Goal: Use online tool/utility: Use online tool/utility

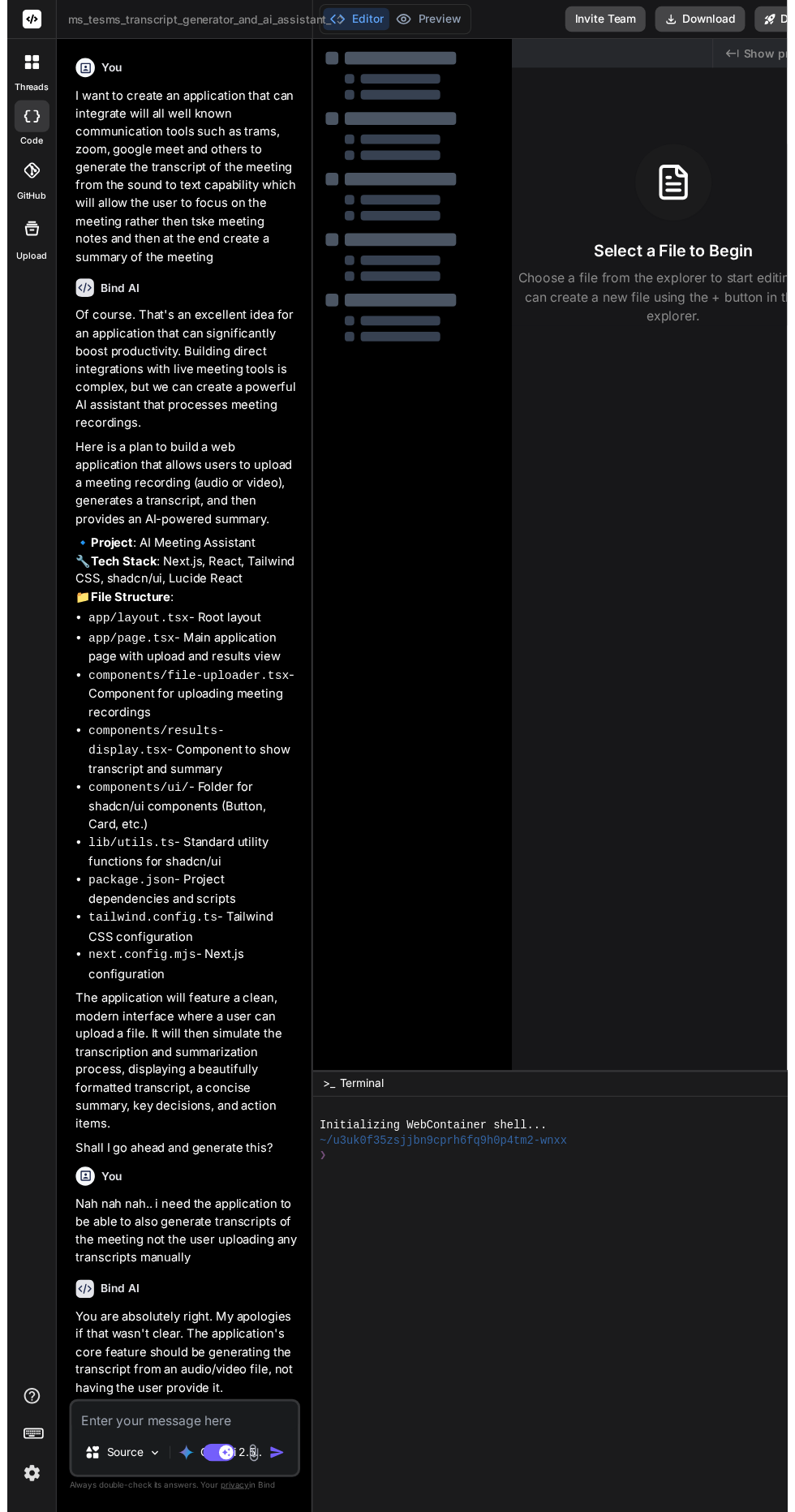
scroll to position [4040, 0]
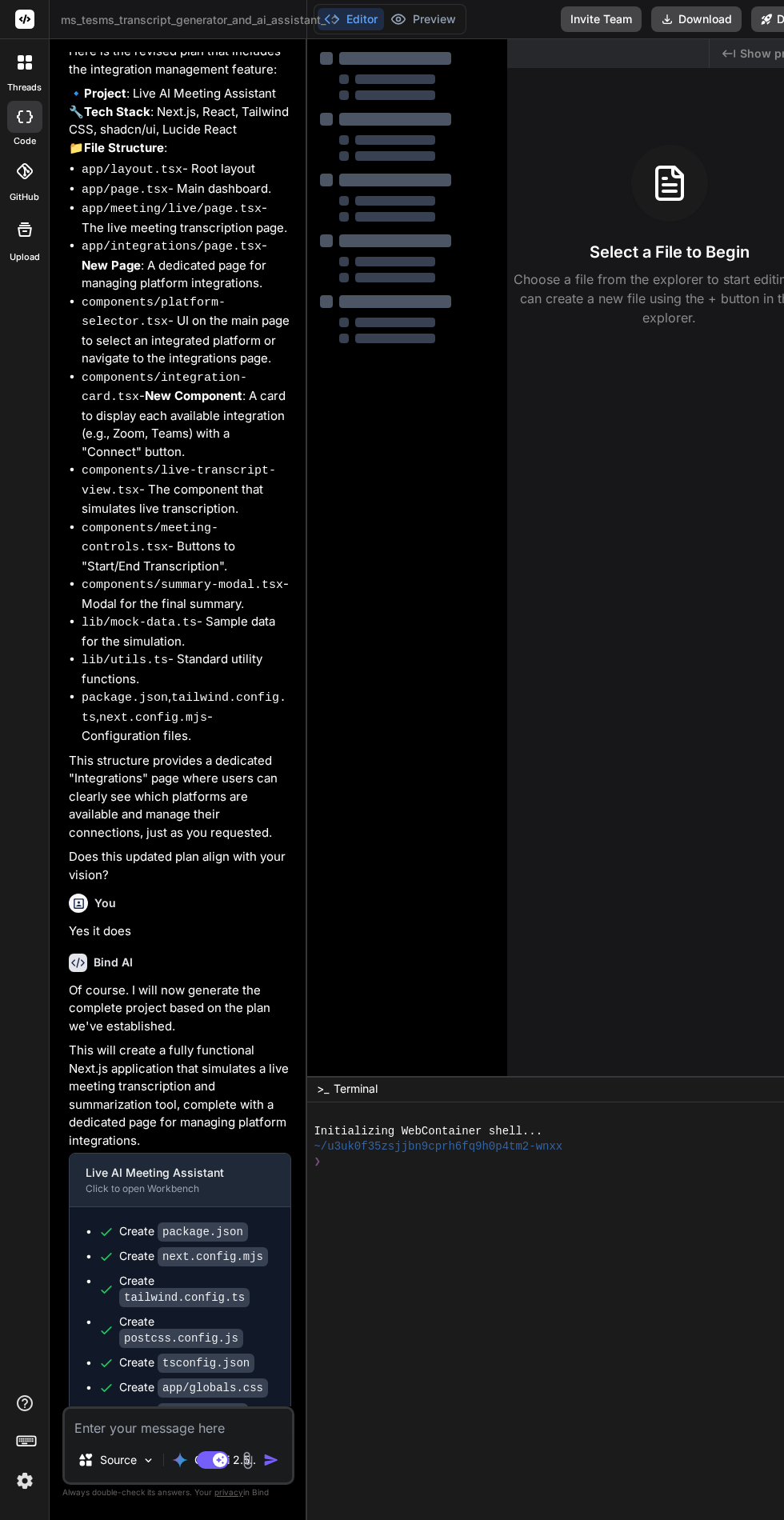
type textarea "x"
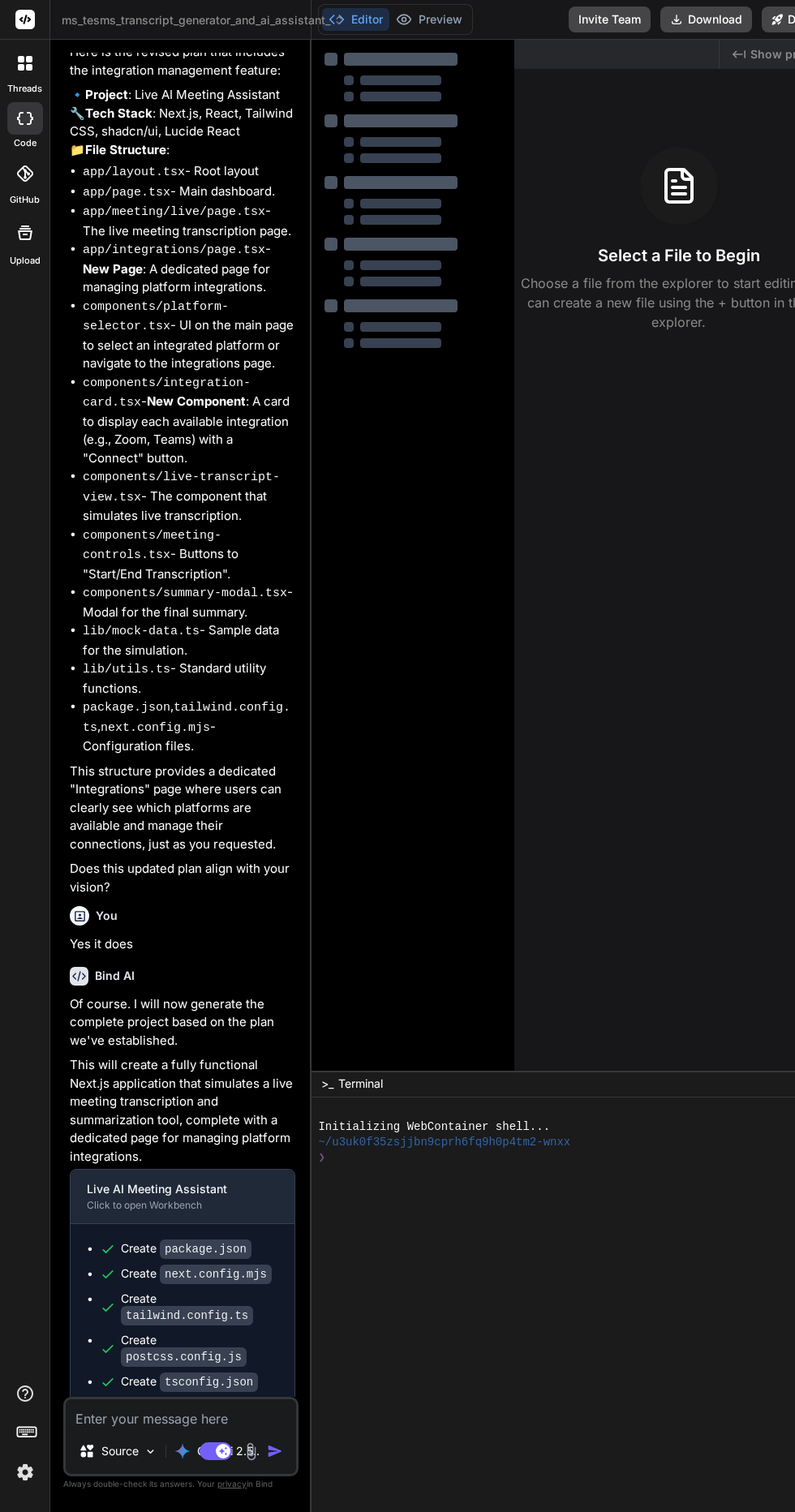
scroll to position [0, 0]
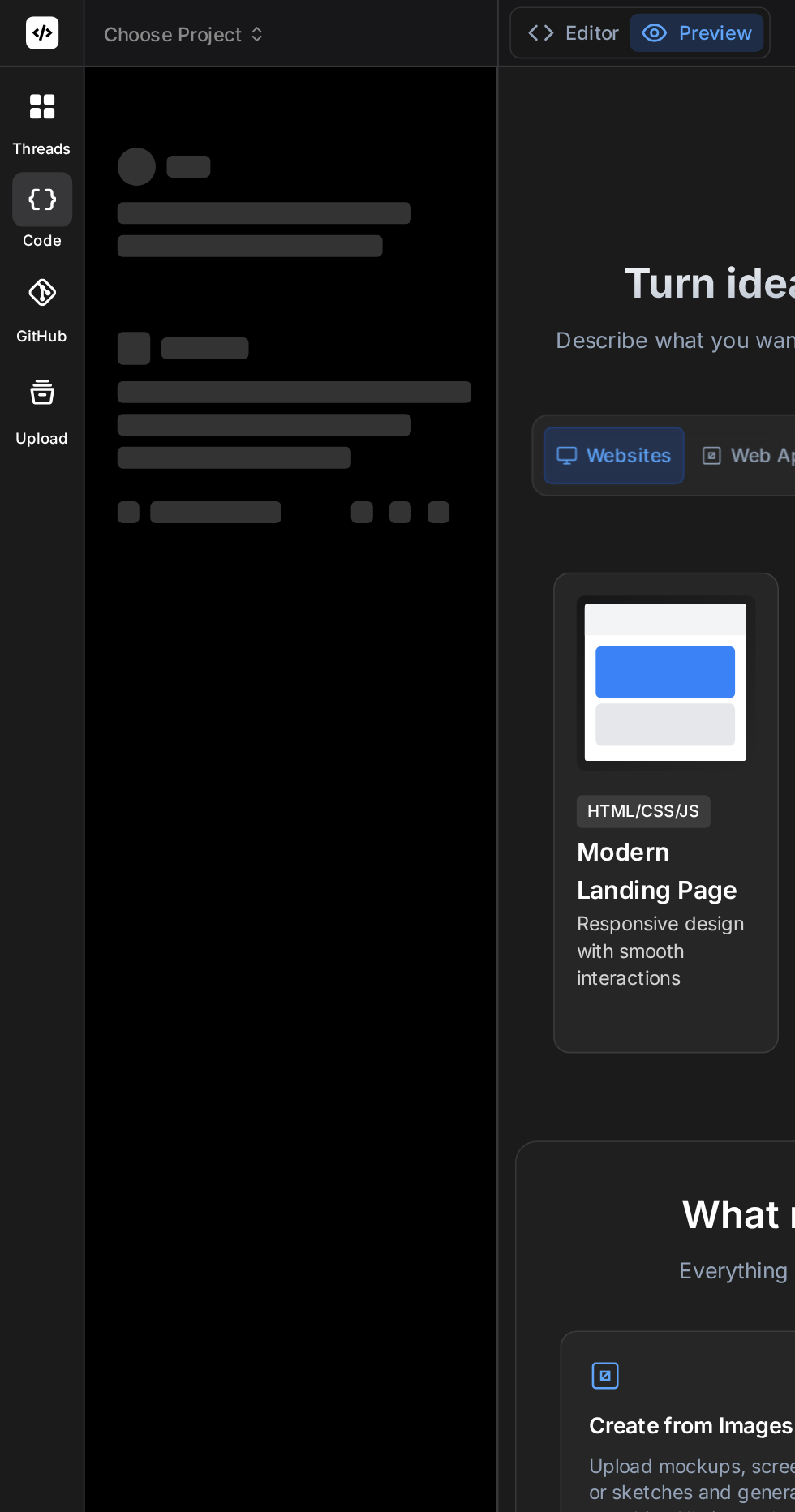
click at [119, 24] on span "Choose Project" at bounding box center [109, 20] width 96 height 16
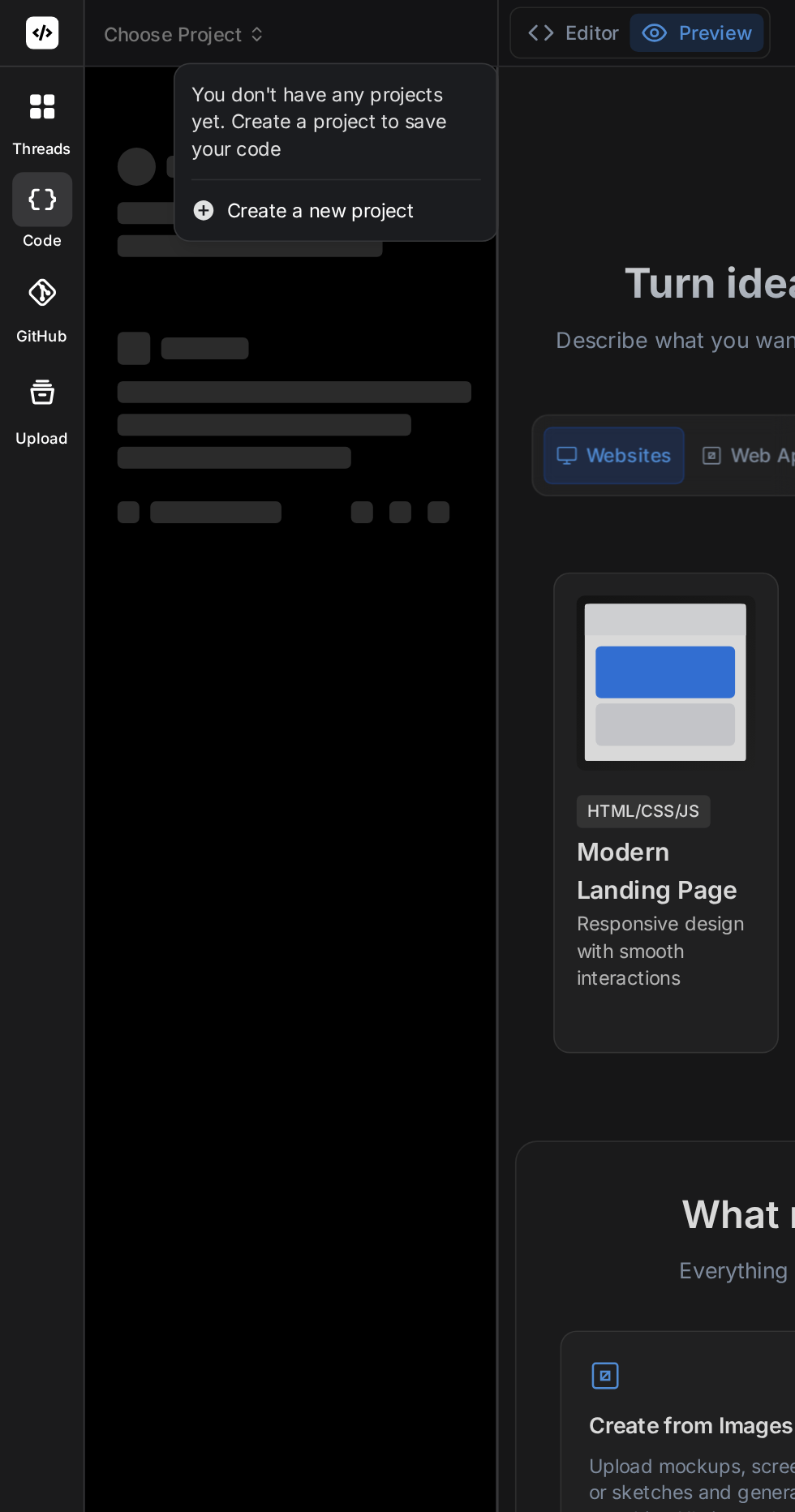
click at [87, 30] on div at bounding box center [398, 756] width 795 height 1512
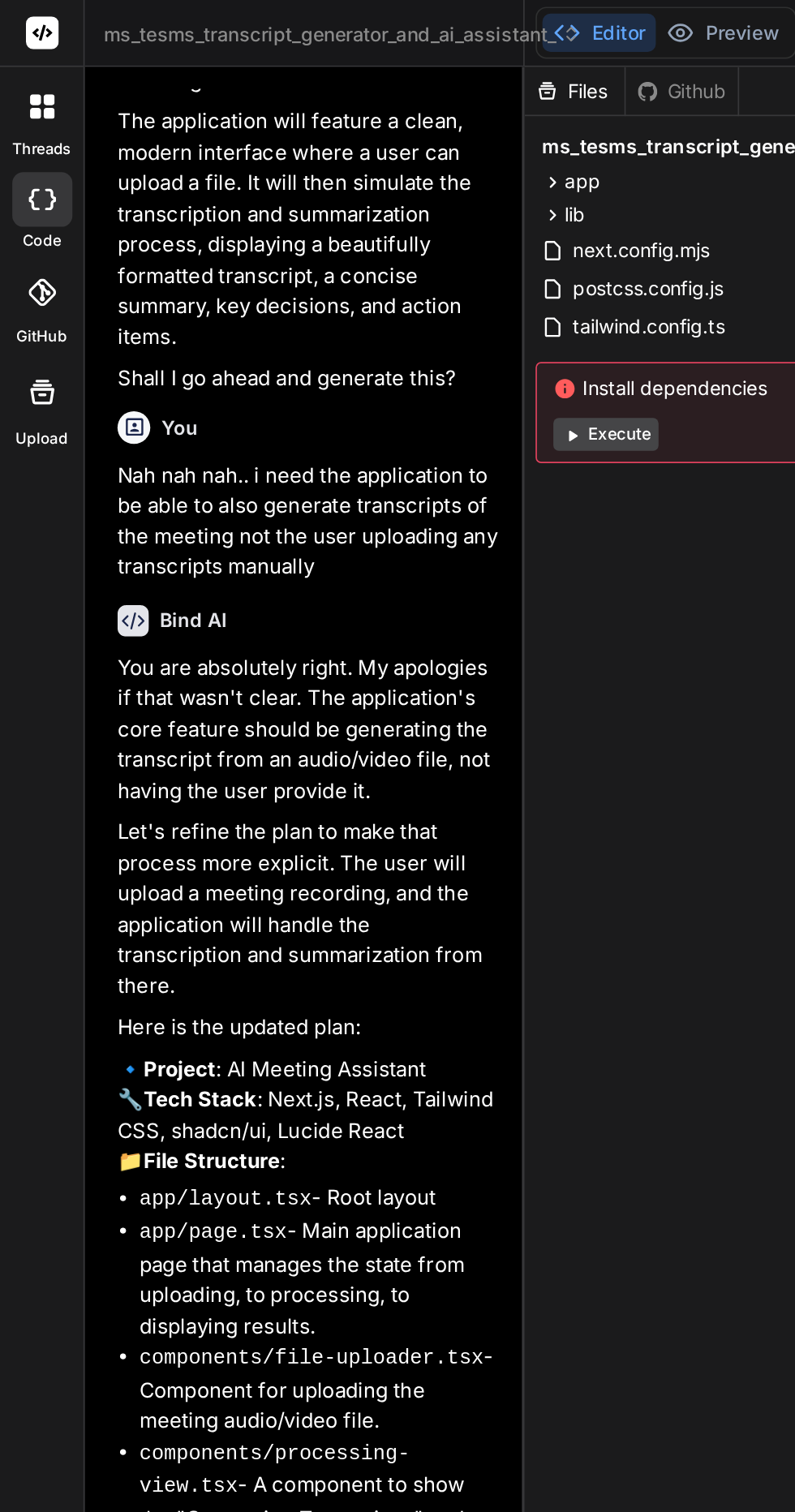
click at [141, 22] on span "ms_tesms_transcript_generator_and_ai_assistant_" at bounding box center [202, 20] width 283 height 16
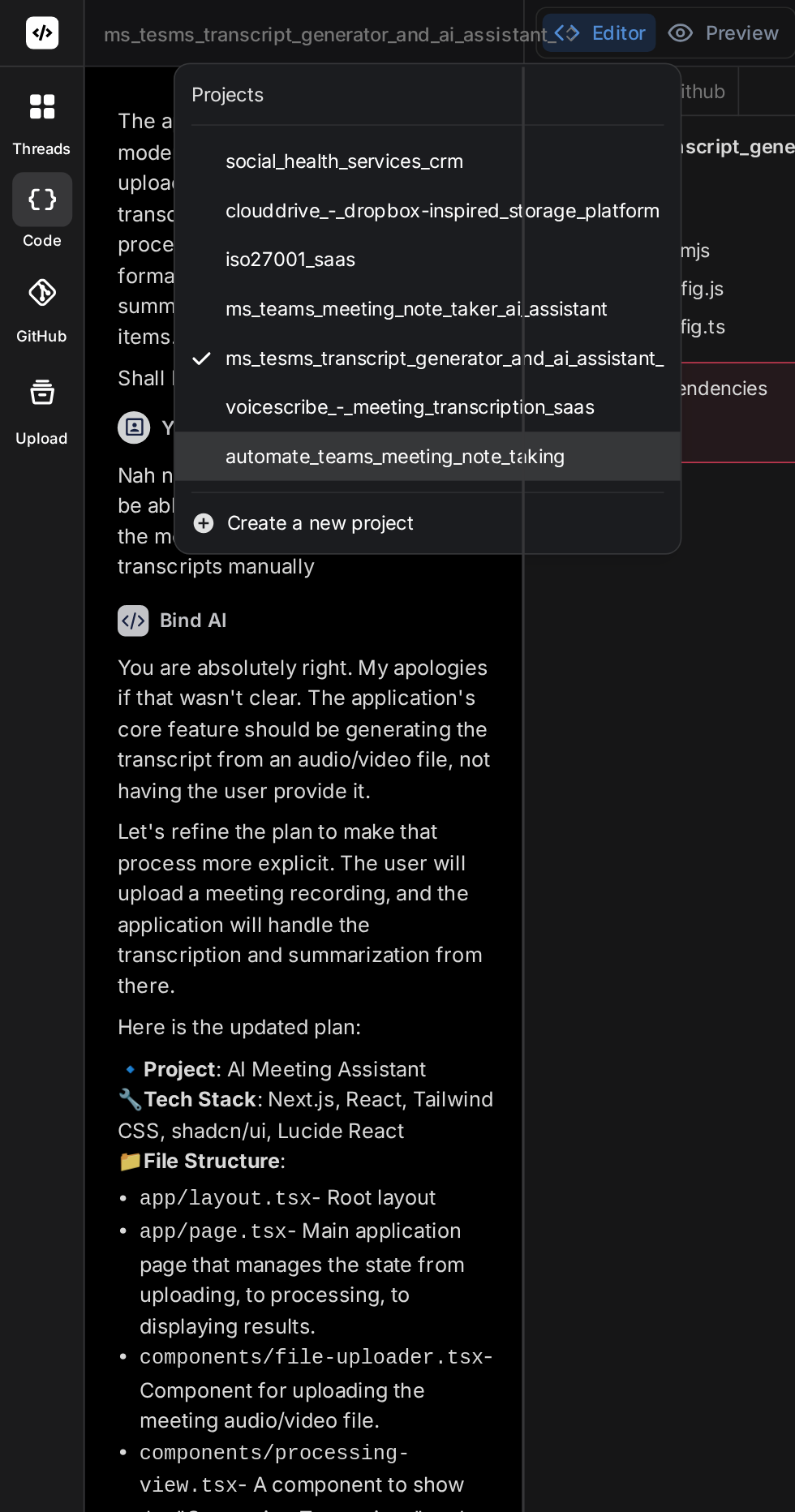
click at [170, 272] on span "automate_teams_meeting_note_taking" at bounding box center [234, 271] width 201 height 16
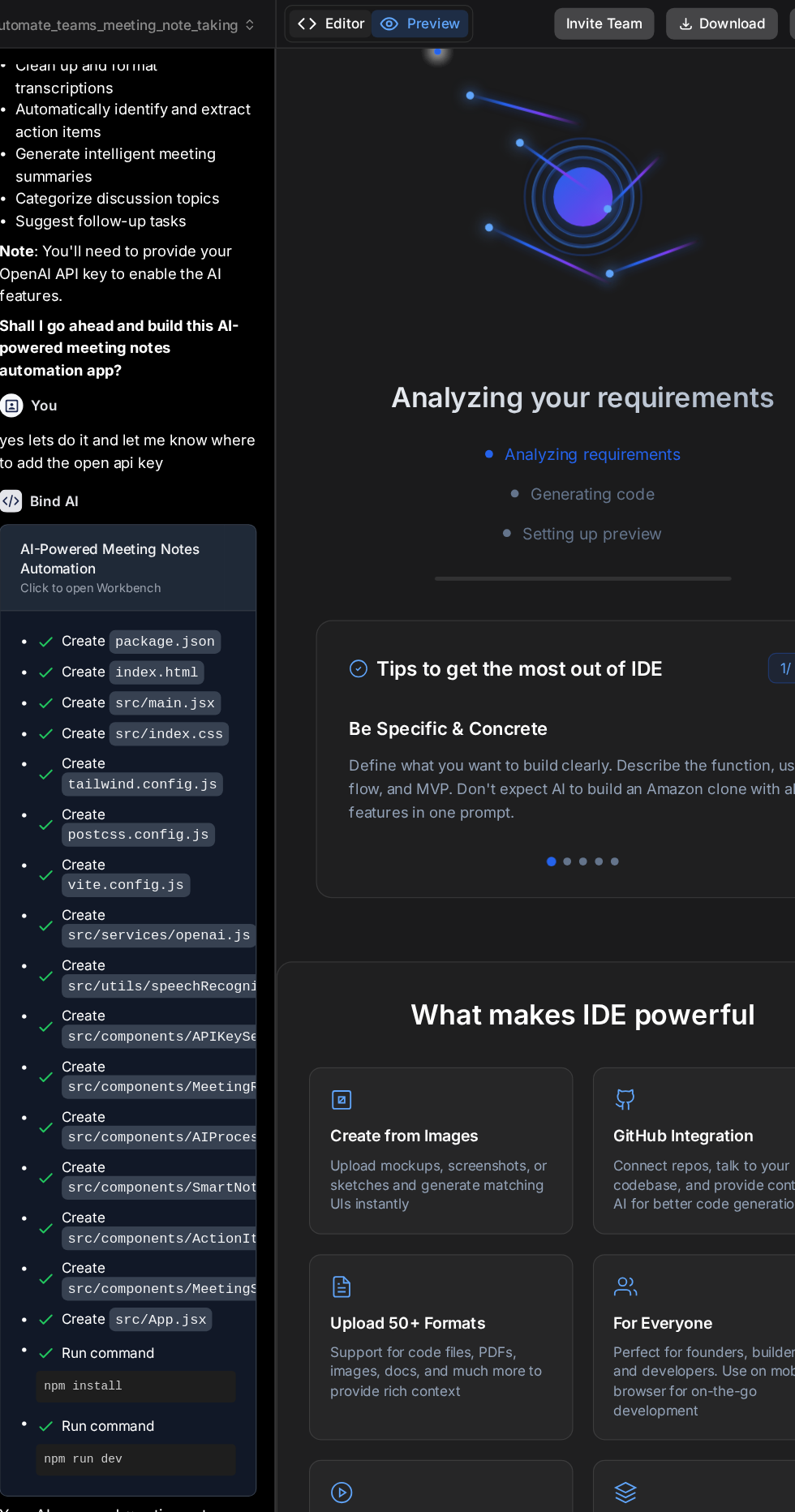
click at [343, 18] on button "Editor" at bounding box center [340, 19] width 67 height 23
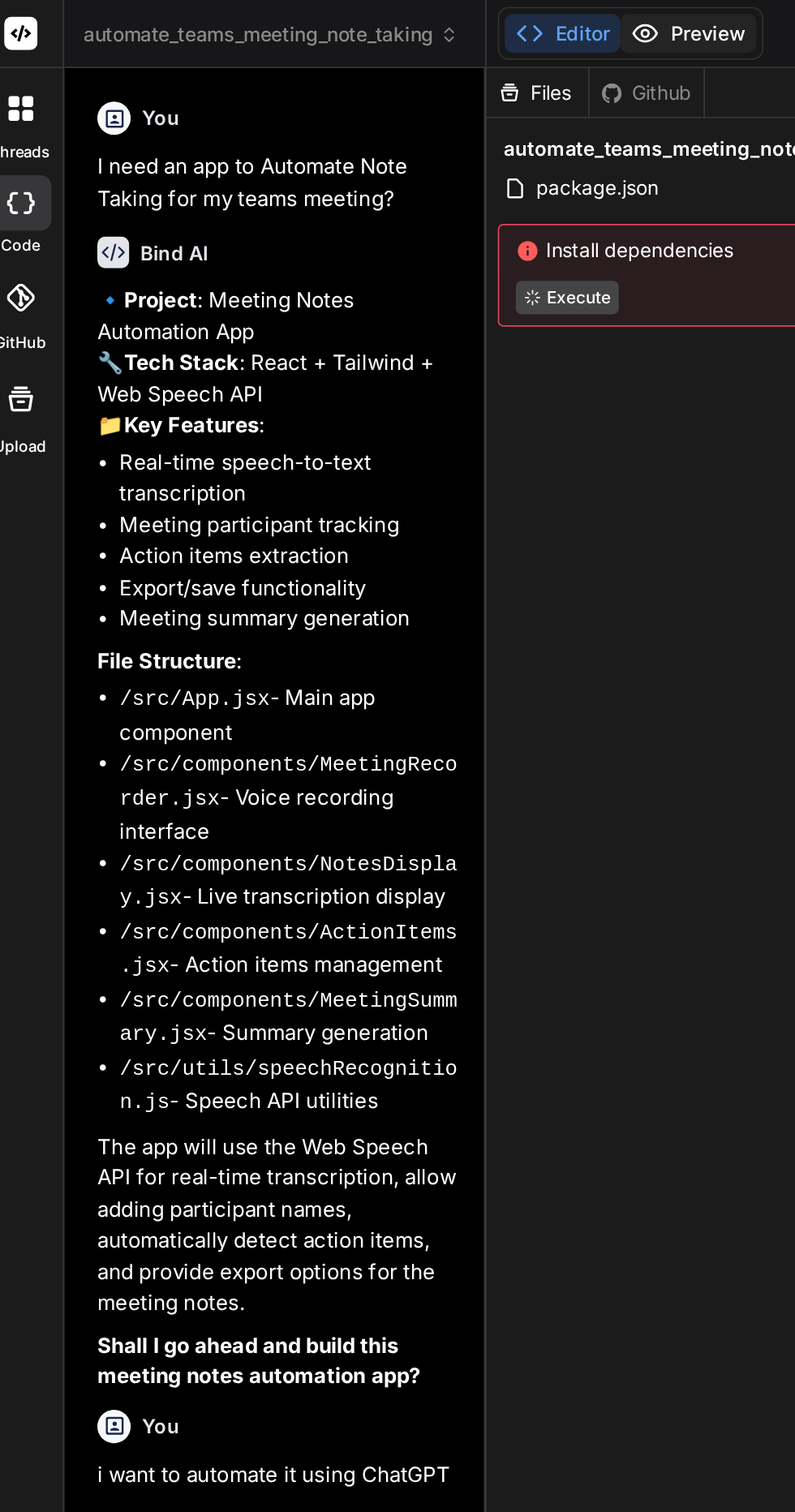
click at [419, 21] on button "Preview" at bounding box center [414, 19] width 80 height 23
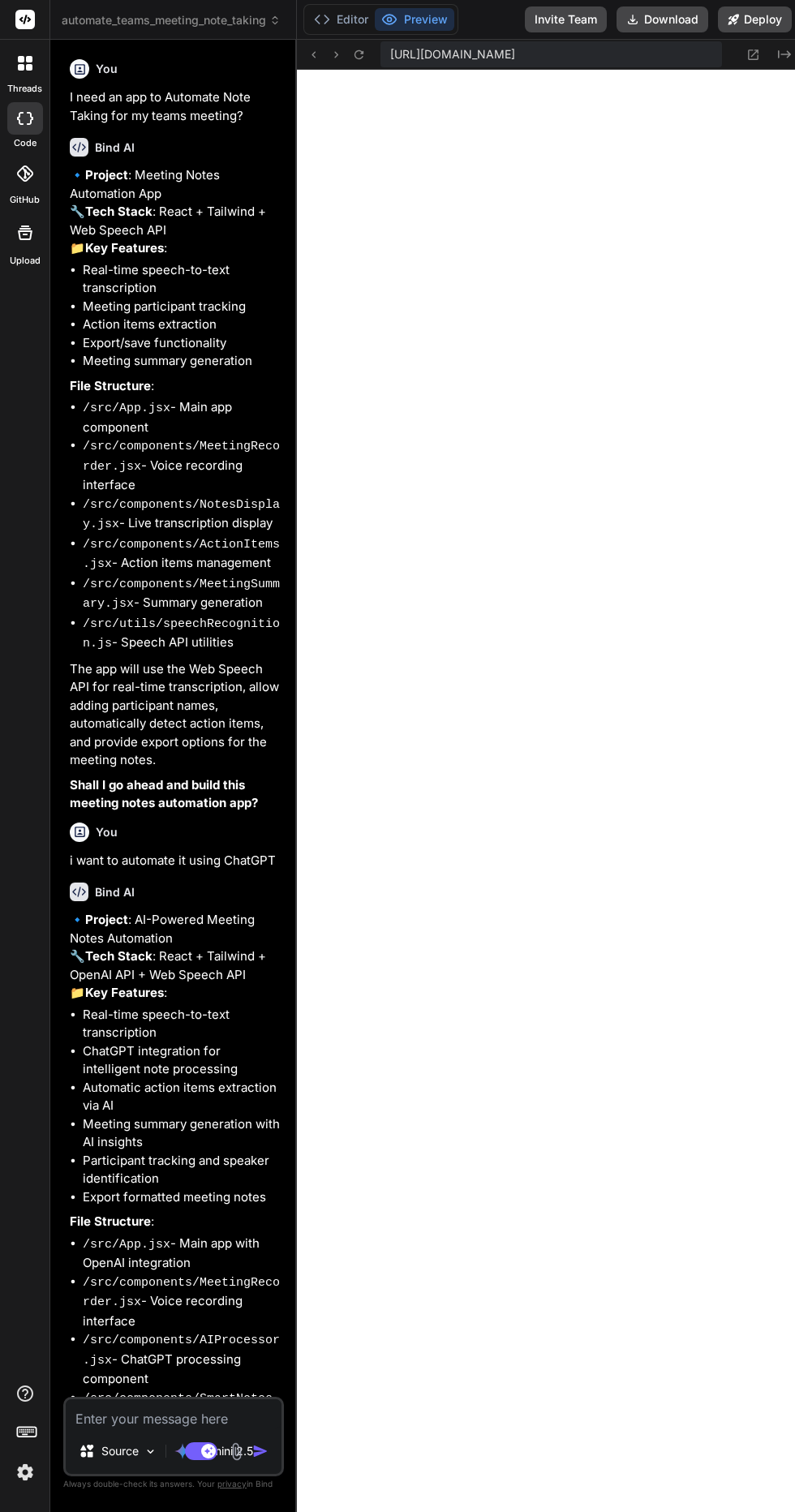
type textarea "x"
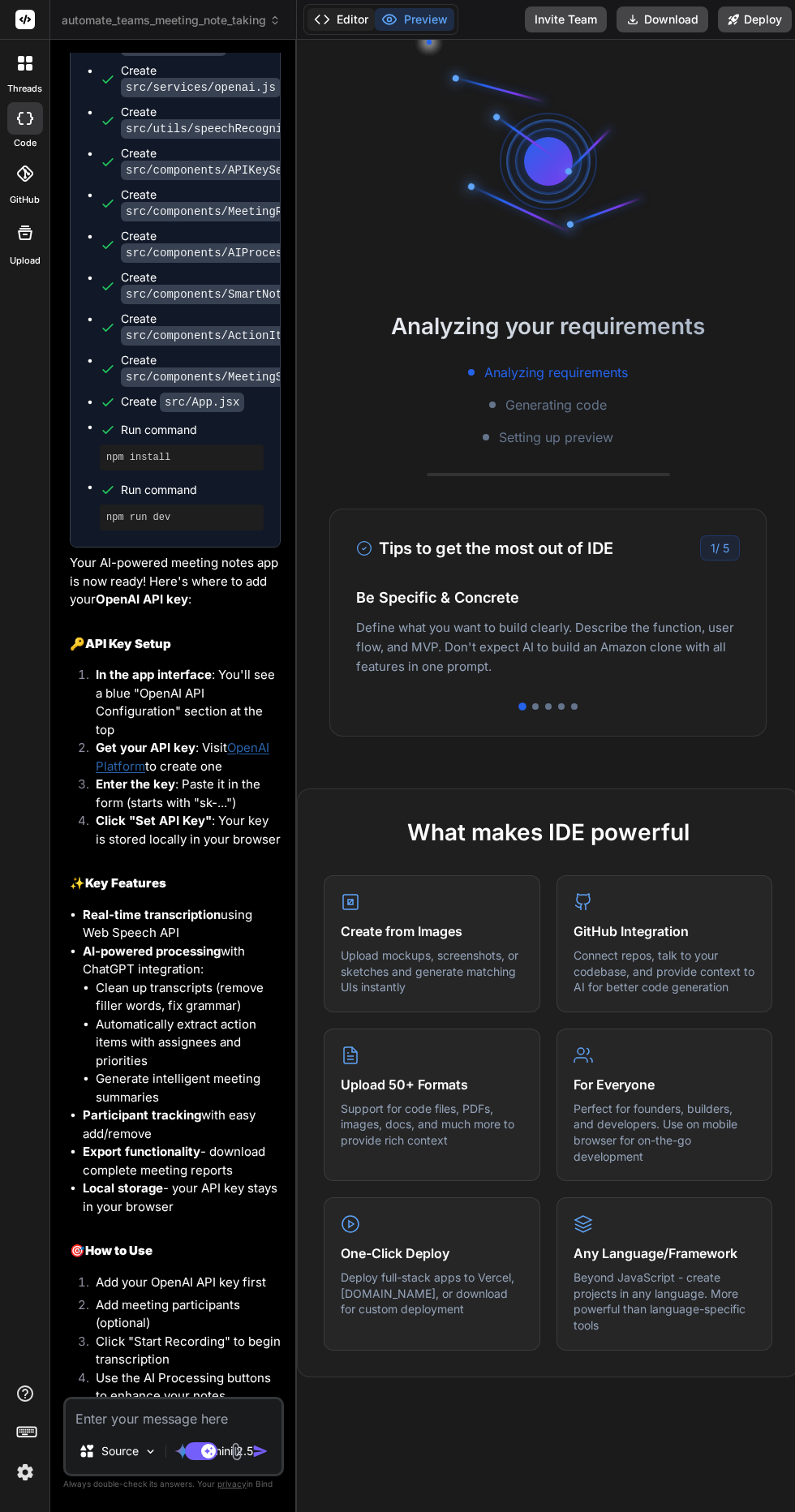
click at [348, 26] on button "Editor" at bounding box center [340, 19] width 67 height 23
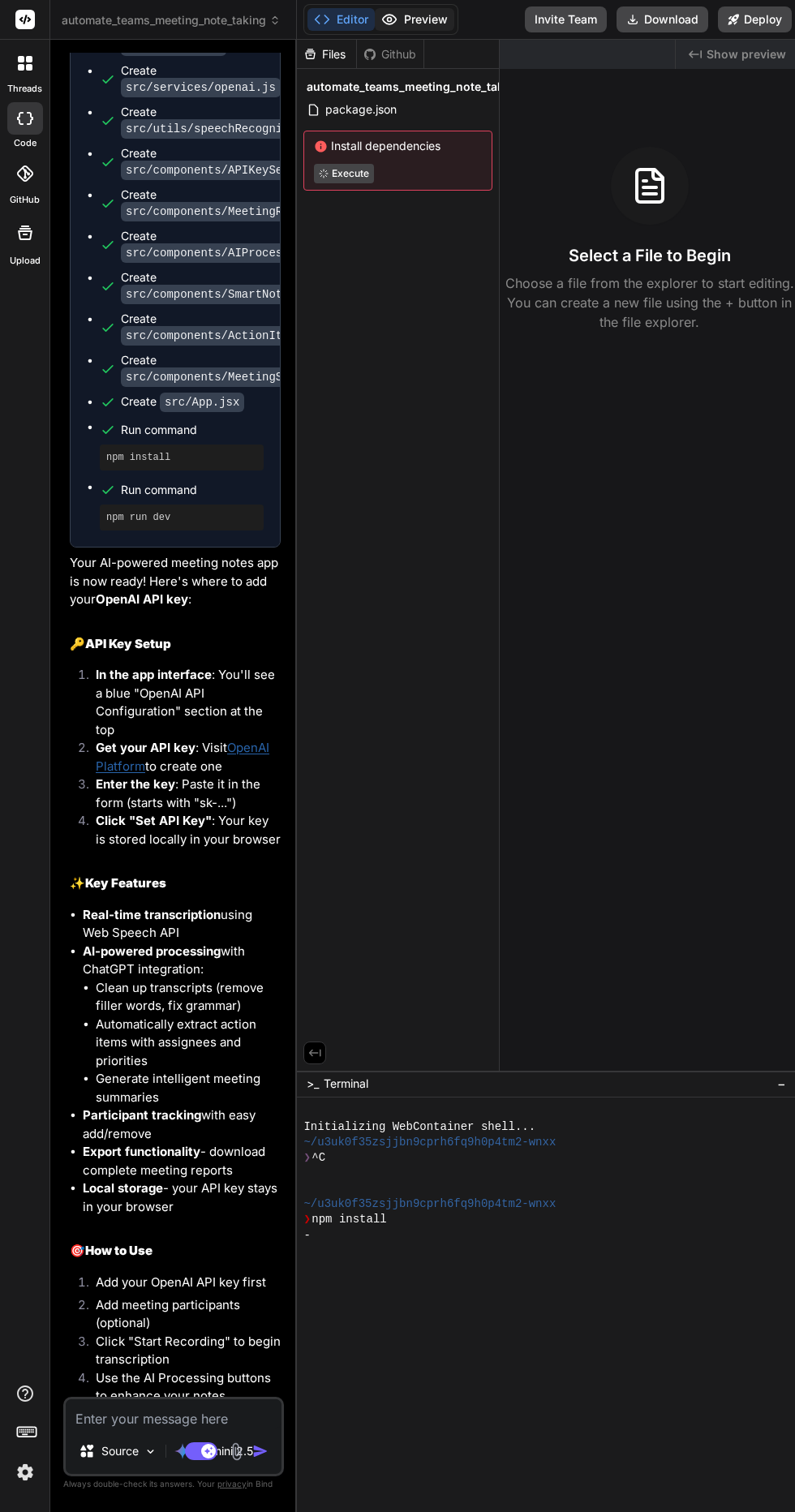
click at [424, 16] on button "Preview" at bounding box center [414, 19] width 80 height 23
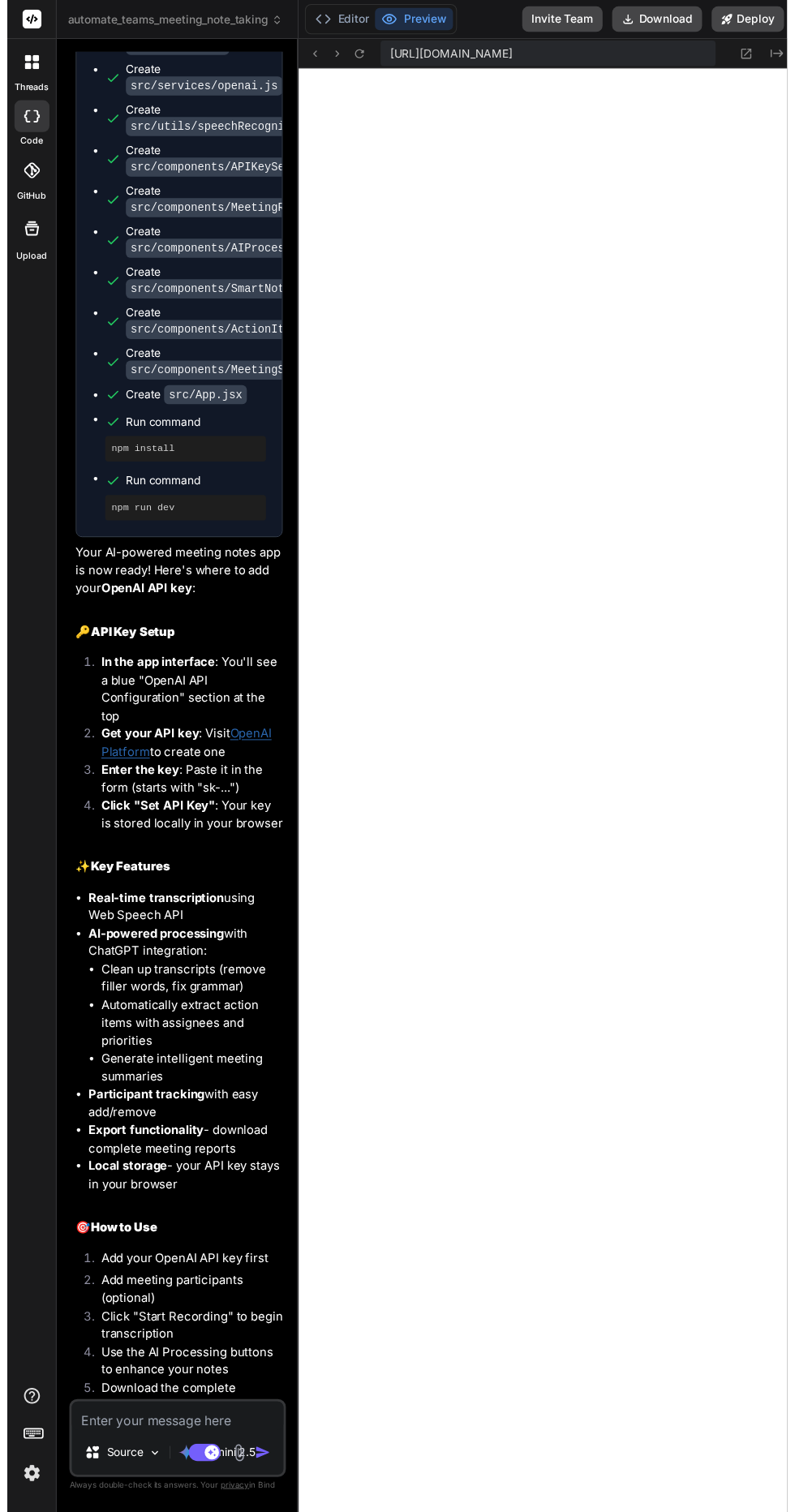
scroll to position [341, 0]
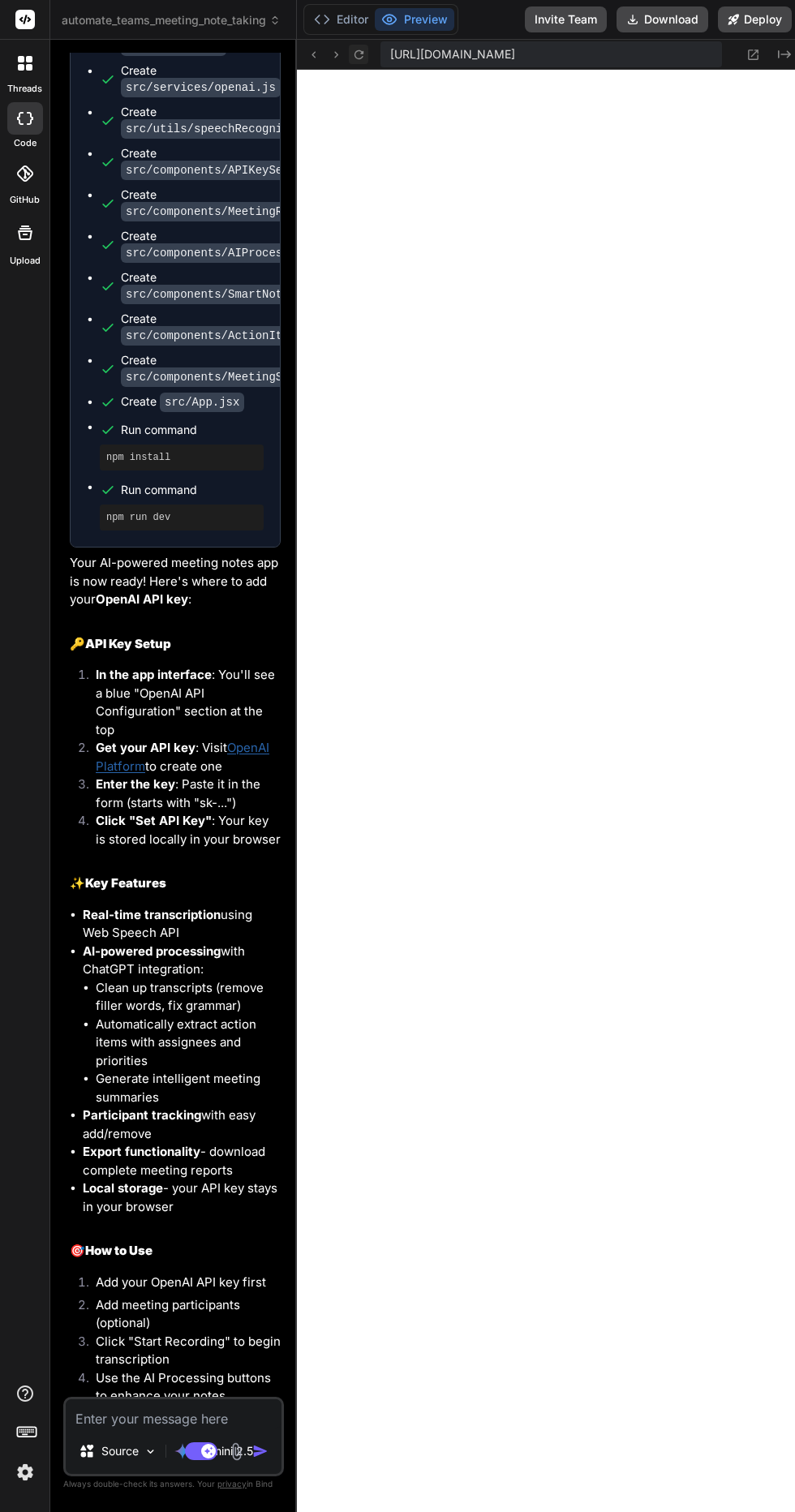
click at [357, 54] on icon at bounding box center [358, 54] width 14 height 14
click at [361, 60] on icon at bounding box center [358, 54] width 14 height 14
click at [352, 14] on button "Editor" at bounding box center [340, 19] width 67 height 23
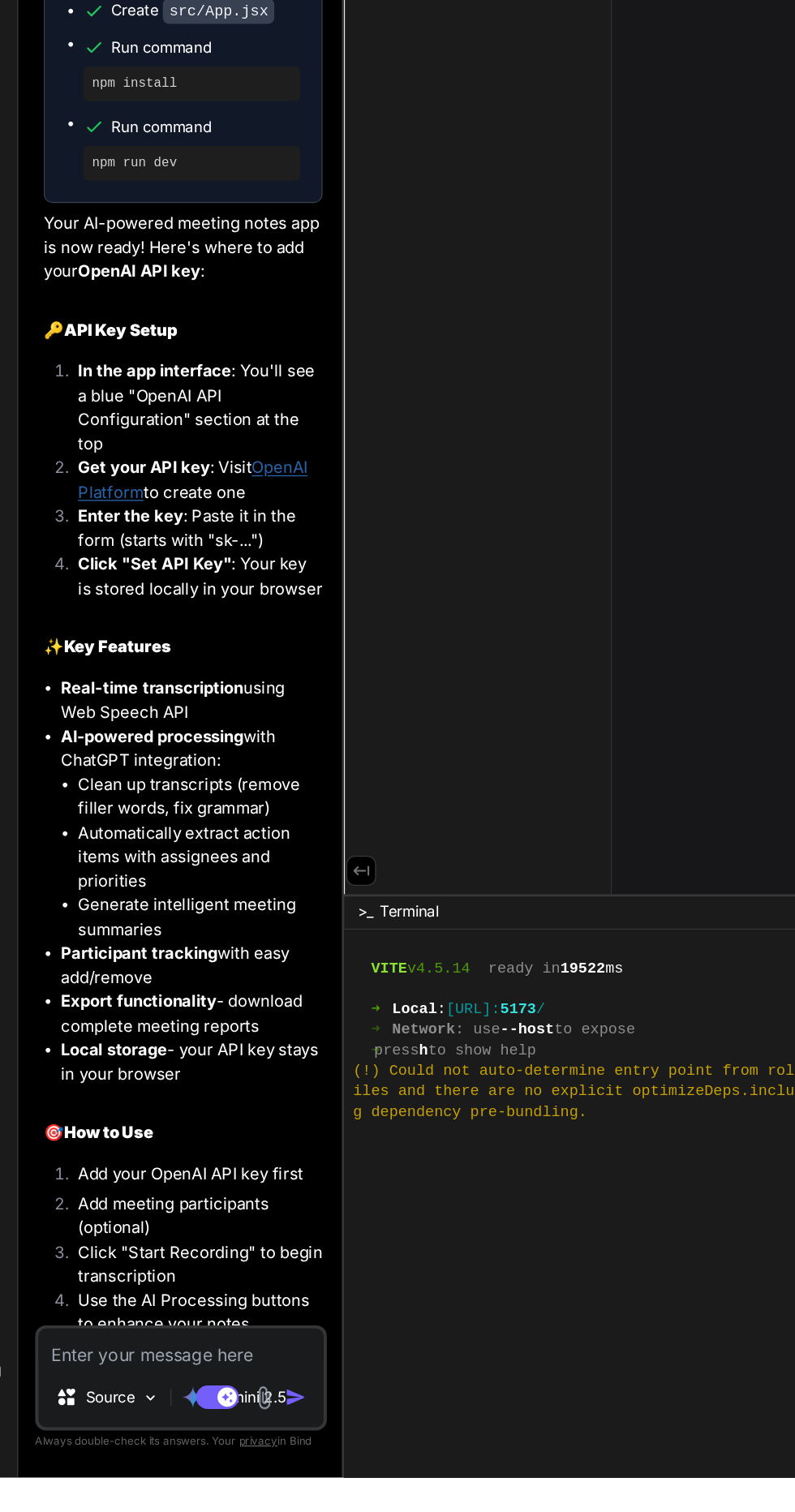
scroll to position [0, 0]
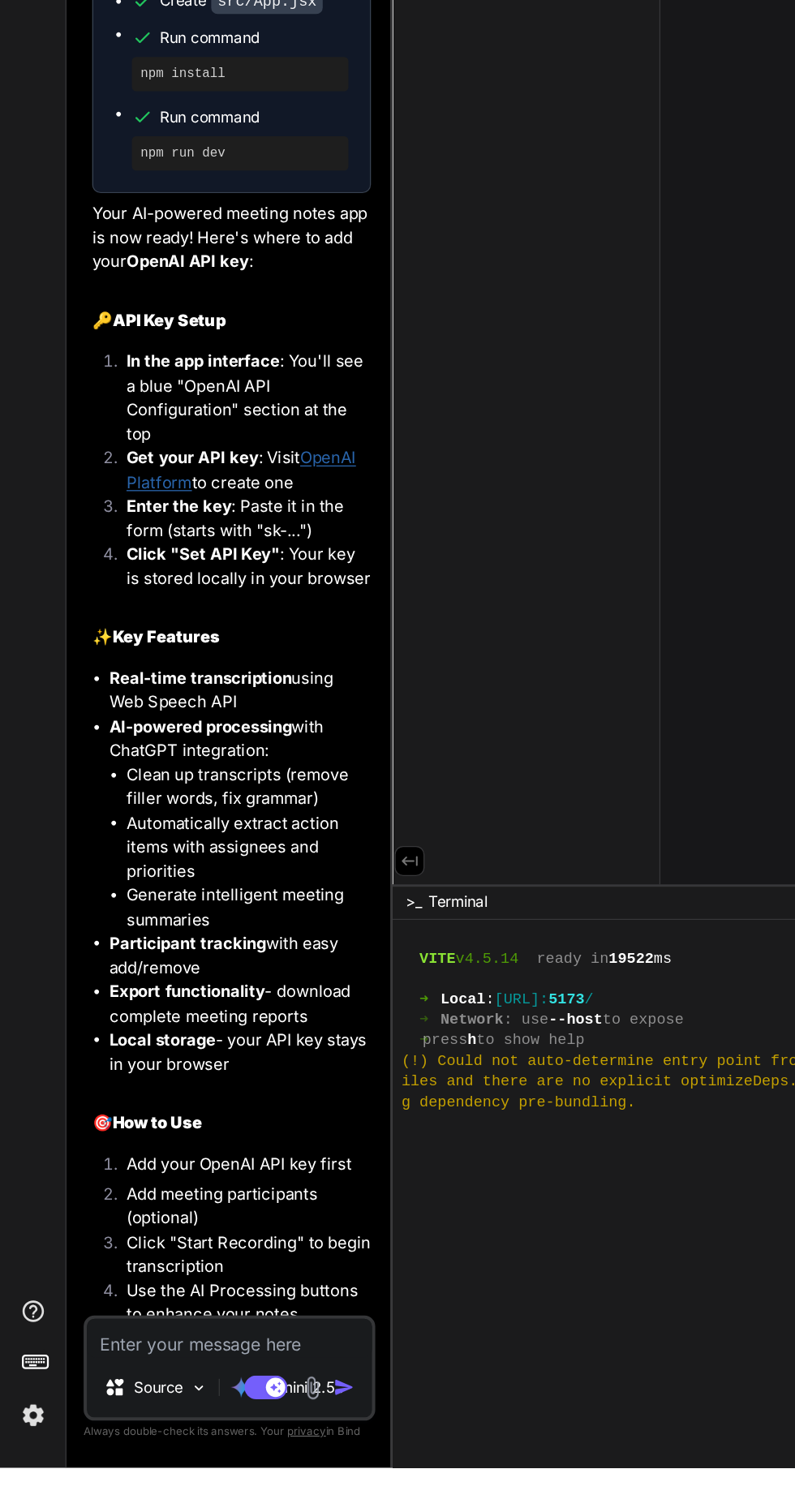
click at [154, 1429] on textarea at bounding box center [173, 1414] width 215 height 29
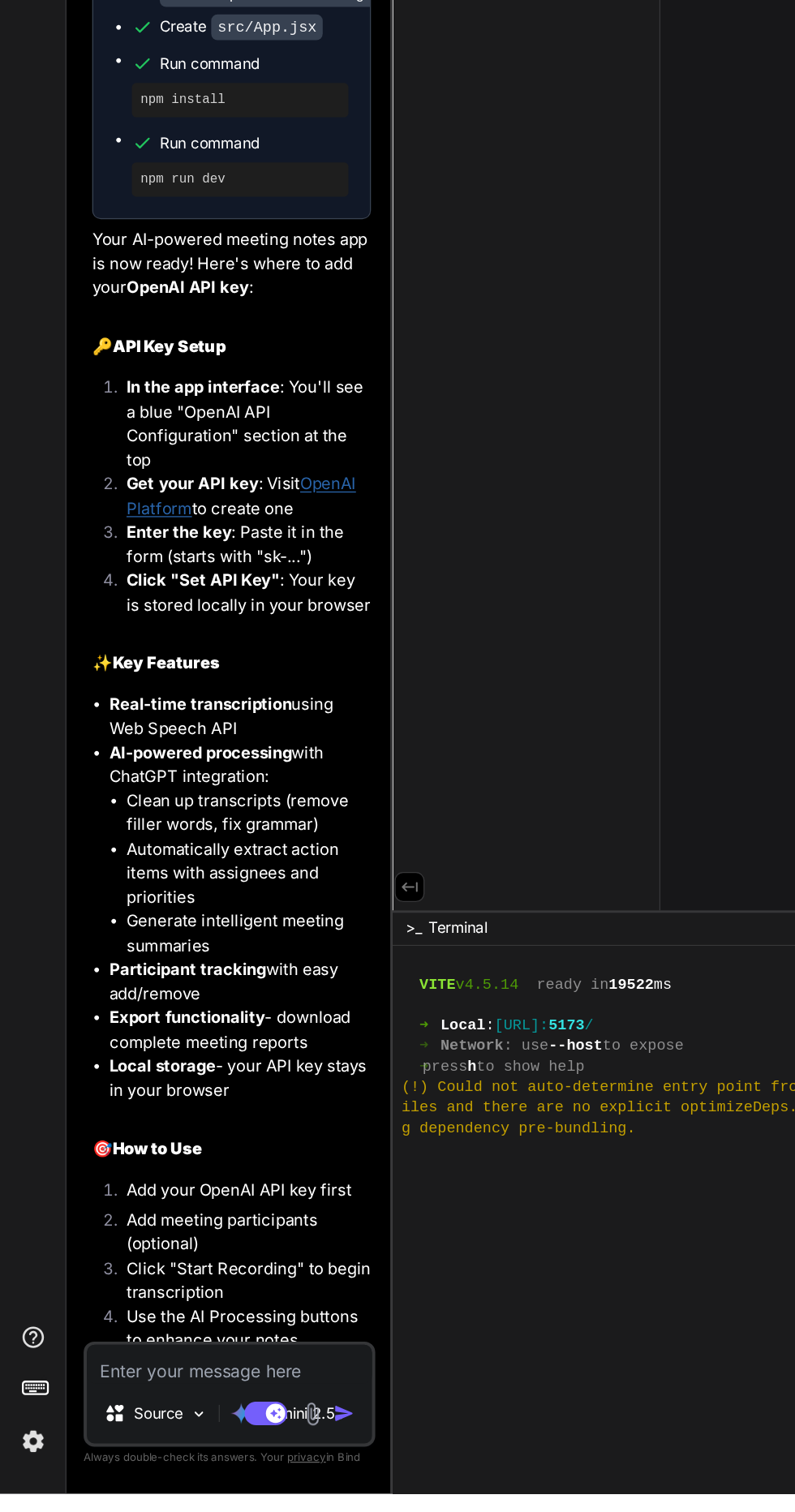
type textarea "x"
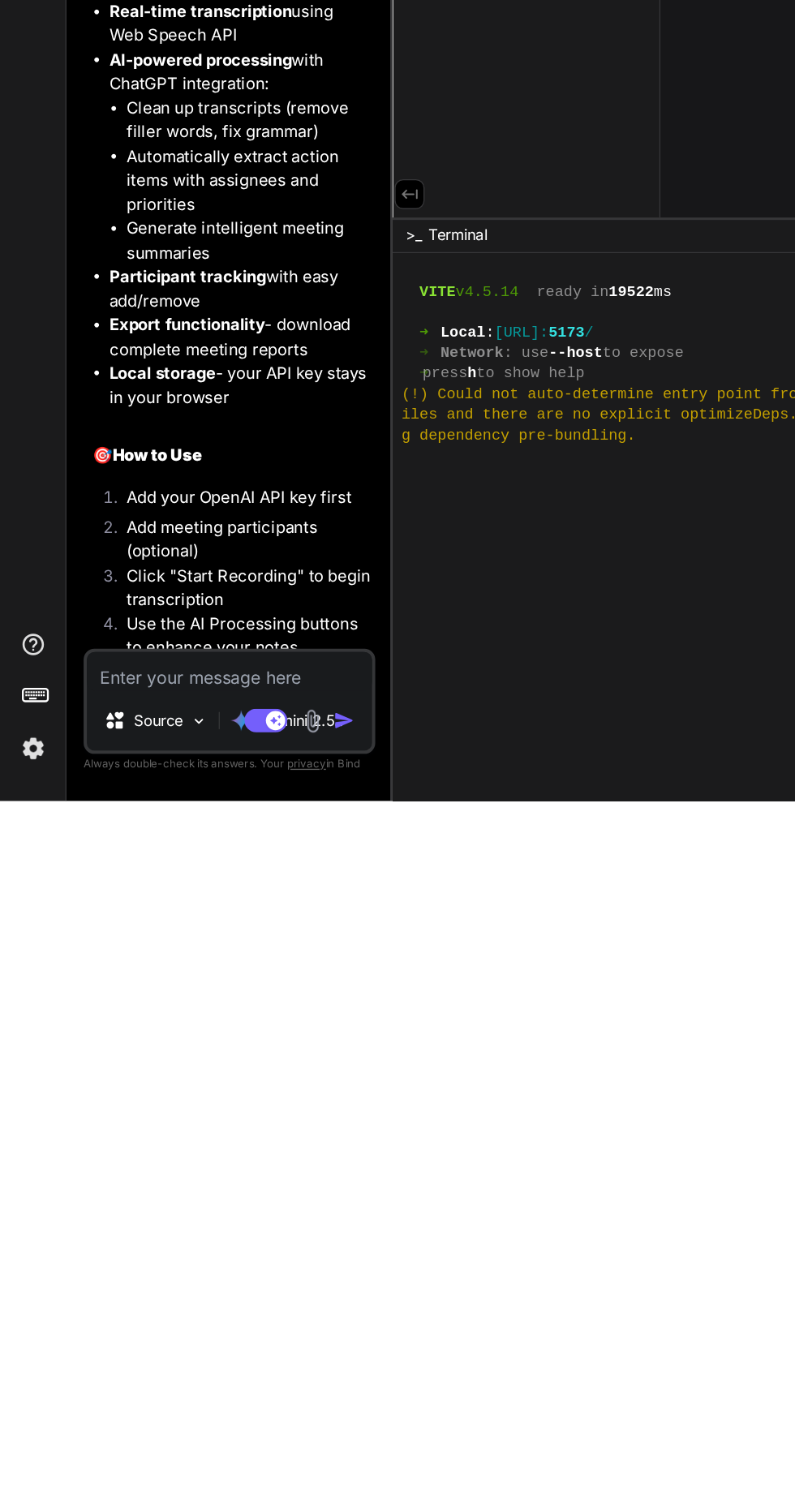
type textarea "T"
type textarea "x"
type textarea "Th"
type textarea "x"
type textarea "The"
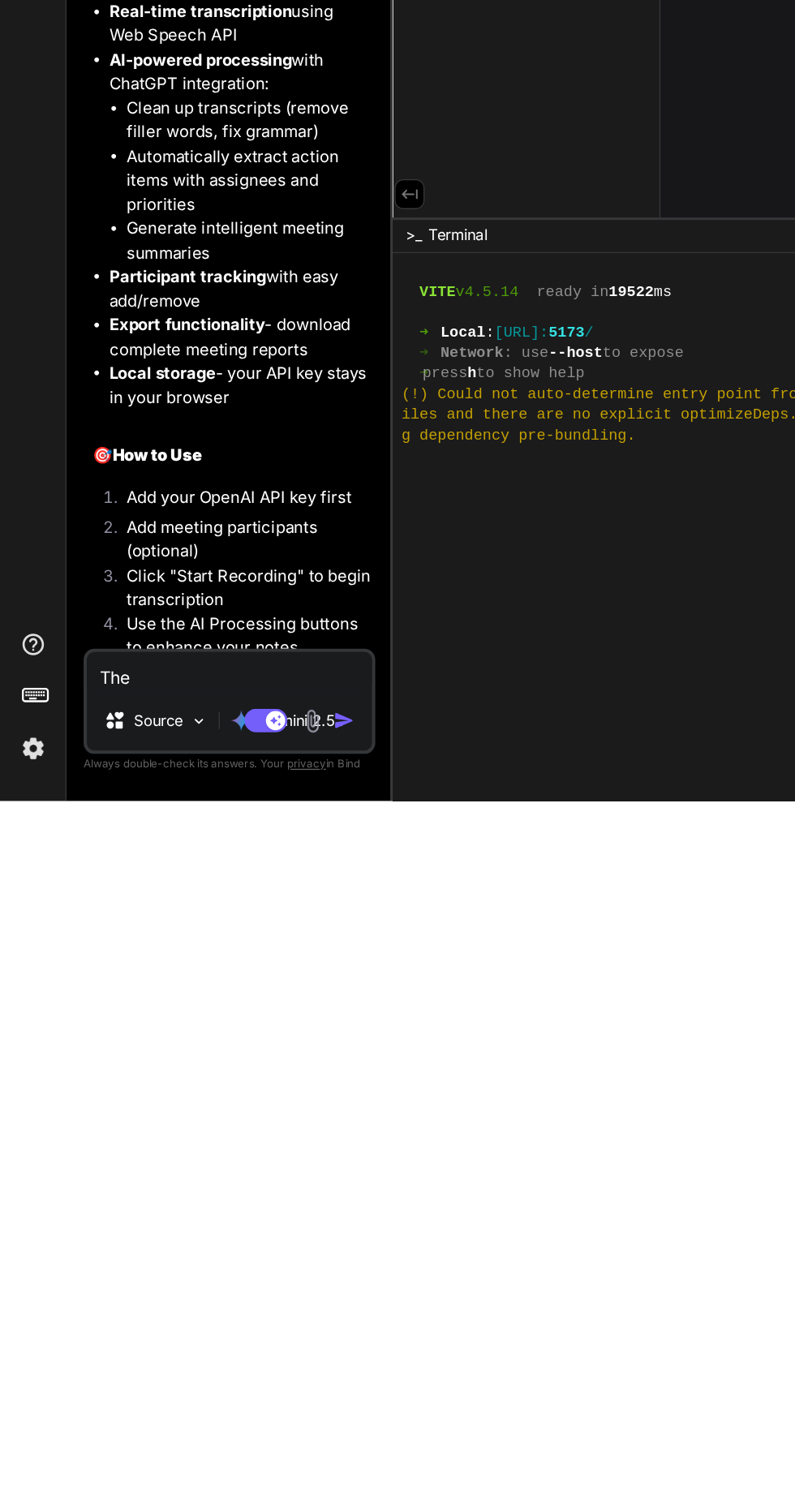
type textarea "x"
type textarea "The"
type textarea "x"
type textarea "The a"
type textarea "x"
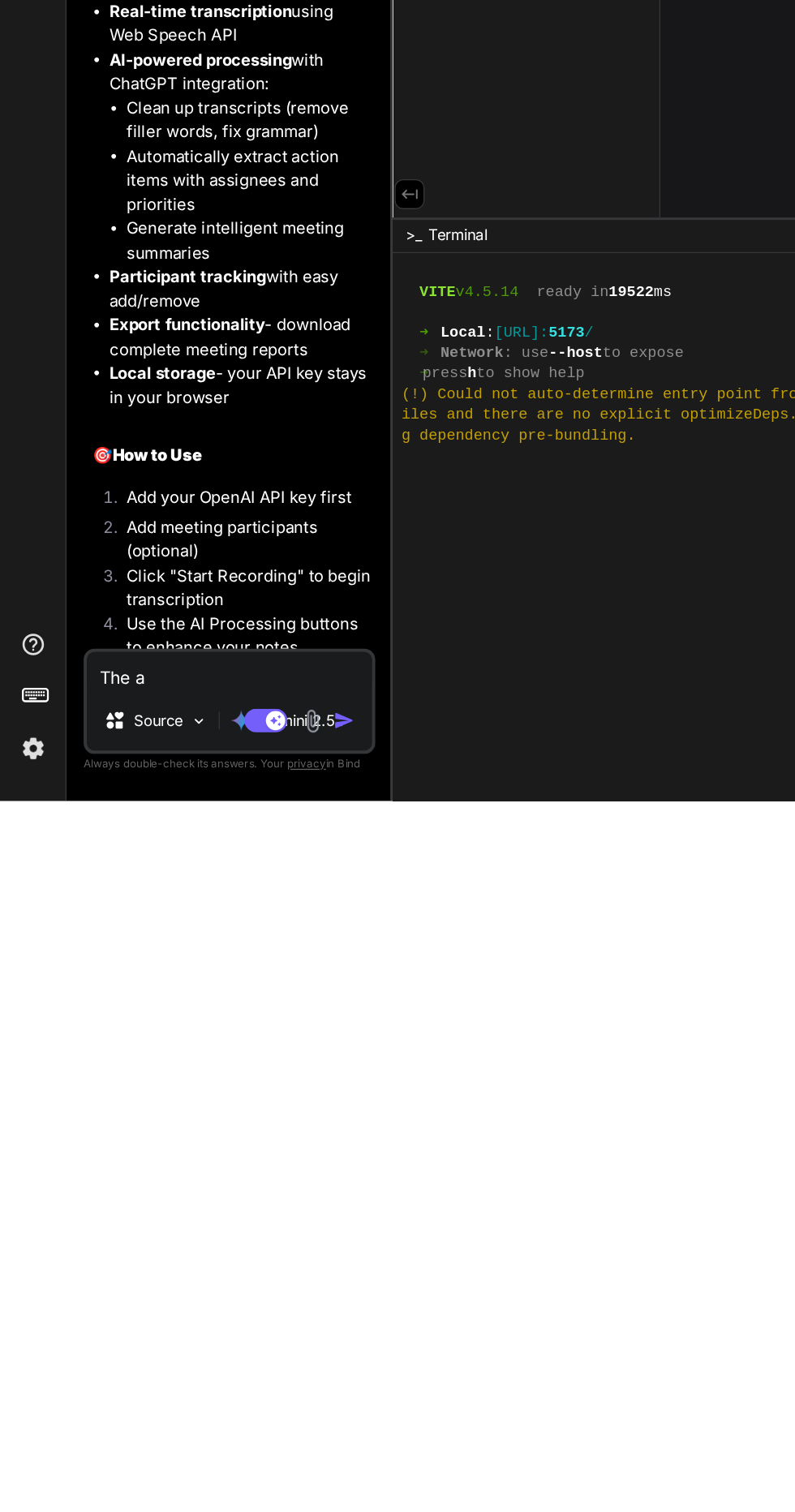
type textarea "The ap"
type textarea "x"
type textarea "The app"
type textarea "x"
type textarea "The app"
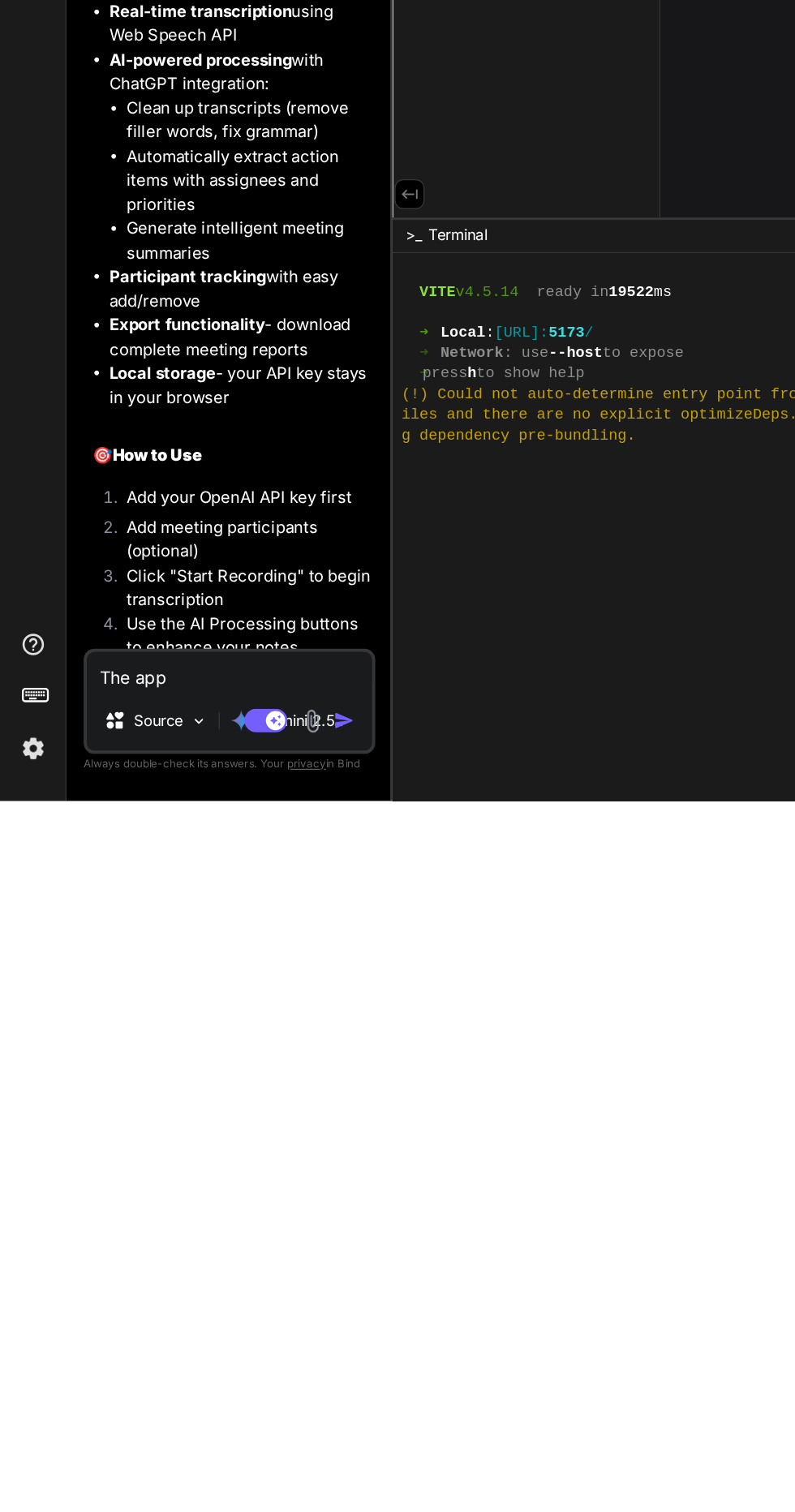
type textarea "x"
type textarea "The app l"
type textarea "x"
type textarea "The app lo"
type textarea "x"
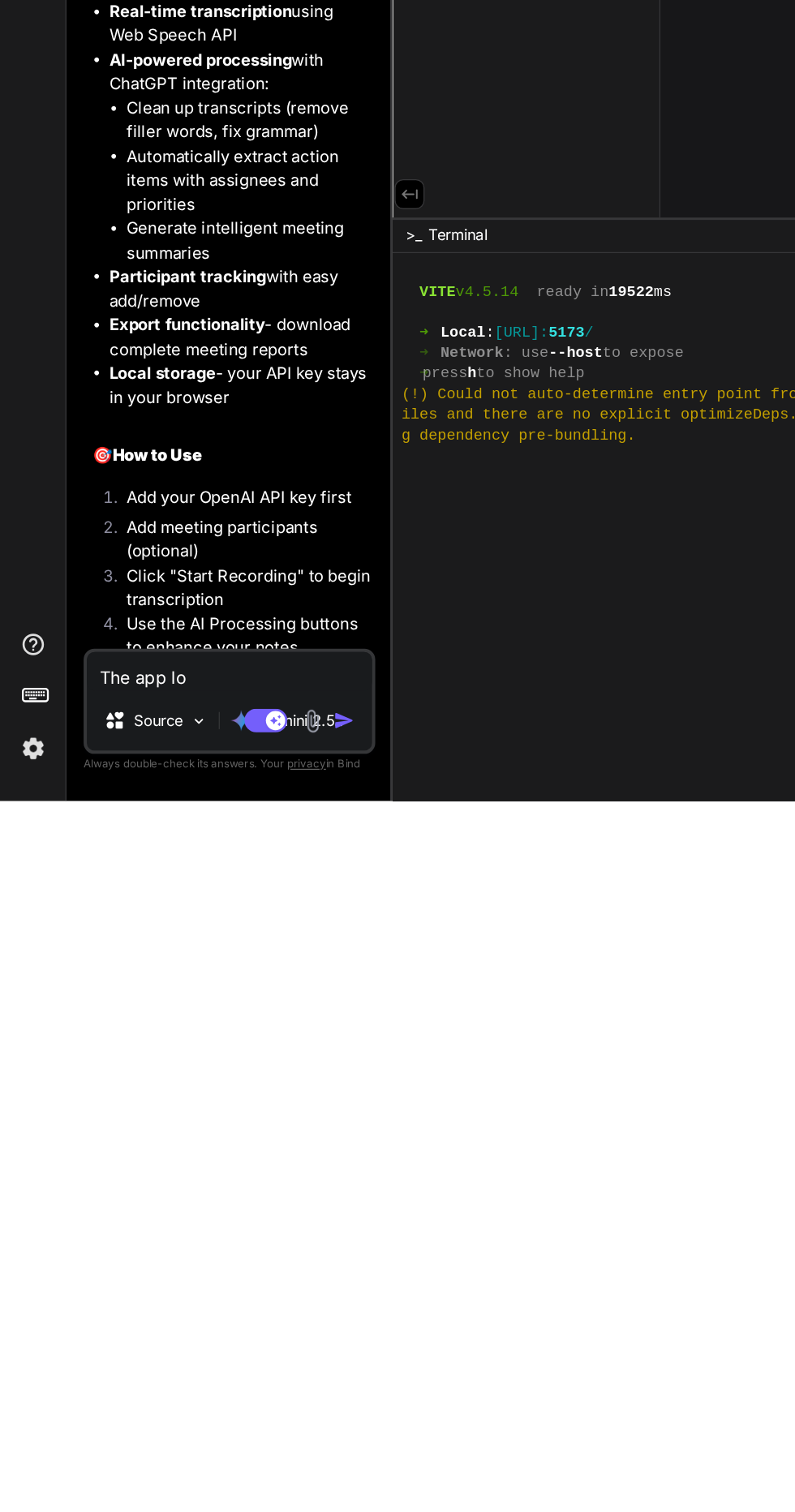
type textarea "The app loa"
type textarea "x"
type textarea "The app load"
type textarea "x"
type textarea "The app loada"
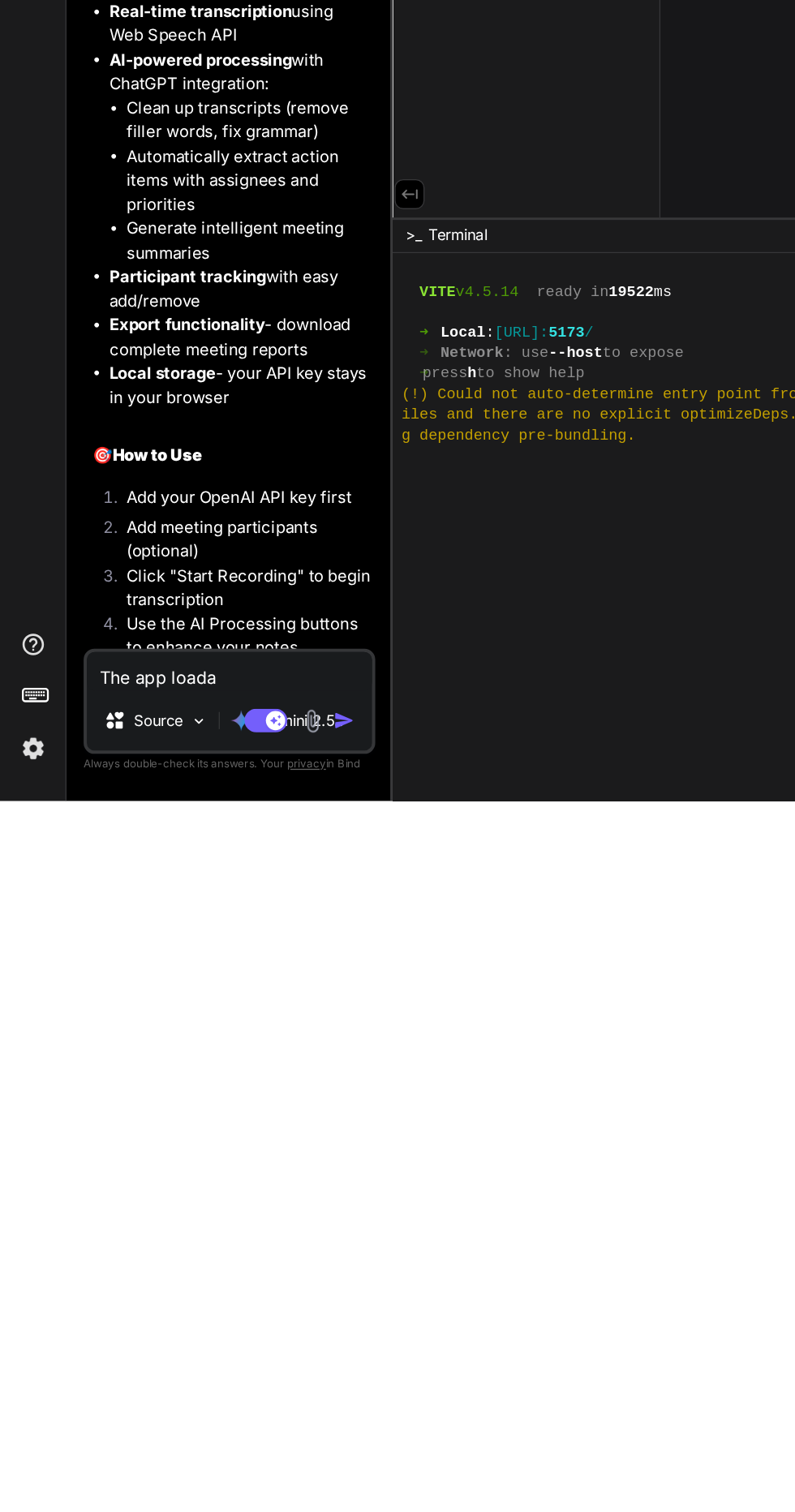
type textarea "x"
type textarea "The app loada"
type textarea "x"
type textarea "The app loada u"
type textarea "x"
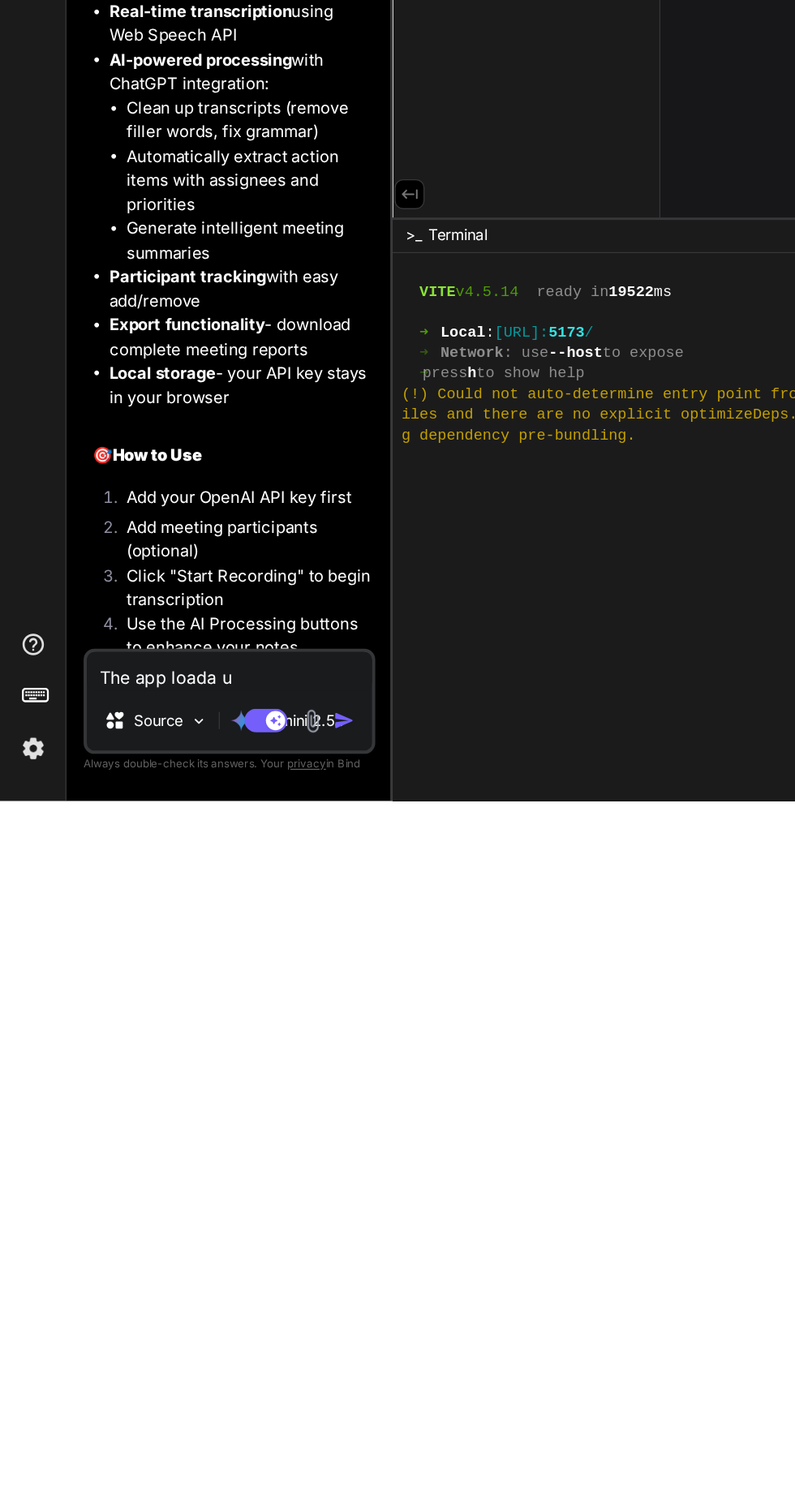
type textarea "The app loada up"
type textarea "x"
type textarea "The app loada up"
type textarea "x"
type textarea "The app loada up w"
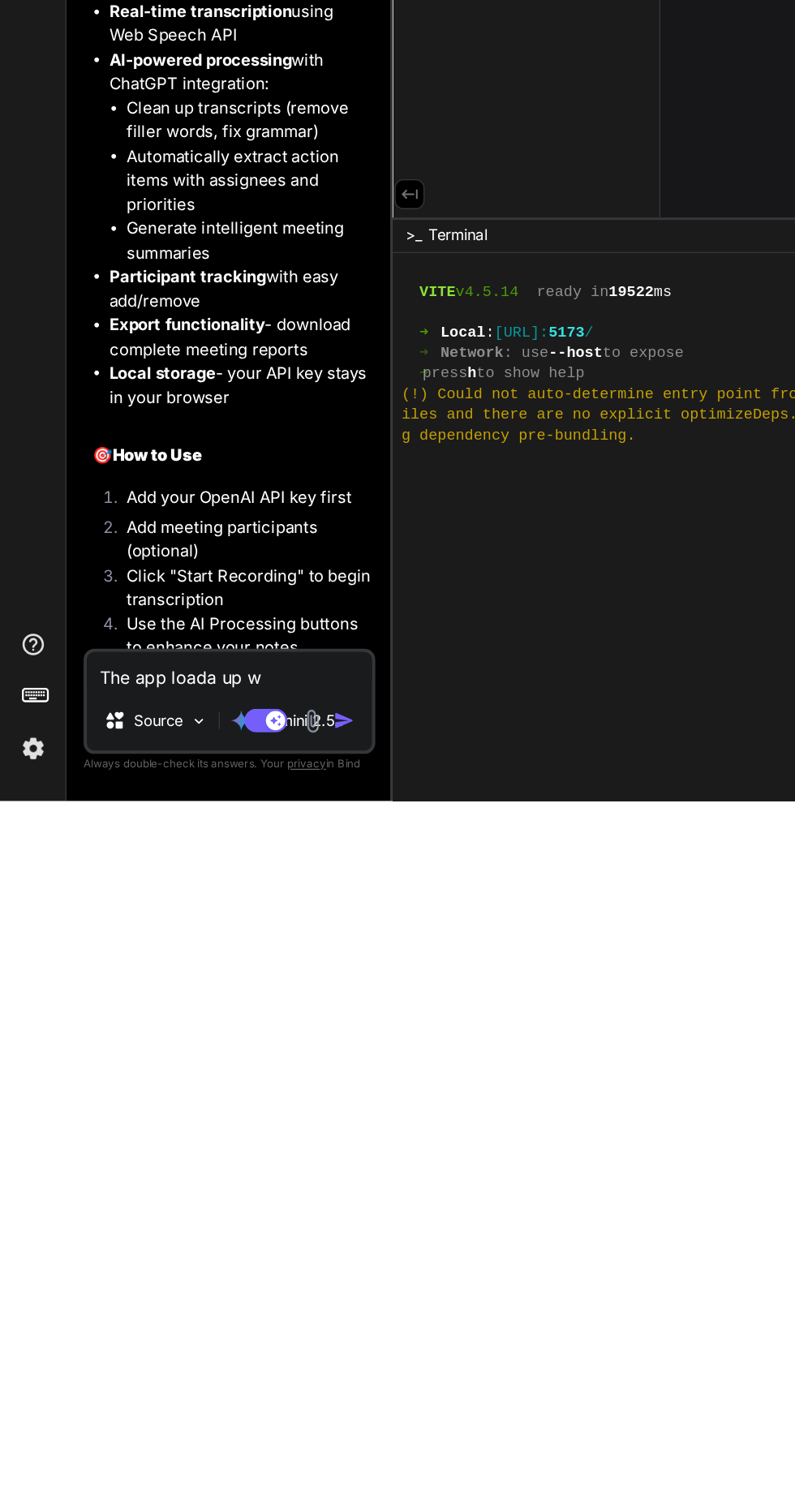
type textarea "x"
type textarea "The app loada up wi"
type textarea "x"
type textarea "The app loada up wit"
type textarea "x"
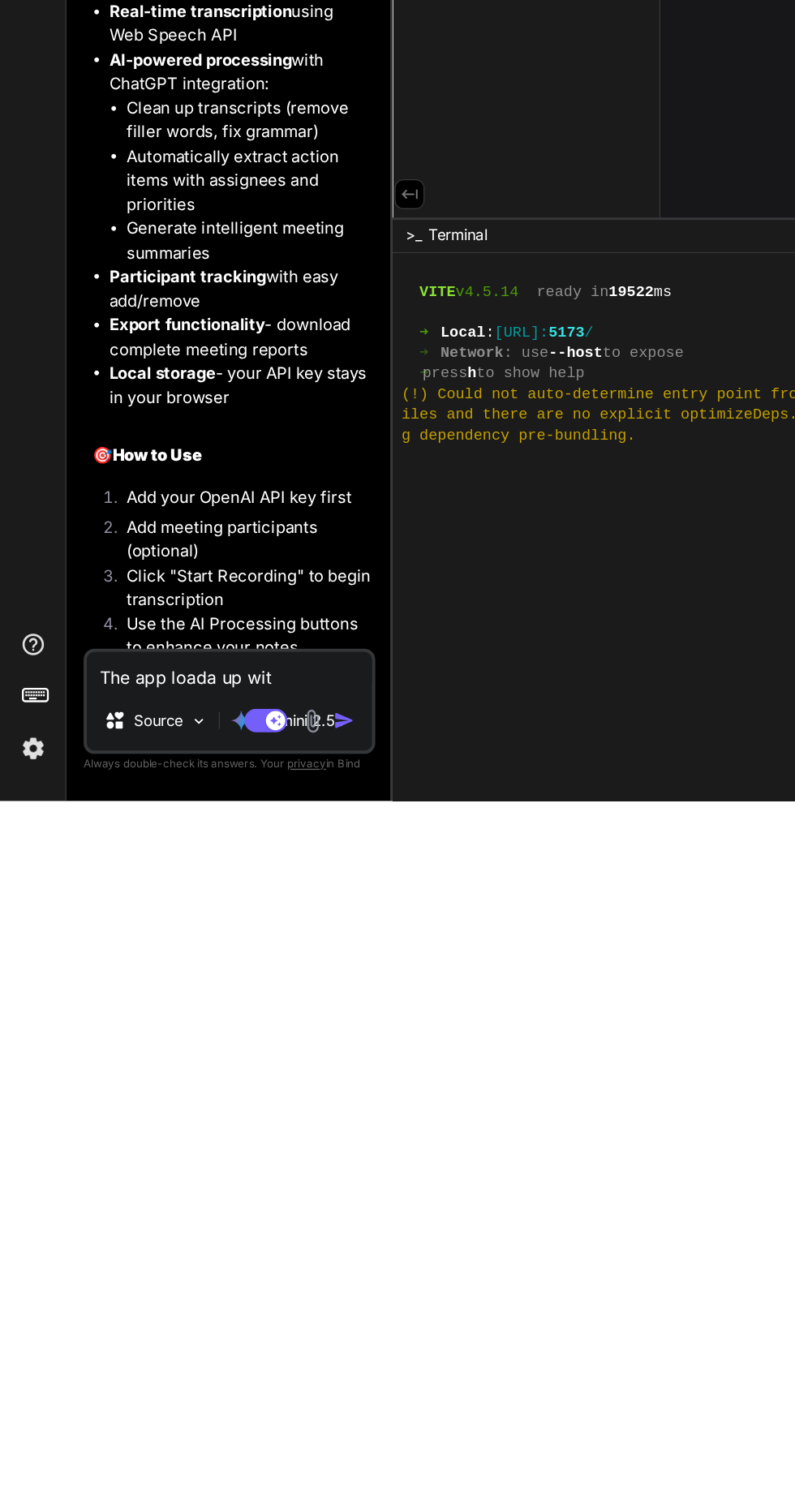
type textarea "The app loada up with"
type textarea "x"
type textarea "The app loada up with"
type textarea "x"
type textarea "The app loada up with b"
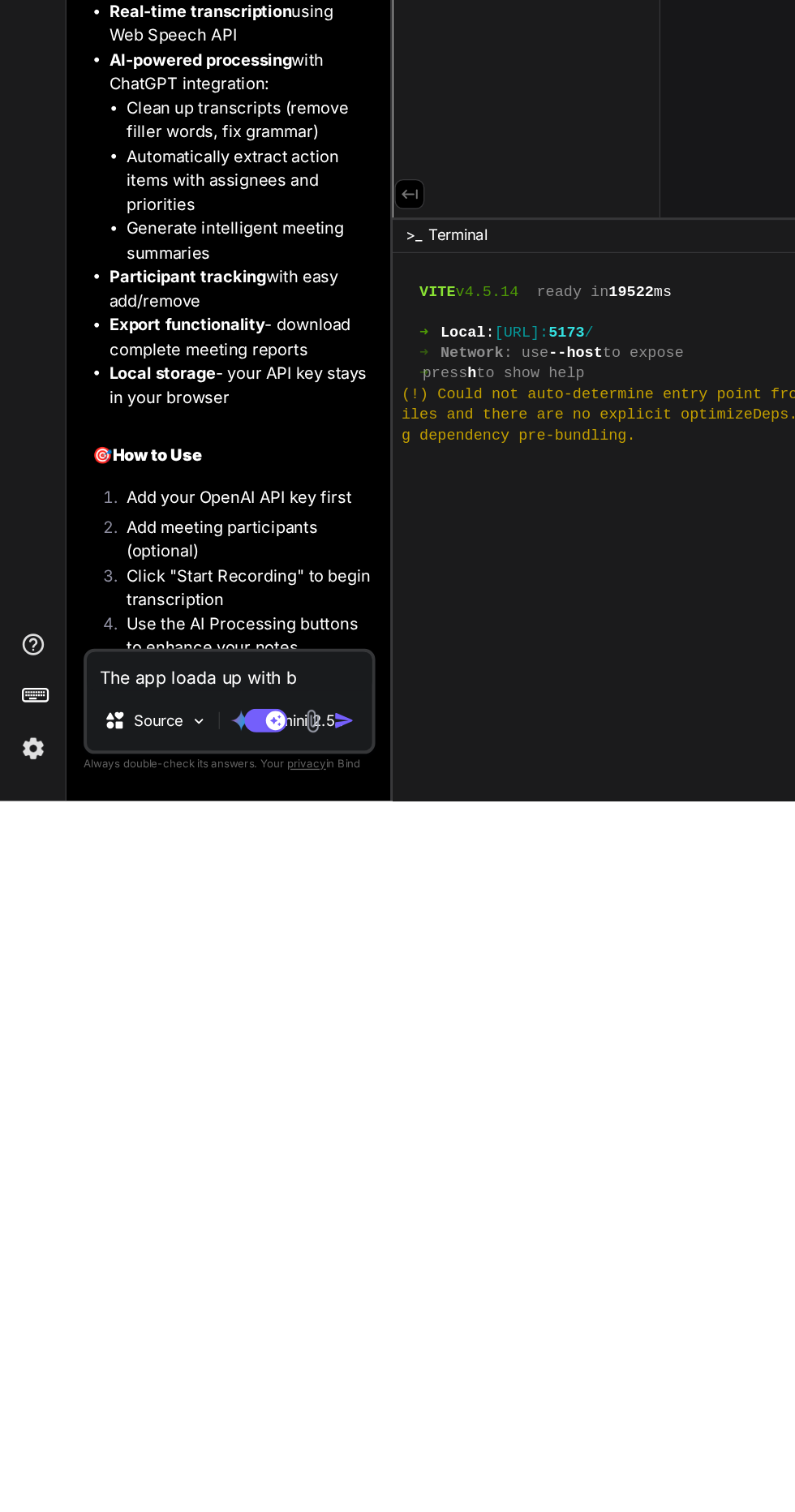
type textarea "x"
type textarea "The app loada up with bl"
type textarea "x"
type textarea "The app loada up with bla"
type textarea "x"
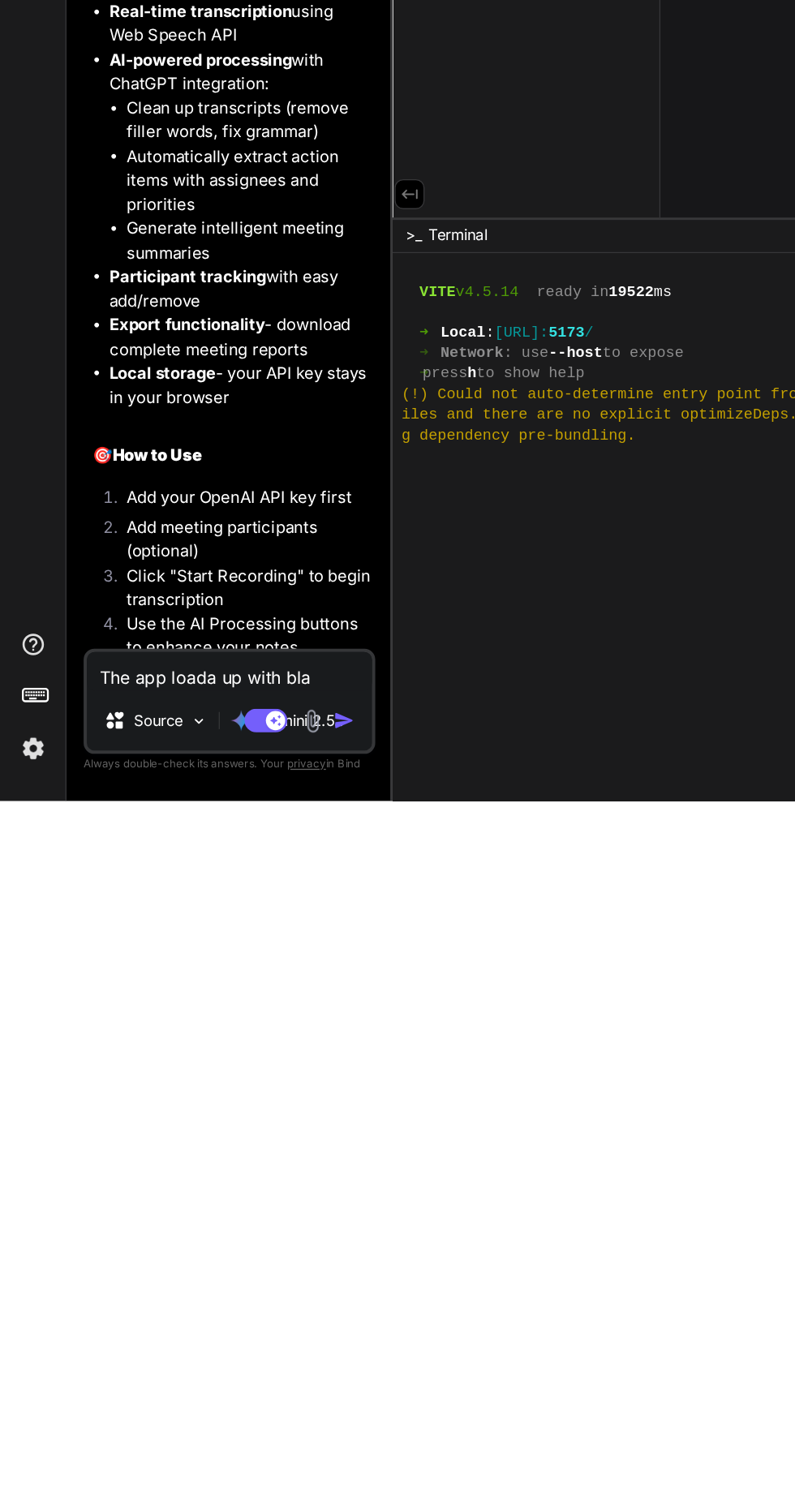
type textarea "The app loada up with blac"
type textarea "x"
type textarea "The app loada up with bla"
type textarea "x"
type textarea "The app loada up with [PERSON_NAME]"
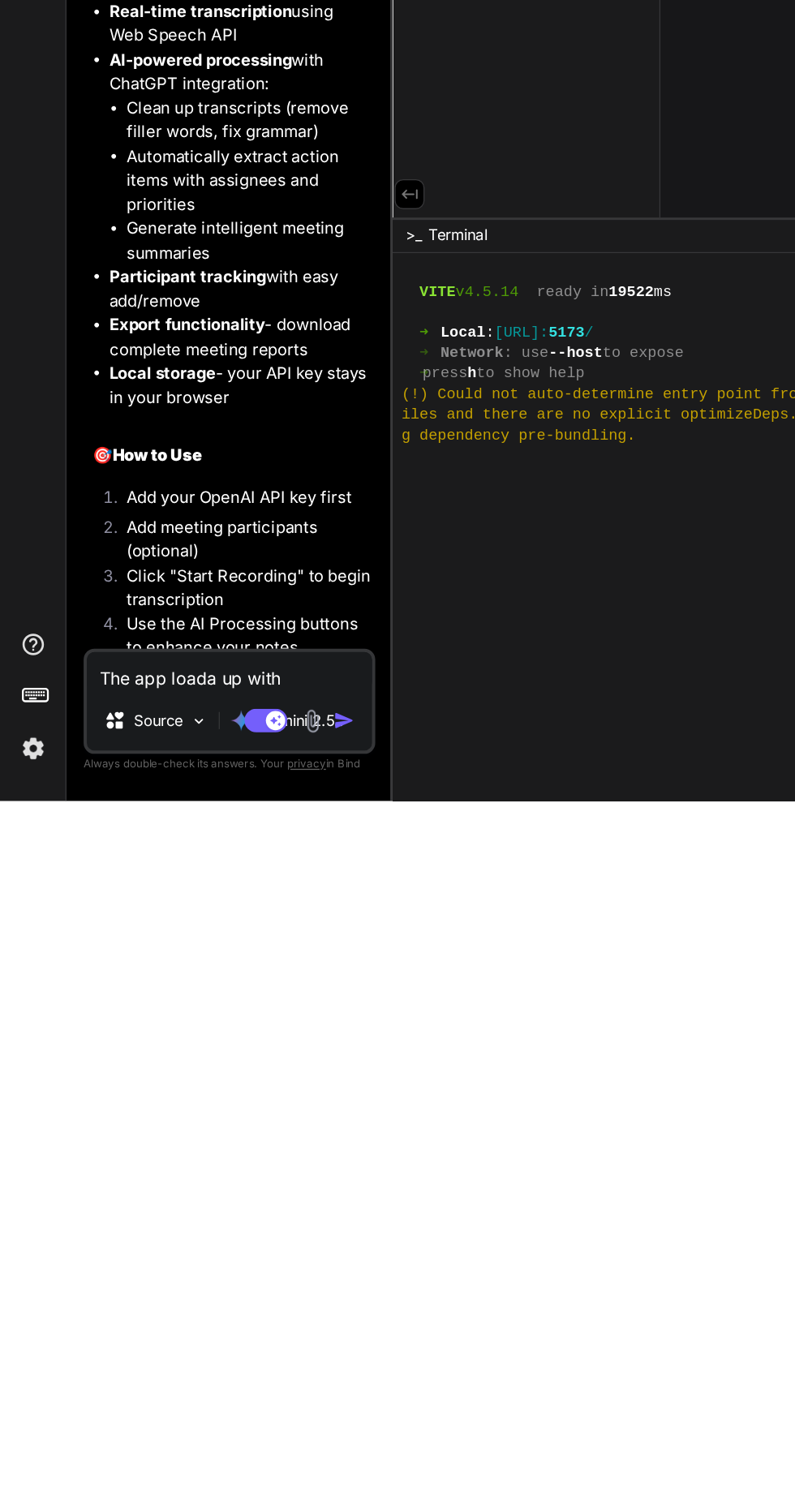
type textarea "x"
type textarea "The app loada up with blank"
type textarea "x"
type textarea "The app loada up with blank"
type textarea "x"
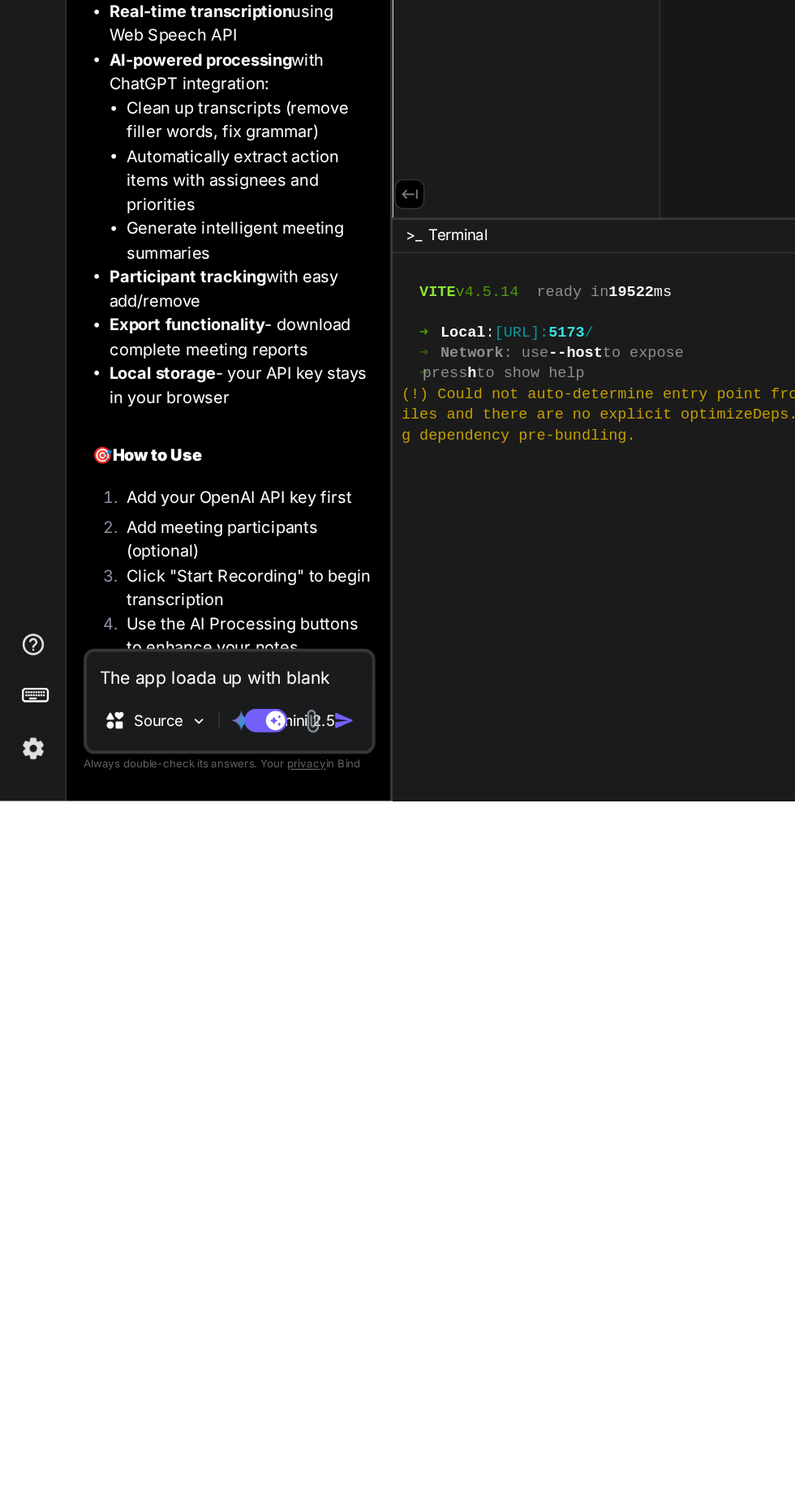
type textarea "The app loada up with blank w"
type textarea "x"
type textarea "The app loada up with blank wh"
type textarea "x"
type textarea "The app loada up with blank whi"
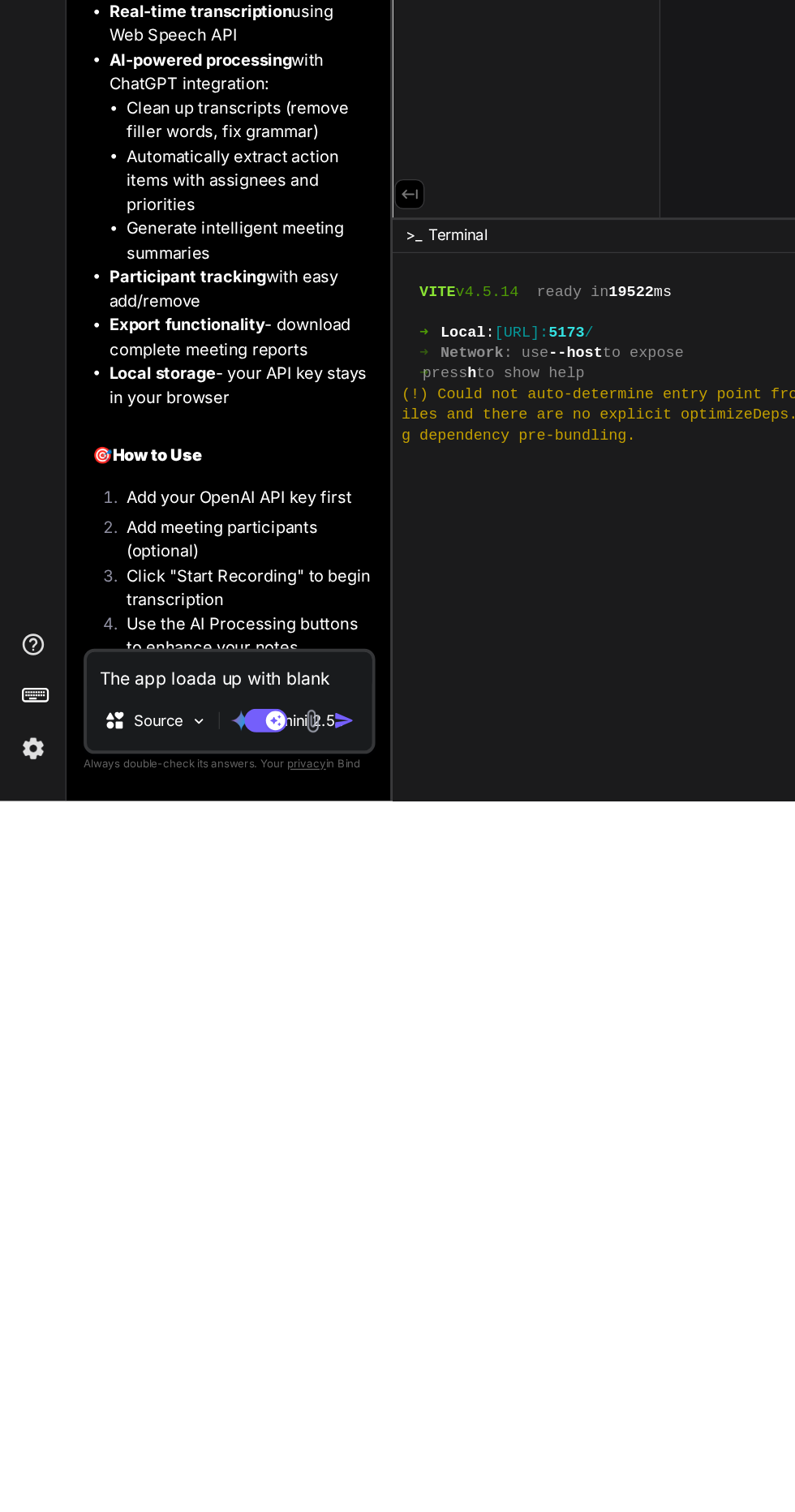
type textarea "x"
type textarea "The app loada up with blank whit"
type textarea "x"
type textarea "The app loada up with blank white"
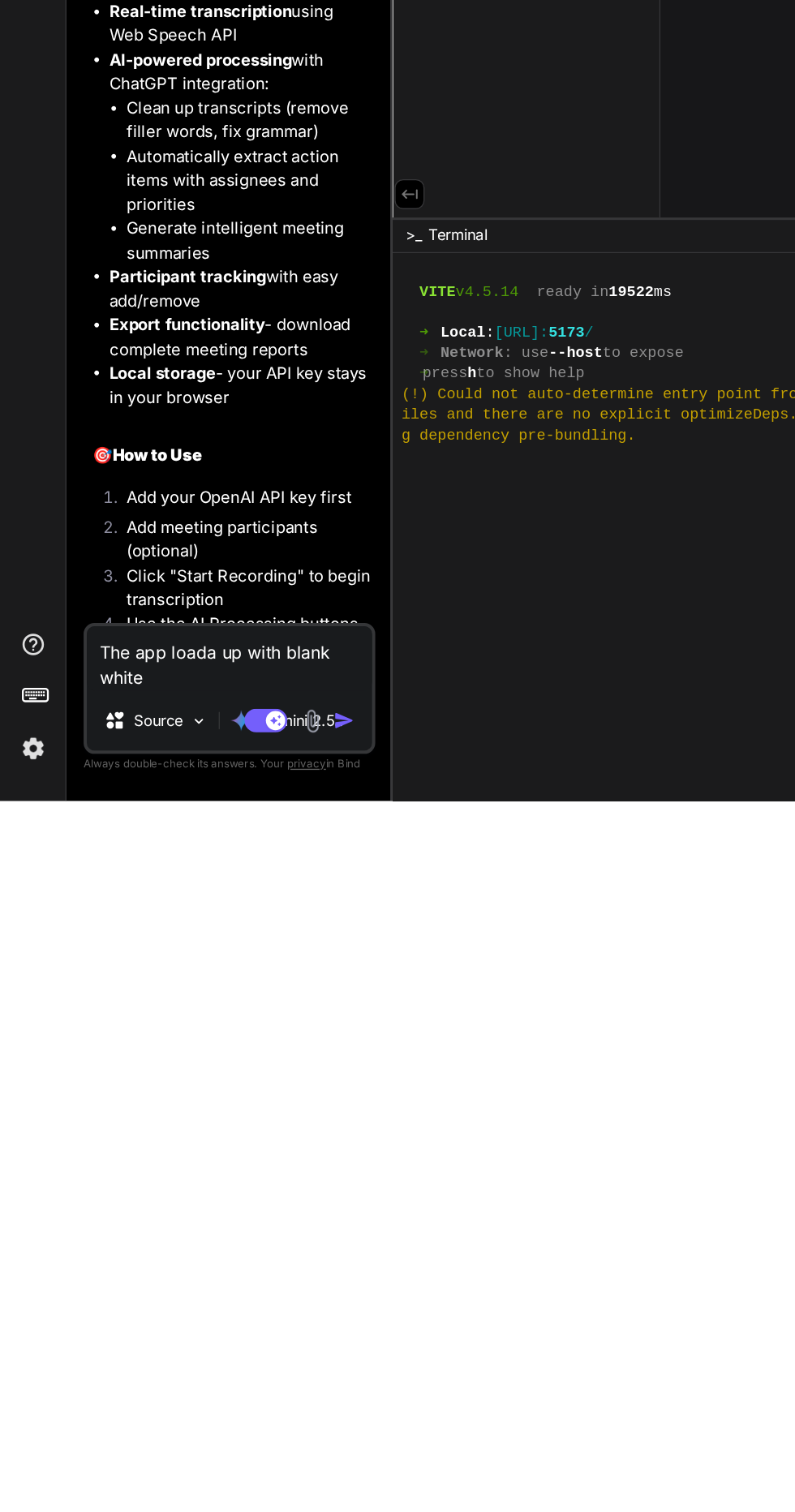
type textarea "x"
type textarea "The app loada up with blank white"
type textarea "x"
type textarea "The app loada up with blank white p"
type textarea "x"
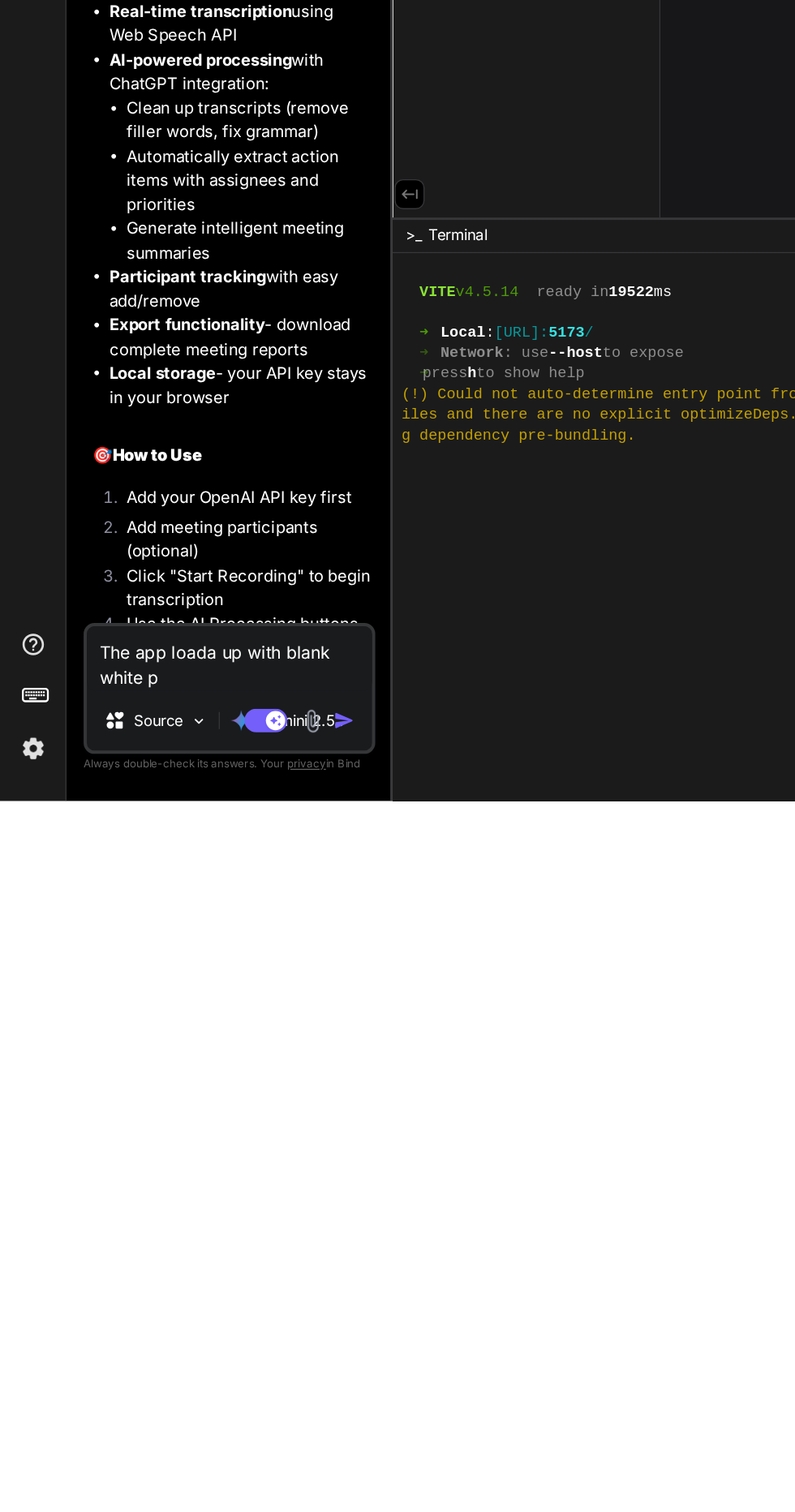
type textarea "The app loada up with blank white pa"
type textarea "x"
type textarea "The app loada up with blank white pav"
type textarea "x"
type textarea "The app loada up with blank white pave"
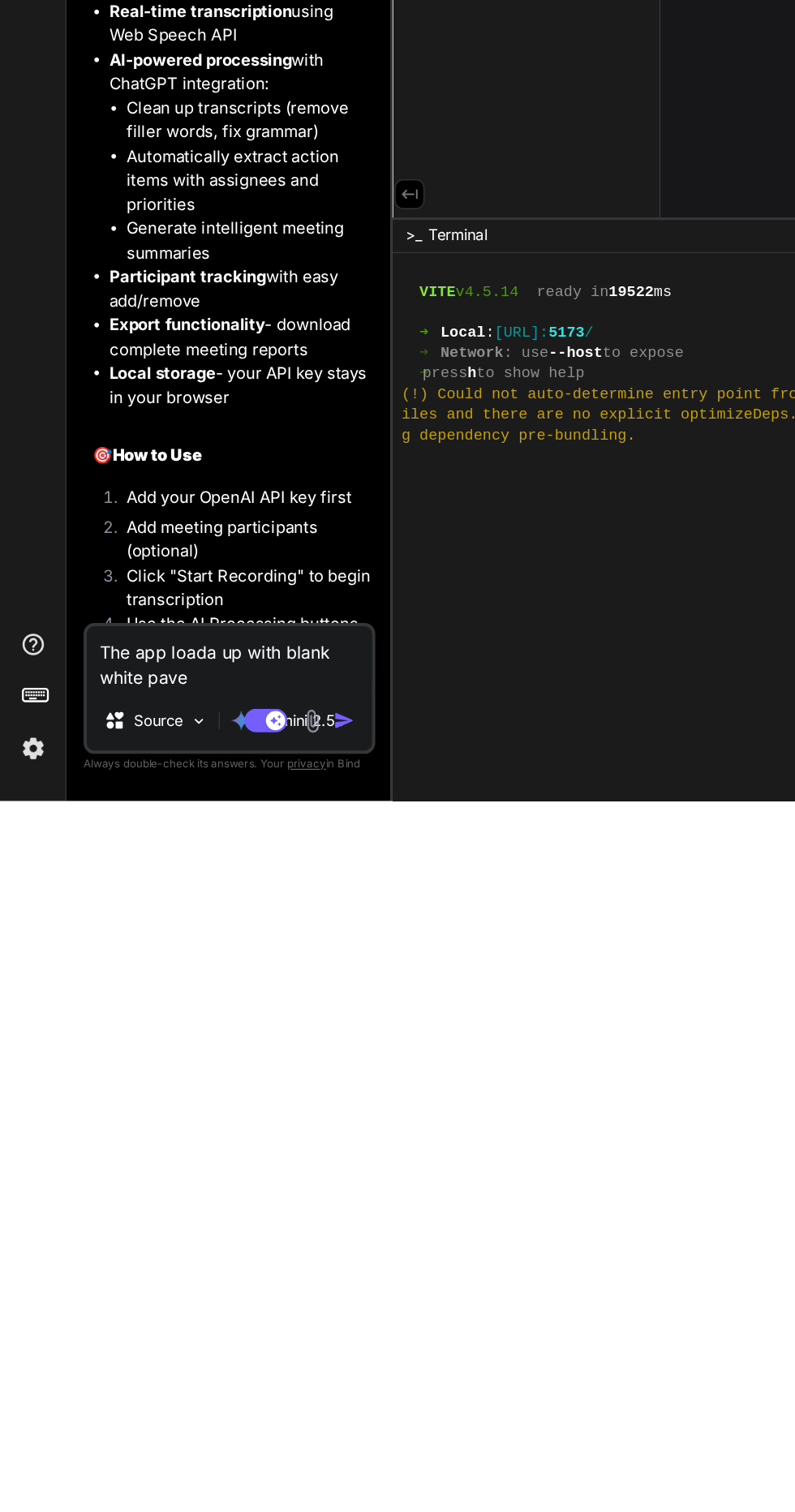
type textarea "x"
type textarea "The app loada up with blank white page"
type textarea "x"
type textarea "The app loada up with blank white page a"
type textarea "x"
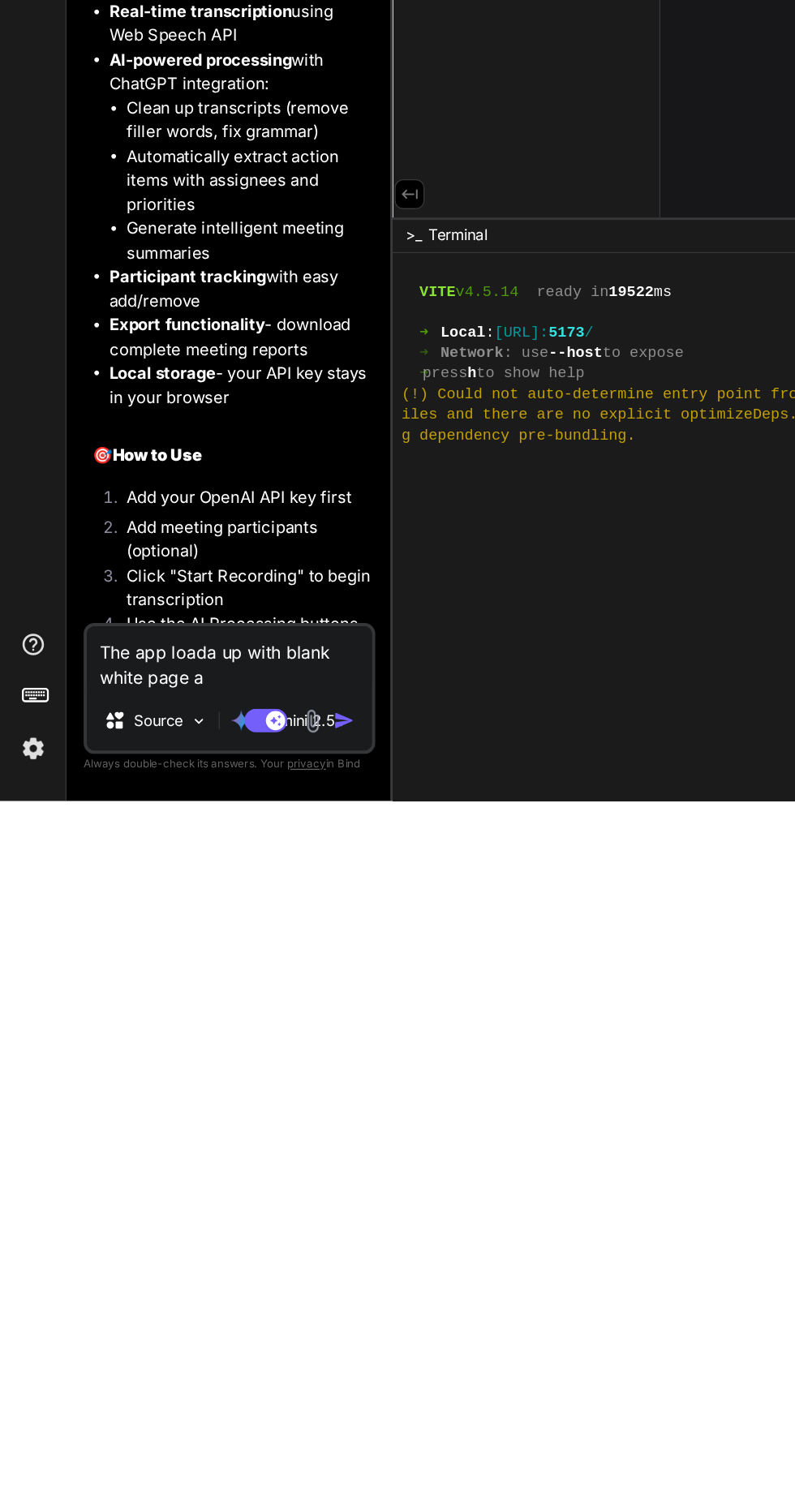
type textarea "The app loada up with blank white page an"
type textarea "x"
type textarea "The app loada up with blank white page and"
type textarea "x"
type textarea "The app loada up with blank white page and"
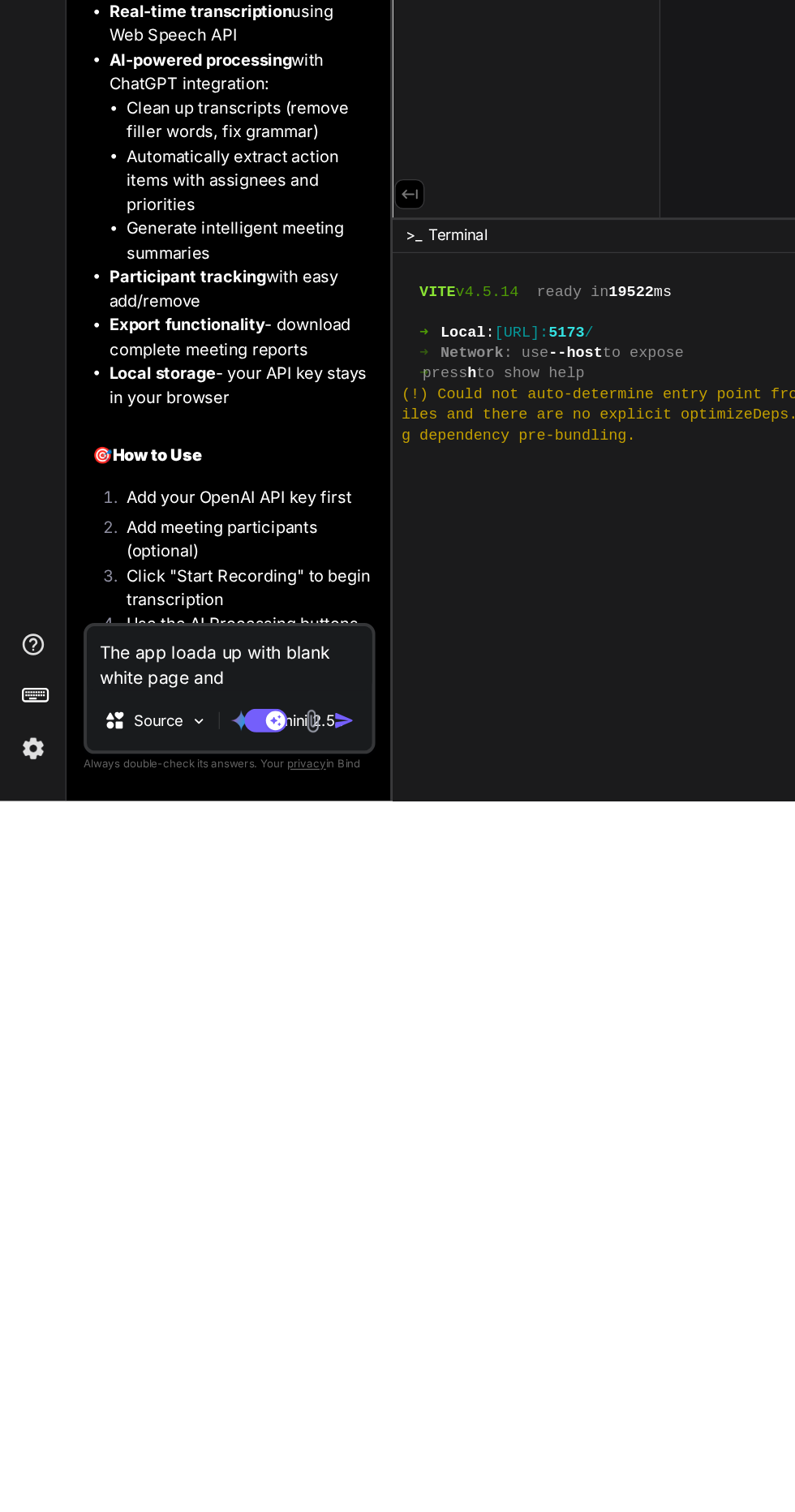
type textarea "x"
type textarea "The app loada up with blank white page and n"
type textarea "x"
type textarea "The app loada up with blank white page and no"
type textarea "x"
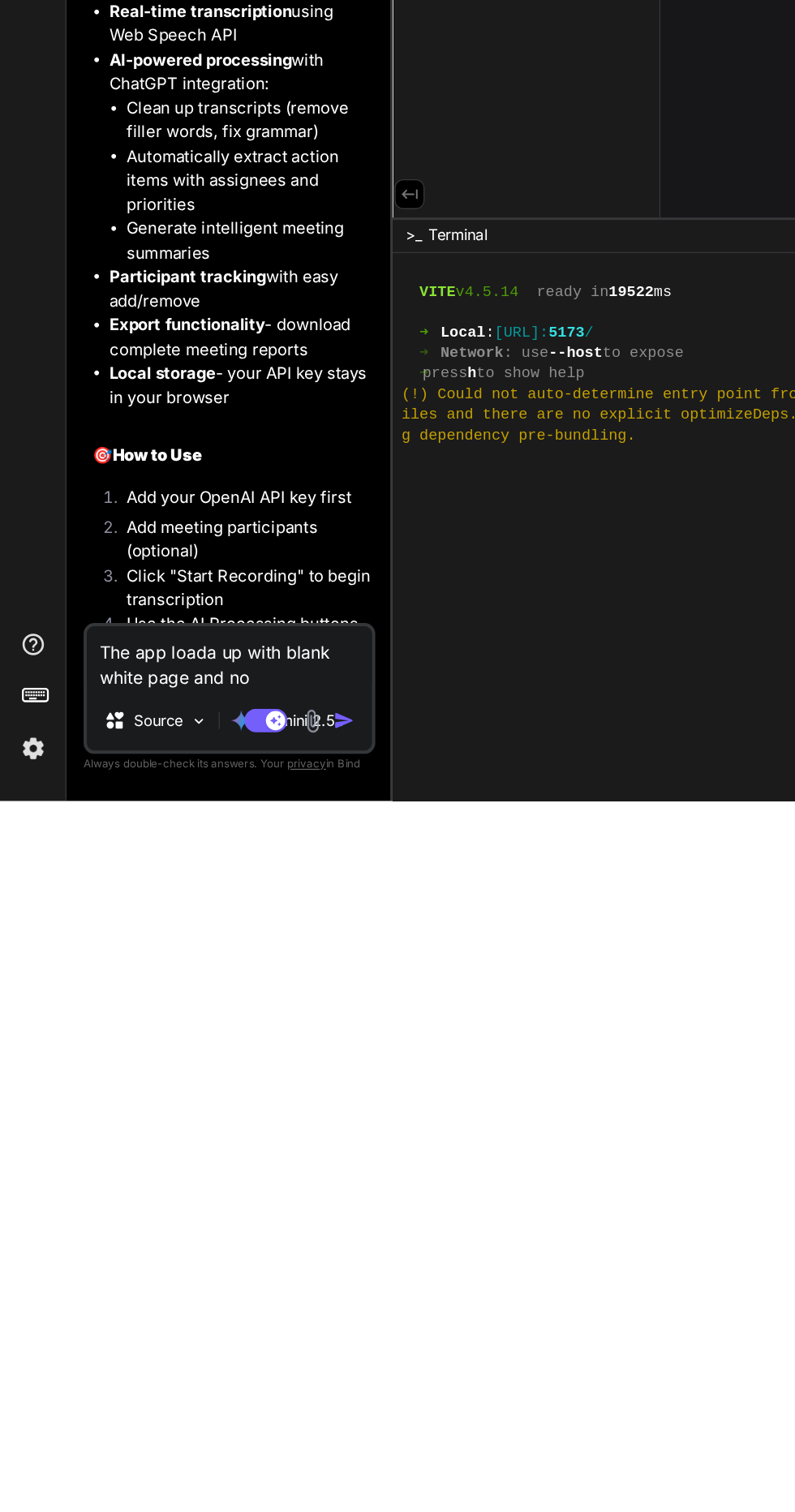
type textarea "The app loada up with blank white page and not"
type textarea "x"
type textarea "The app loada up with blank white page and noth"
type textarea "x"
type textarea "The app loada up with blank white page and both"
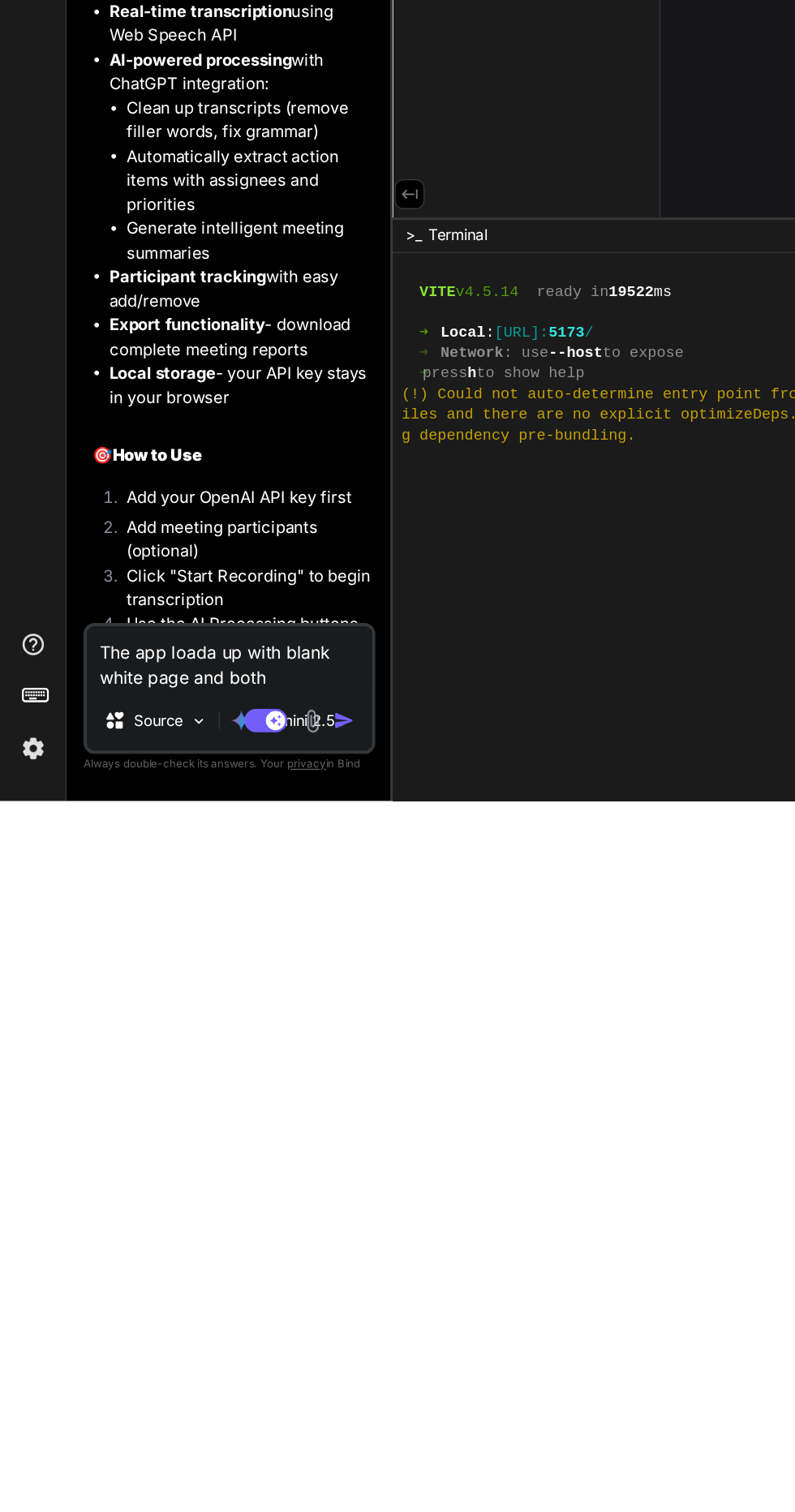
type textarea "x"
type textarea "The app loada up with blank white page and both"
type textarea "x"
type textarea "The app loada up with blank white page and bot"
type textarea "x"
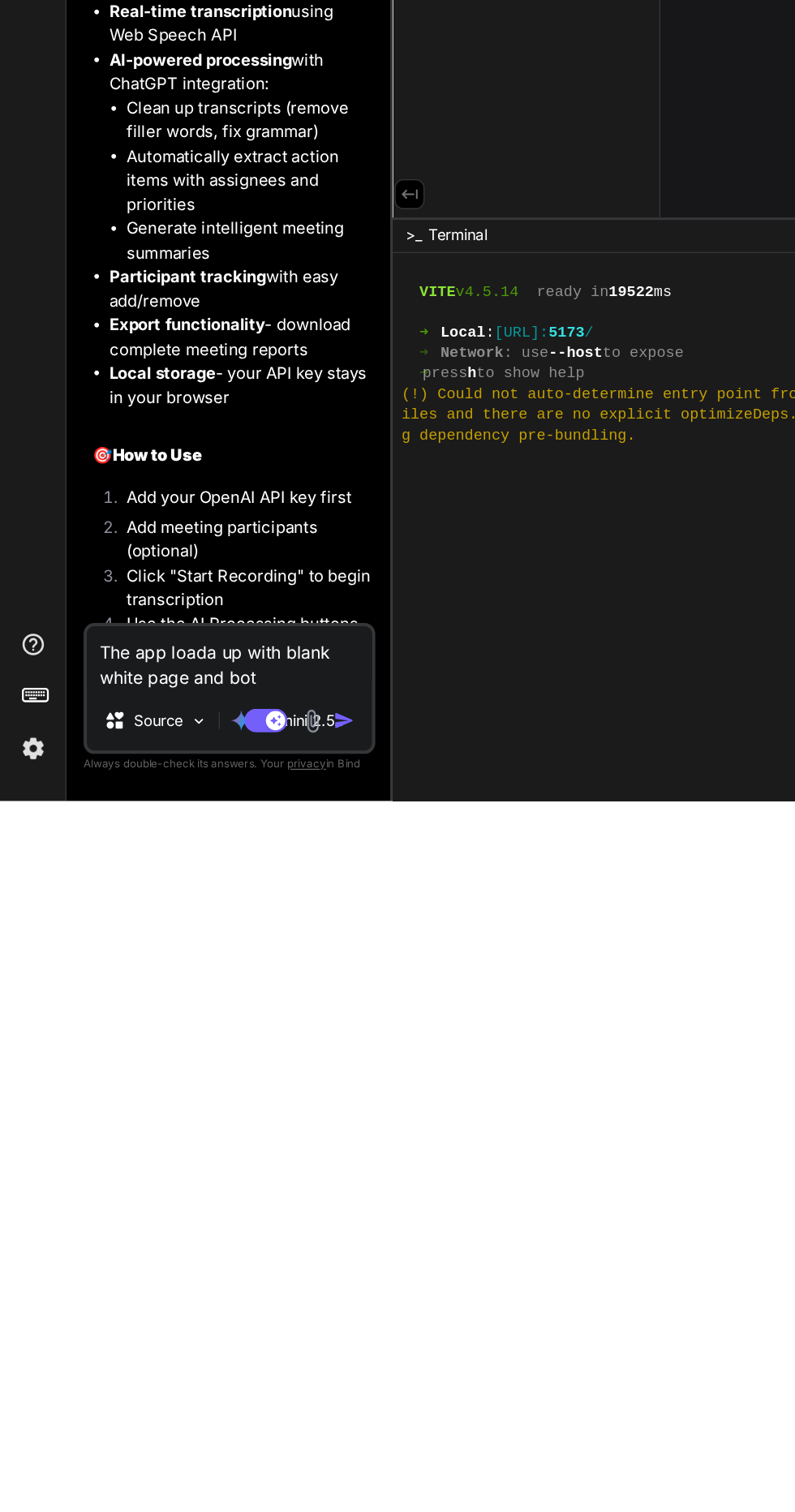
type textarea "The app loada up with blank white page and bo"
type textarea "x"
type textarea "The app loada up with blank white page and b"
type textarea "x"
type textarea "The app loada up with blank white page and"
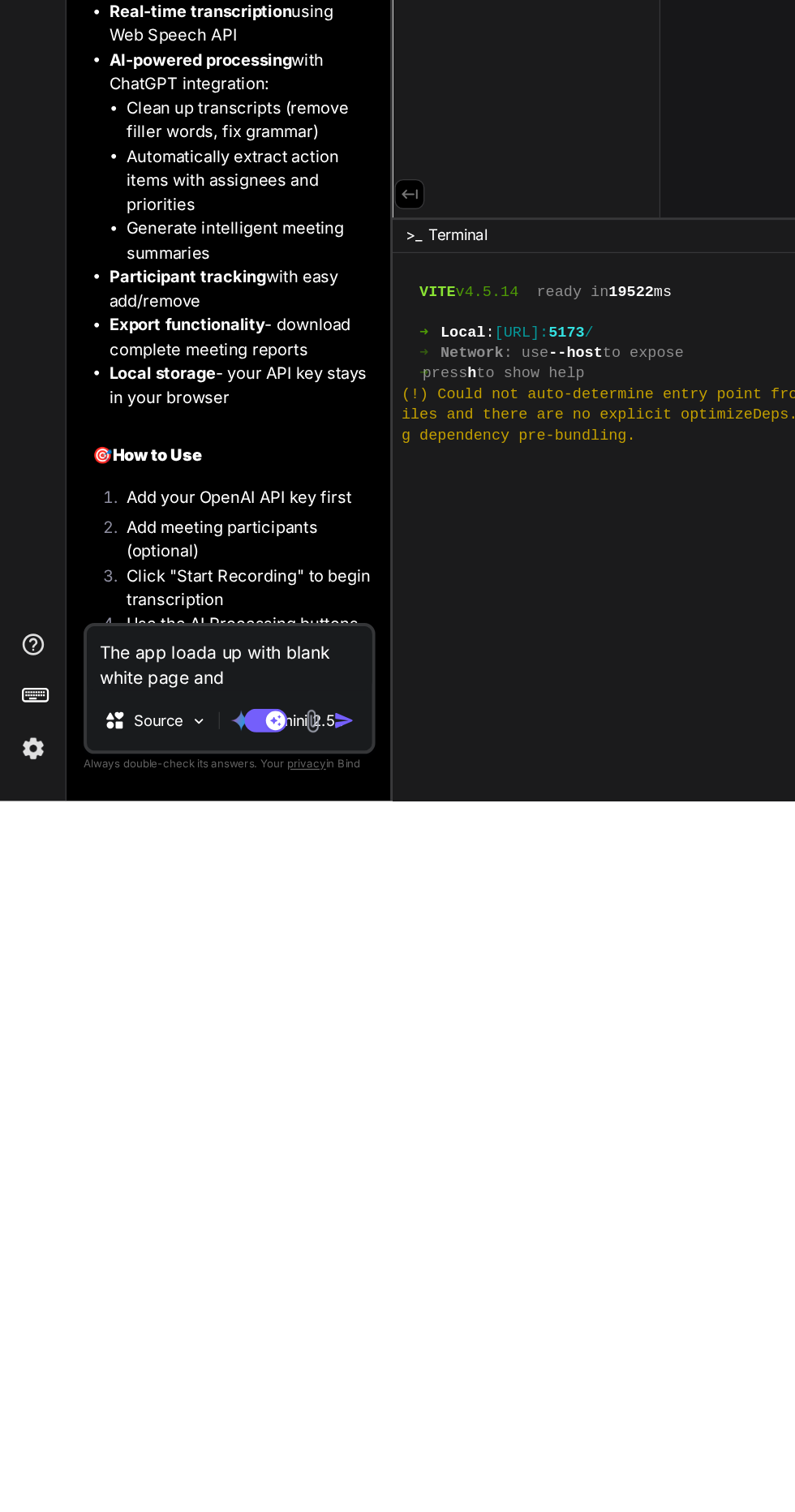
type textarea "x"
type textarea "The app loada up with blank white page and n"
type textarea "x"
type textarea "The app loada up with blank white page and no"
type textarea "x"
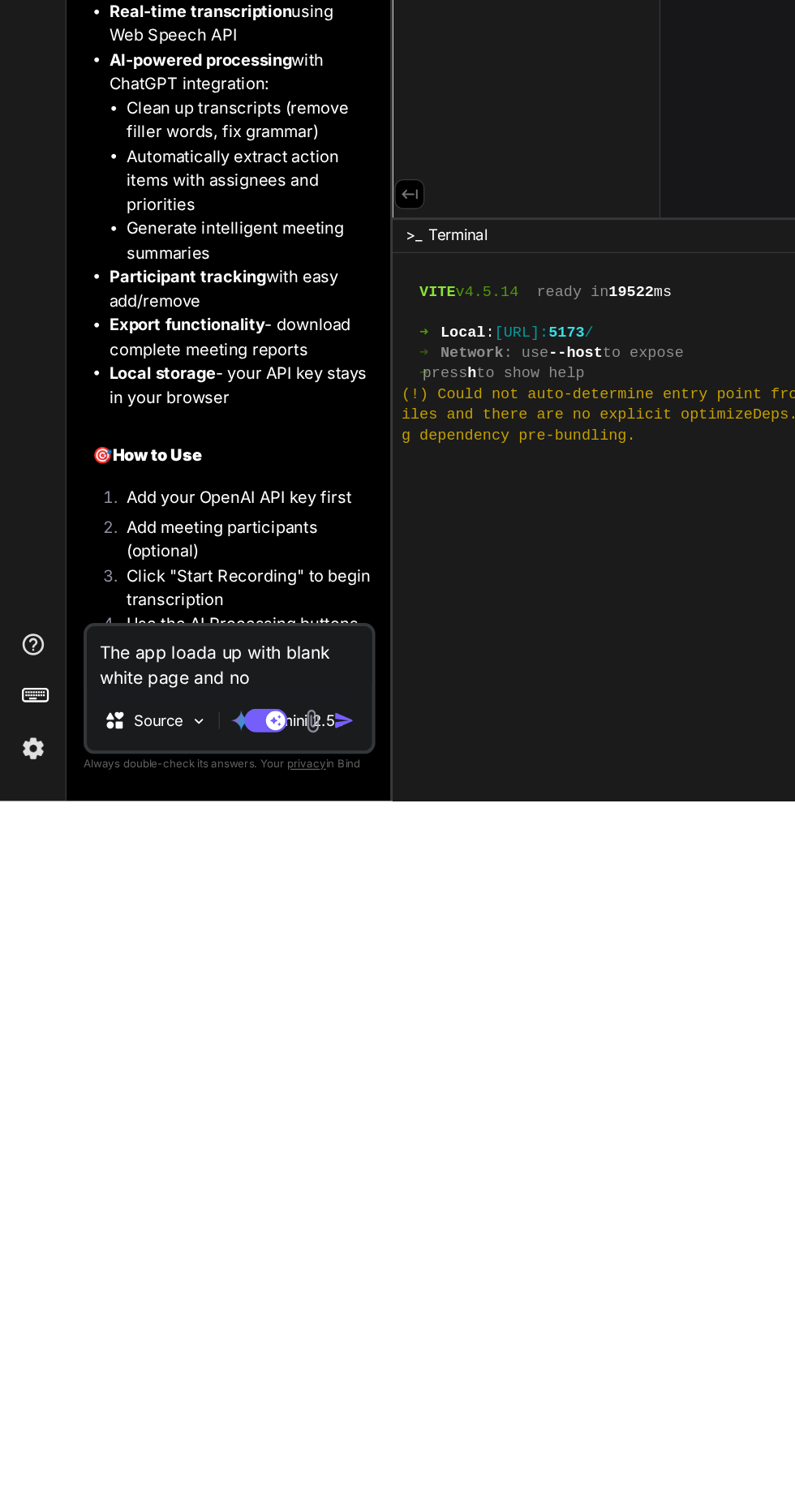
type textarea "The app loada up with blank white page and not"
type textarea "x"
type textarea "The app loada up with blank white page and noth"
type textarea "x"
type textarea "The app loada up with blank white page and nothing"
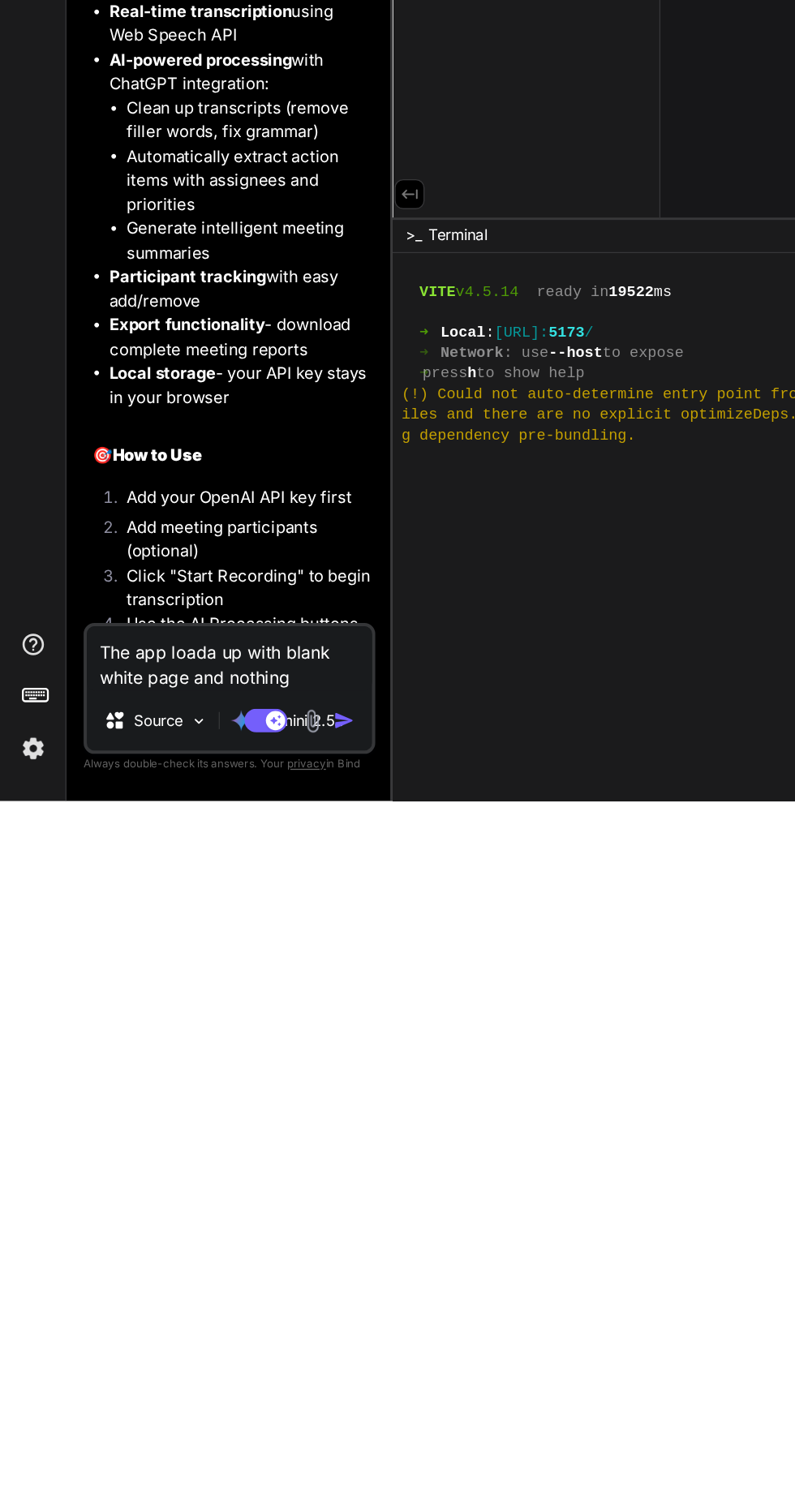
type textarea "x"
type textarea "The app loada up with blank white page and nothing e"
type textarea "x"
type textarea "The app loada up with blank white page and nothing el"
type textarea "x"
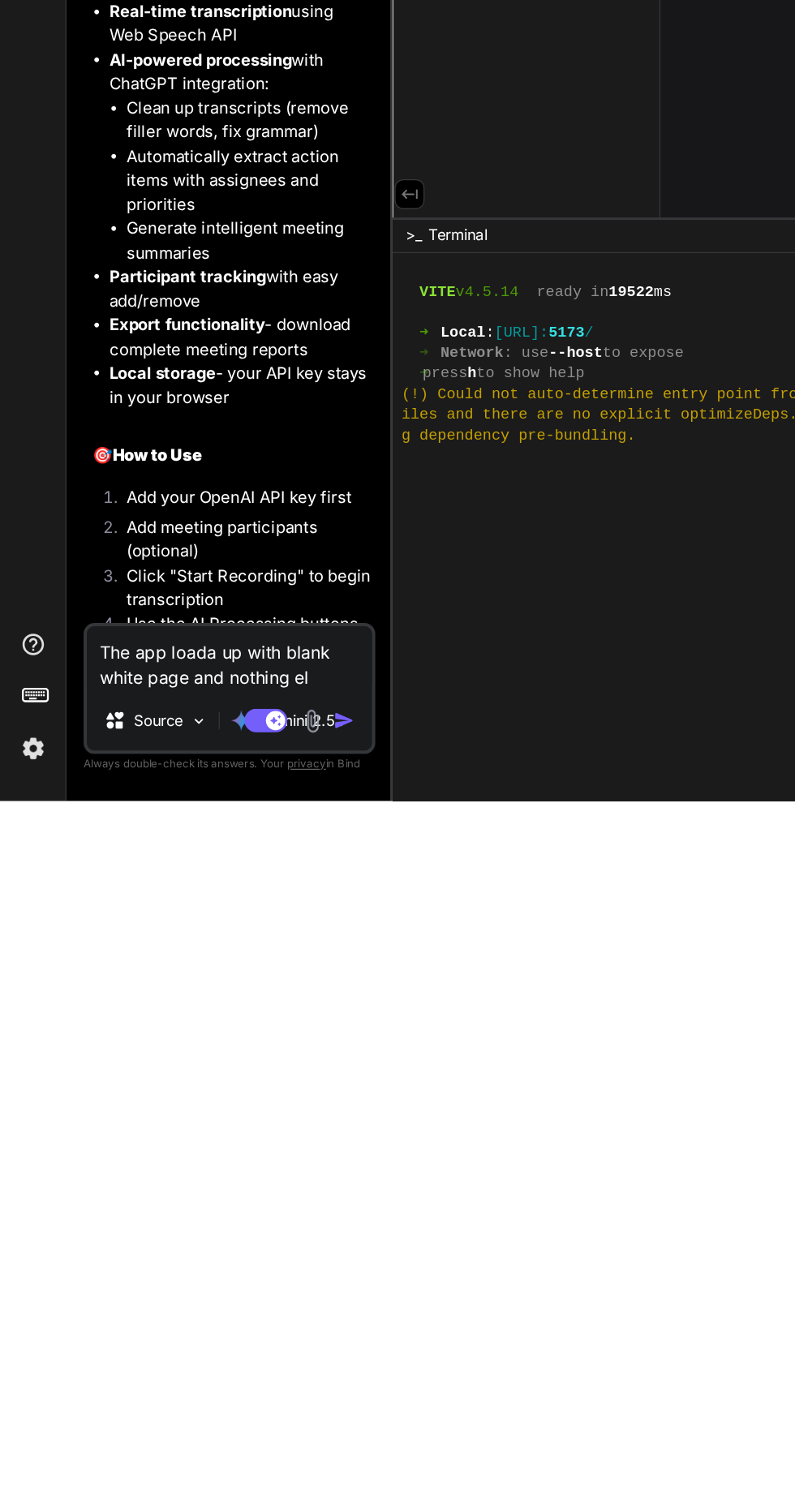
type textarea "The app loada up with blank white page and nothing els"
type textarea "x"
type textarea "The app loada up with blank white page and nothing else"
type textarea "x"
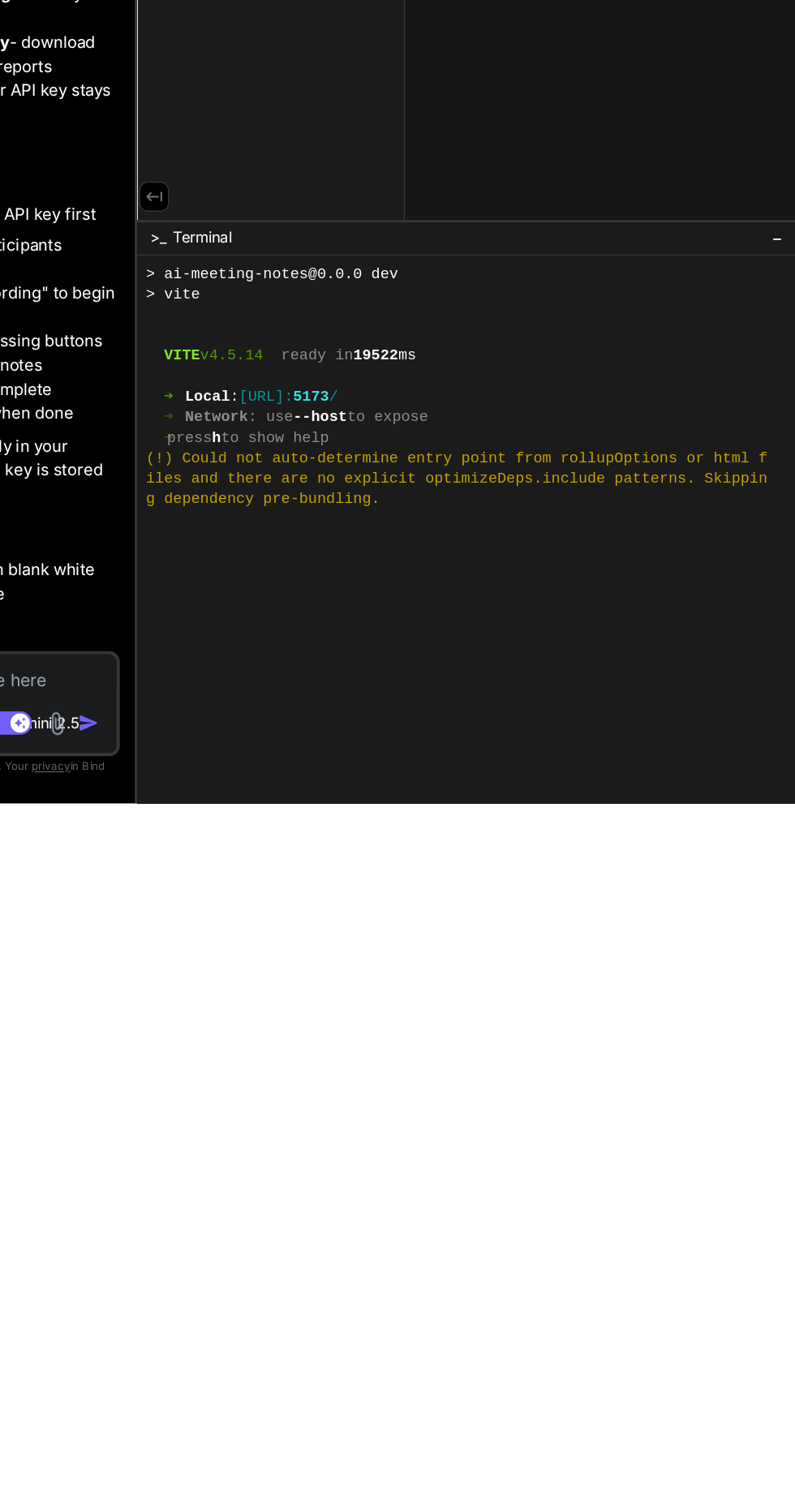
scroll to position [297, 0]
click at [388, 1414] on div at bounding box center [538, 1421] width 470 height 16
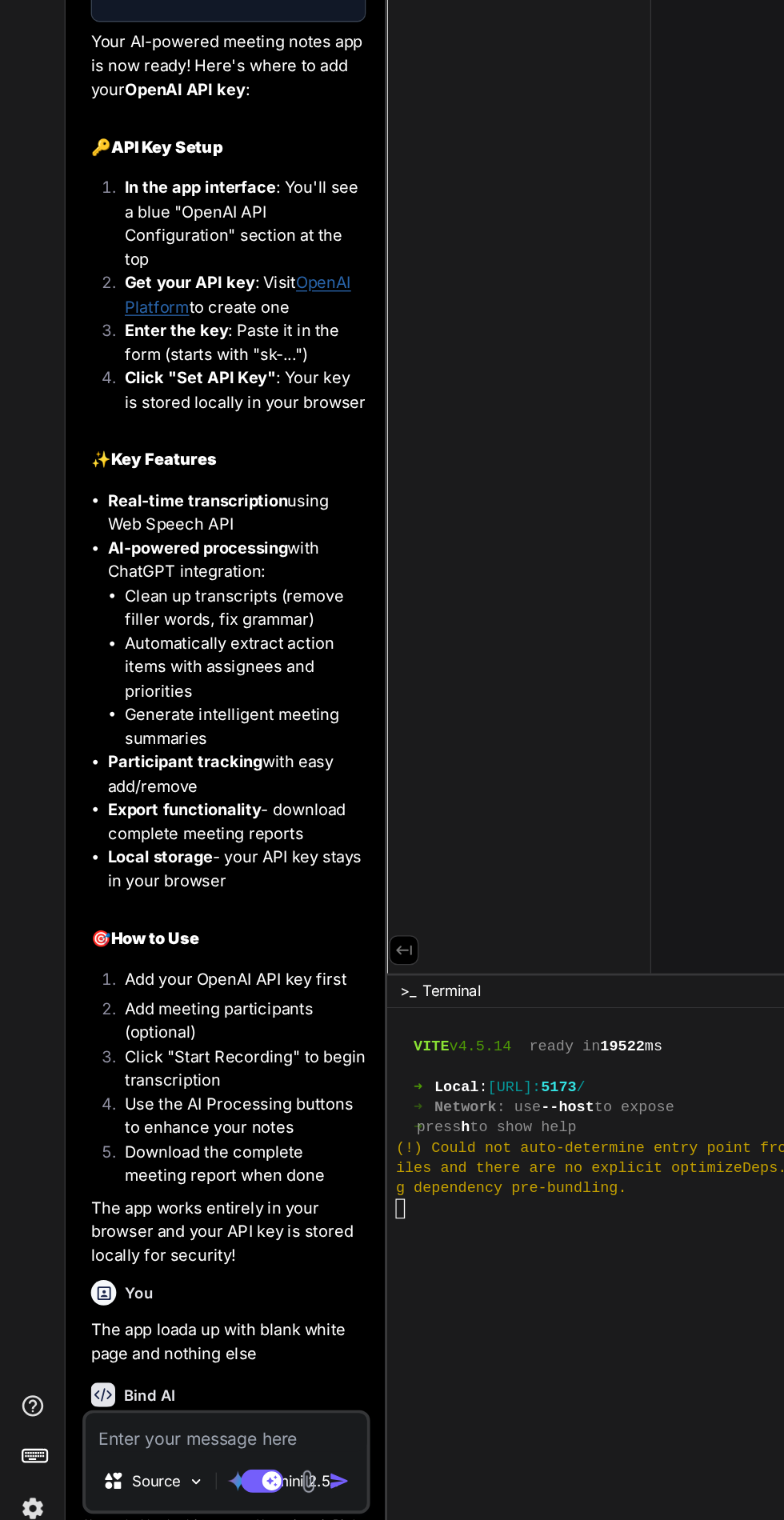
scroll to position [2438, 0]
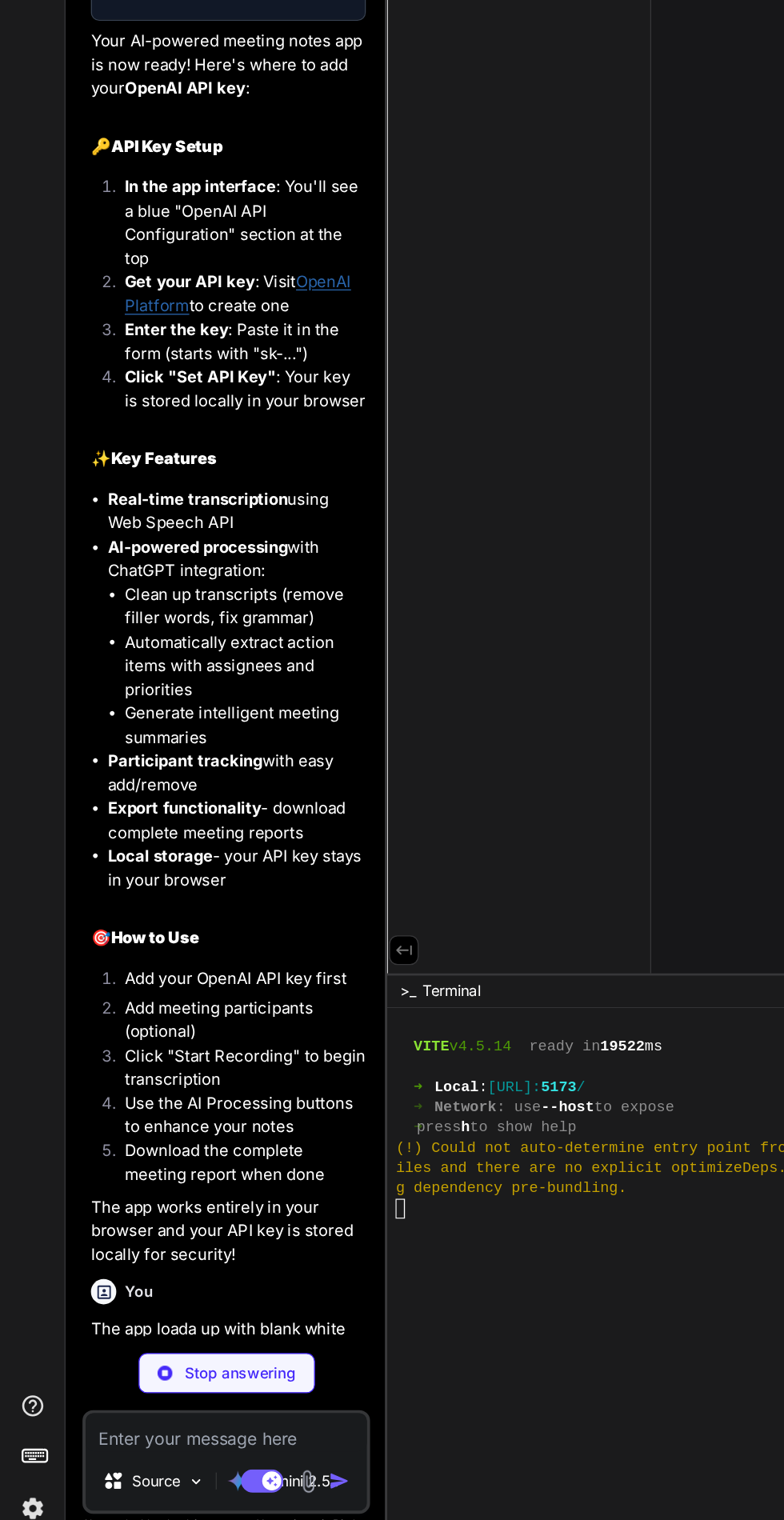
type textarea "x"
type textarea ", }, }"
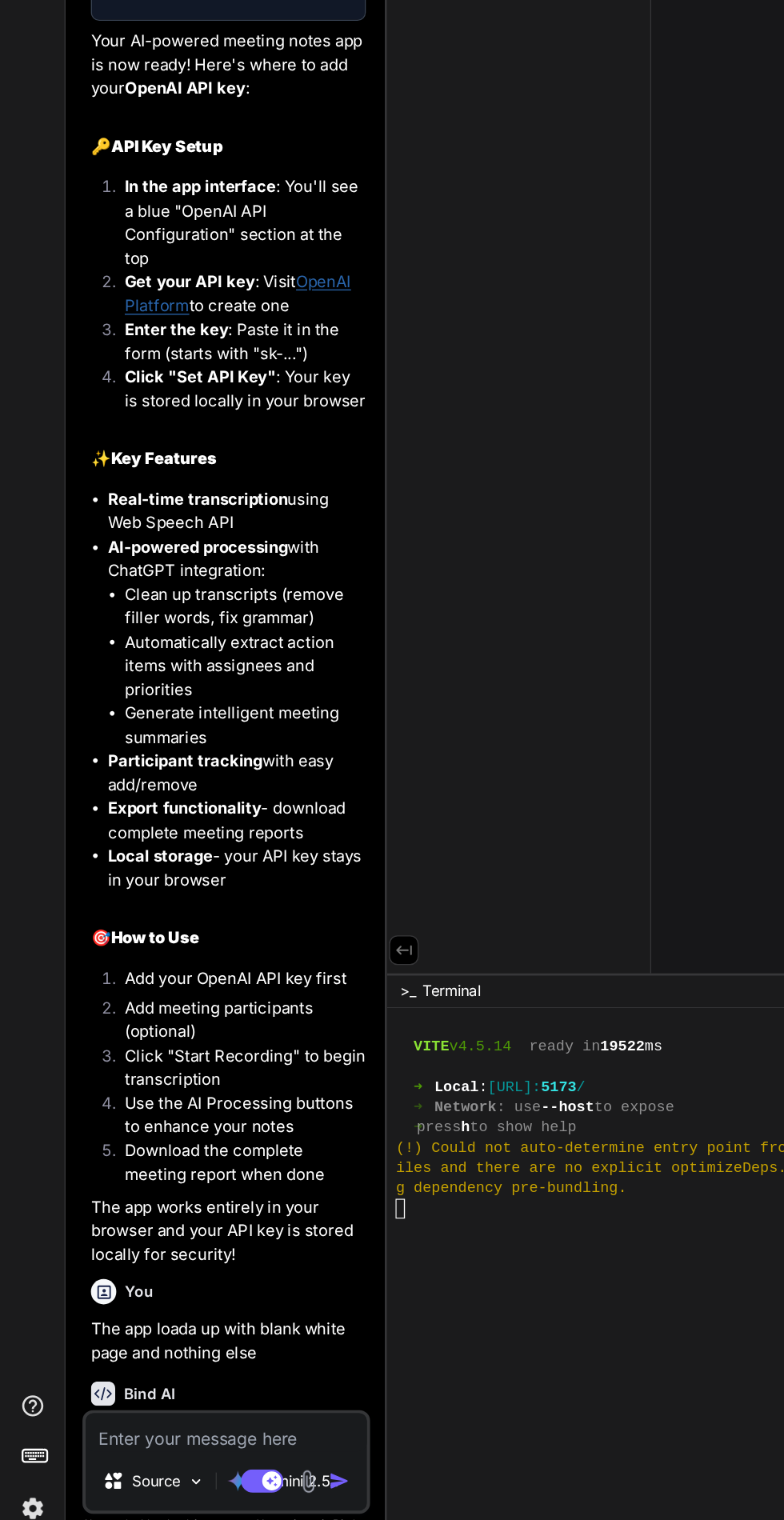
type textarea "x"
type textarea "module.exports = { plugins: { tailwindcss: {}, autoprefixer: {}, }, }"
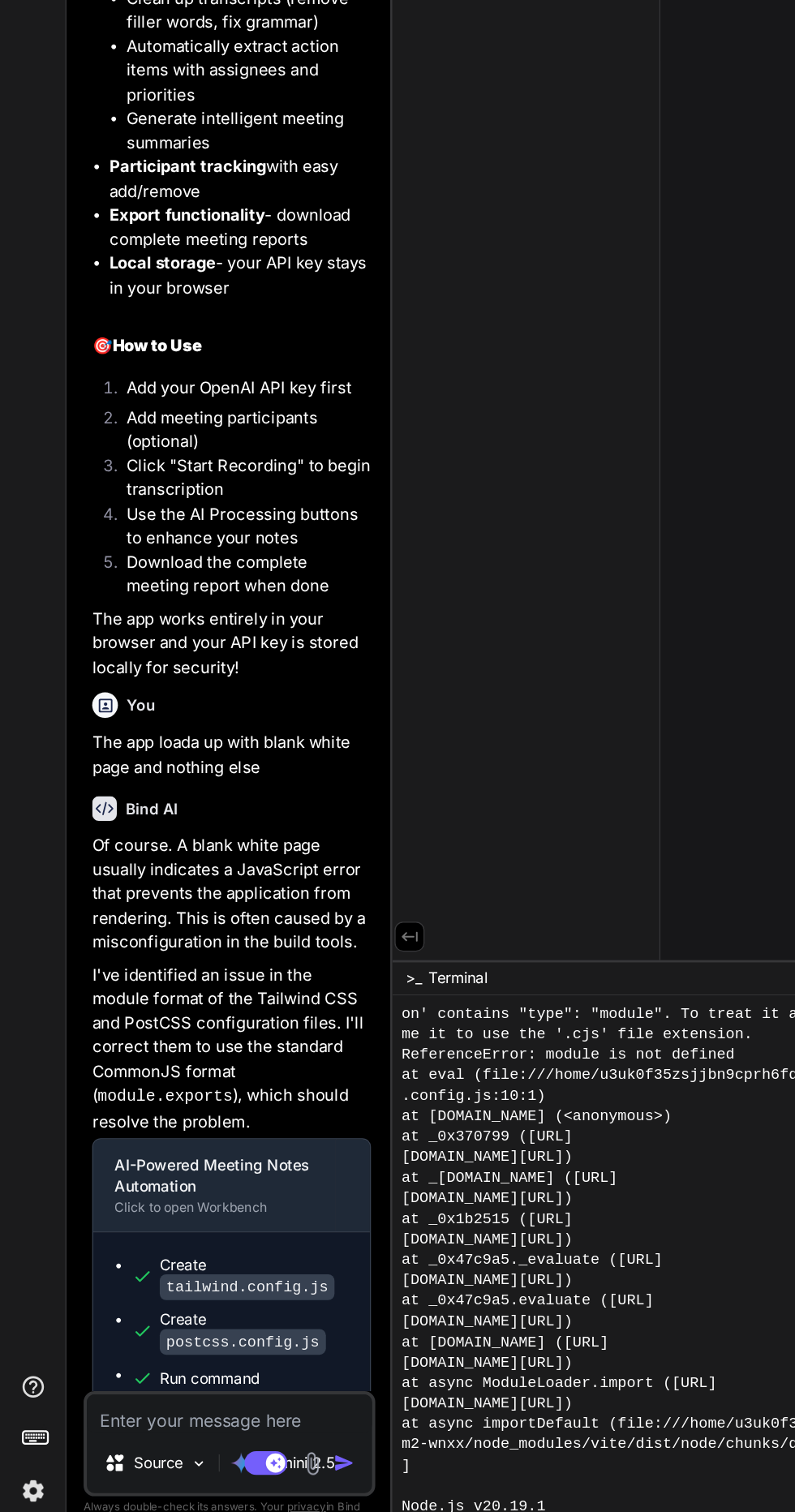
scroll to position [0, 0]
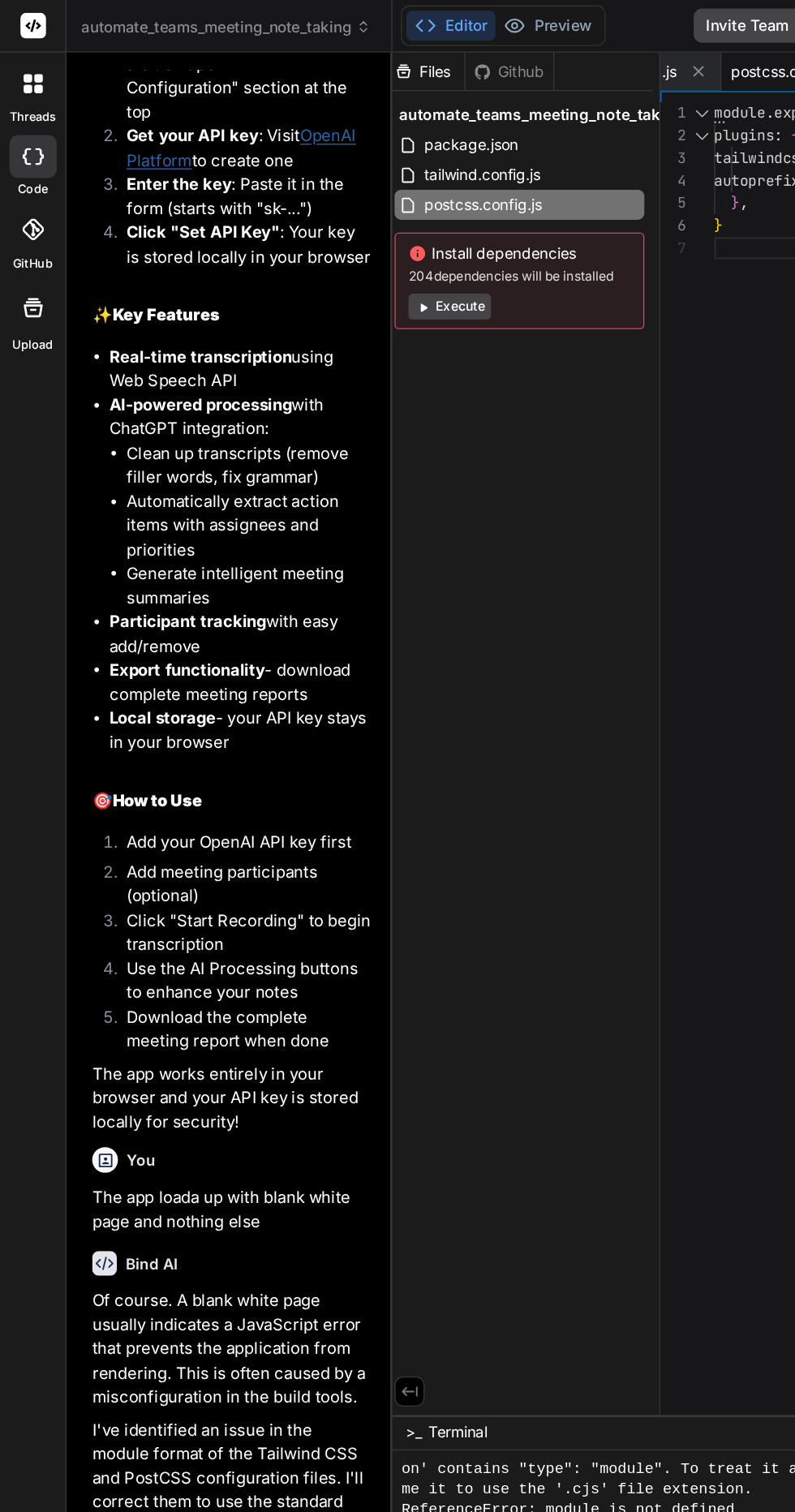
click at [334, 234] on button "Execute" at bounding box center [340, 232] width 62 height 19
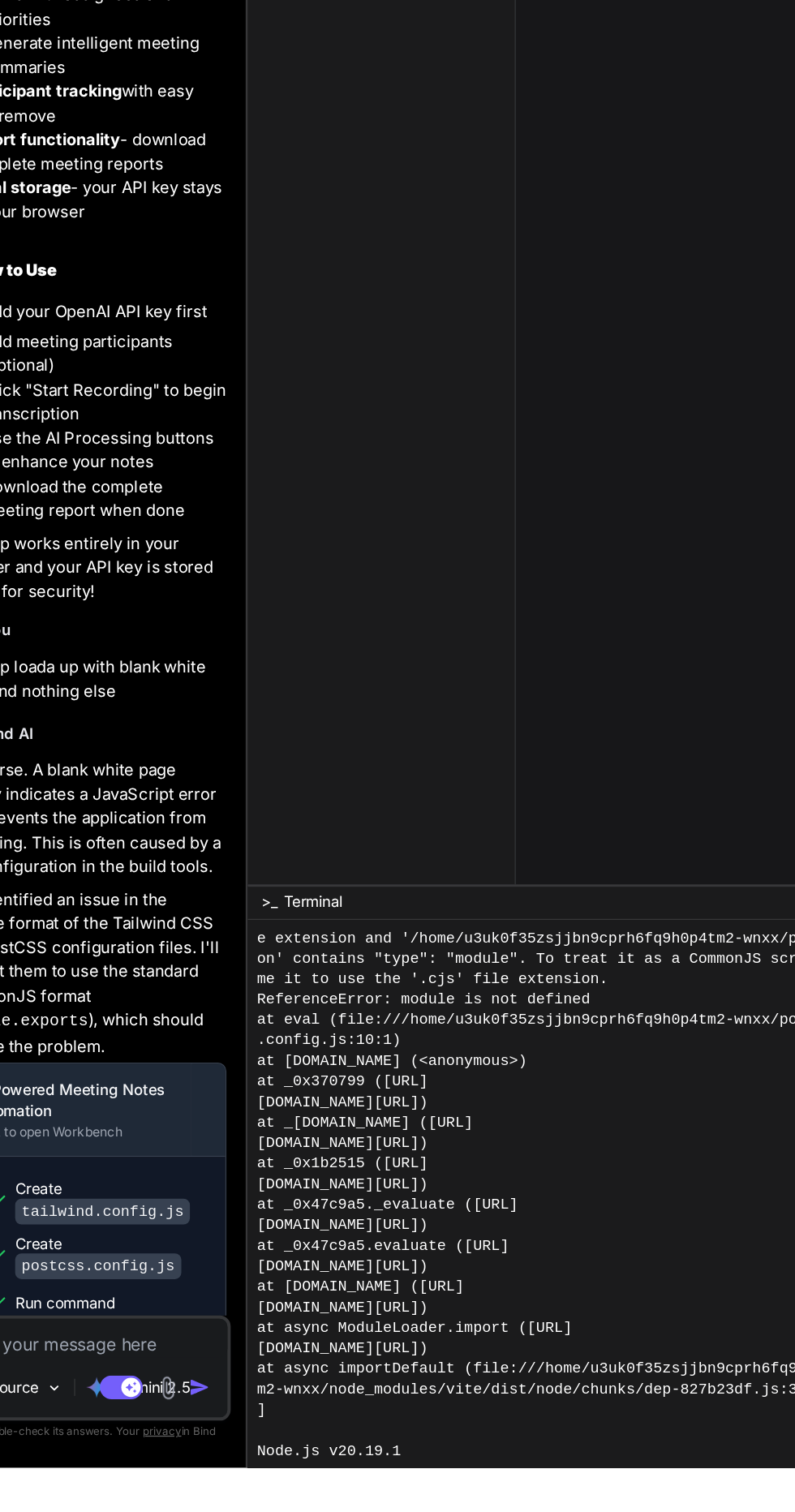
scroll to position [1792, 0]
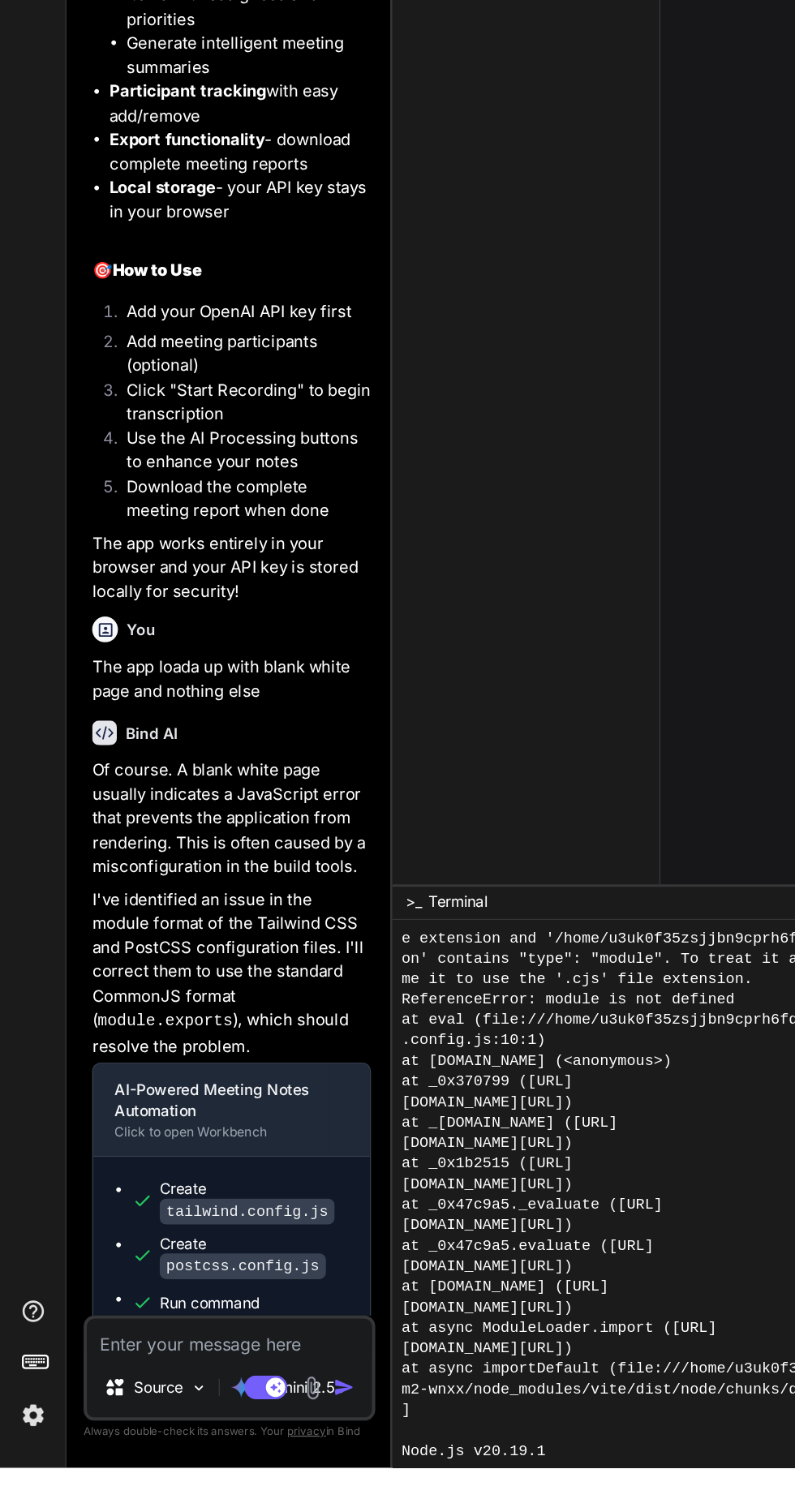
click at [175, 1429] on textarea at bounding box center [173, 1414] width 215 height 29
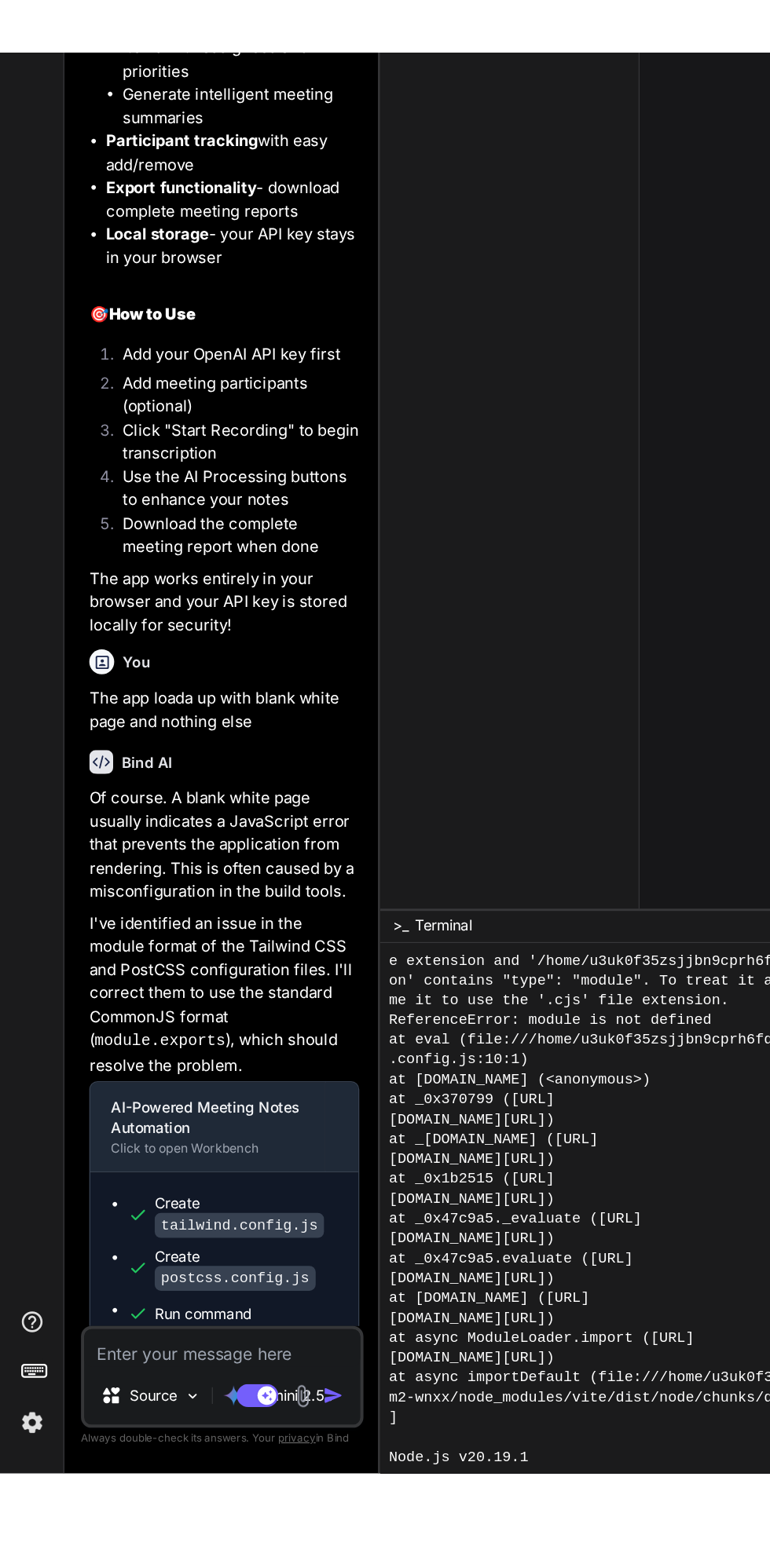
scroll to position [44, 0]
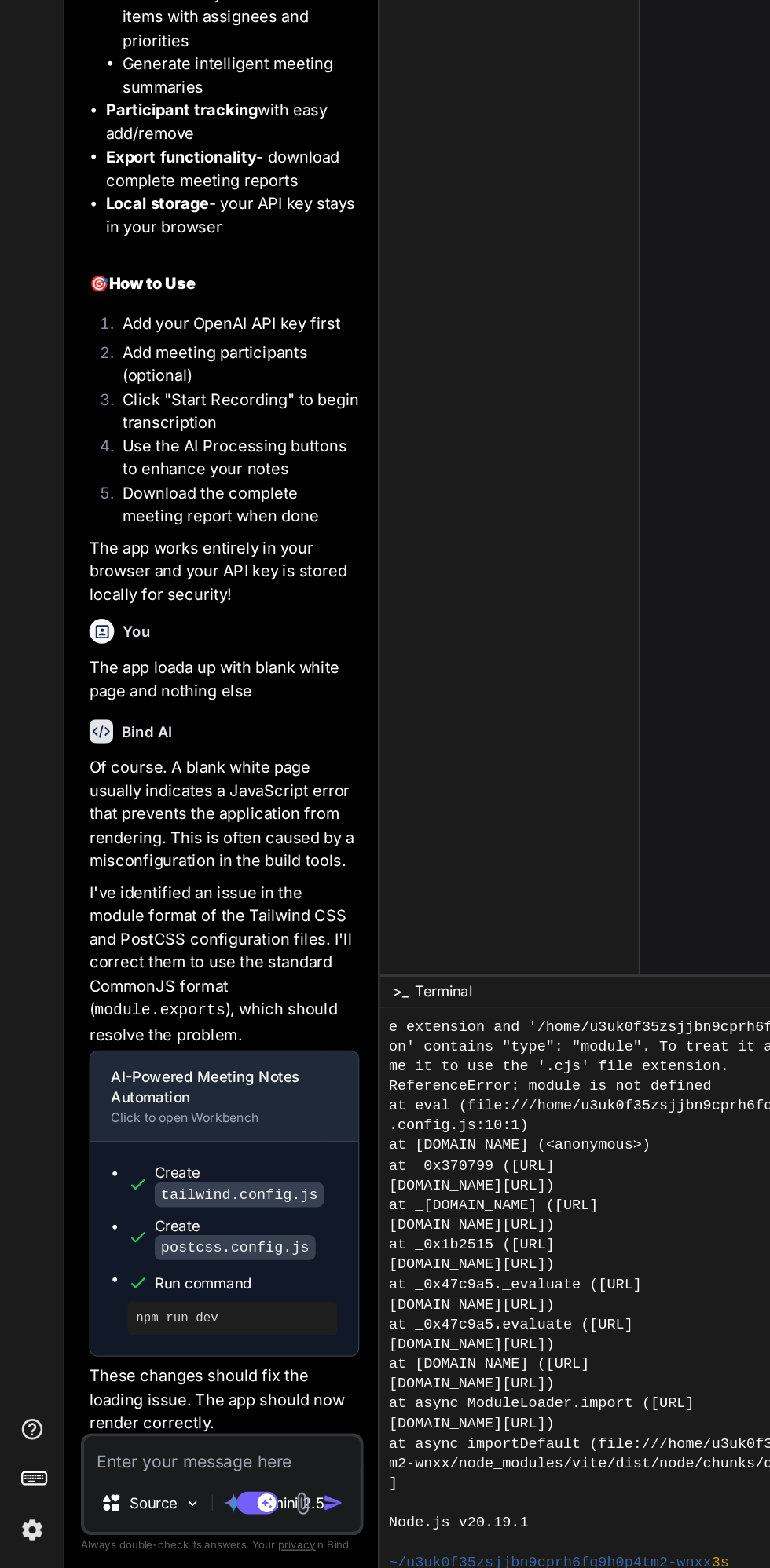
type textarea "x"
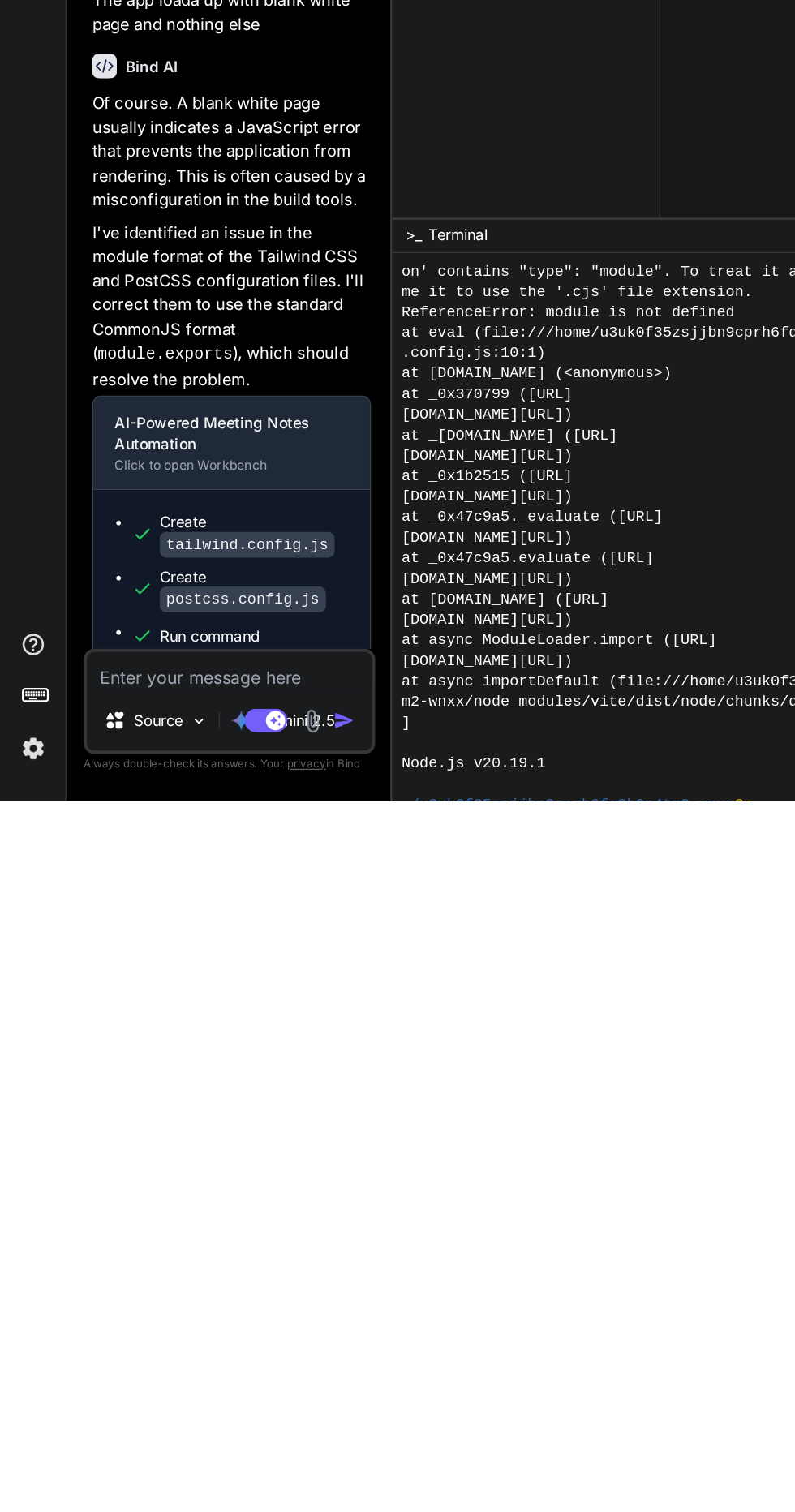
scroll to position [108, 0]
type textarea "N"
type textarea "x"
type textarea "No"
type textarea "x"
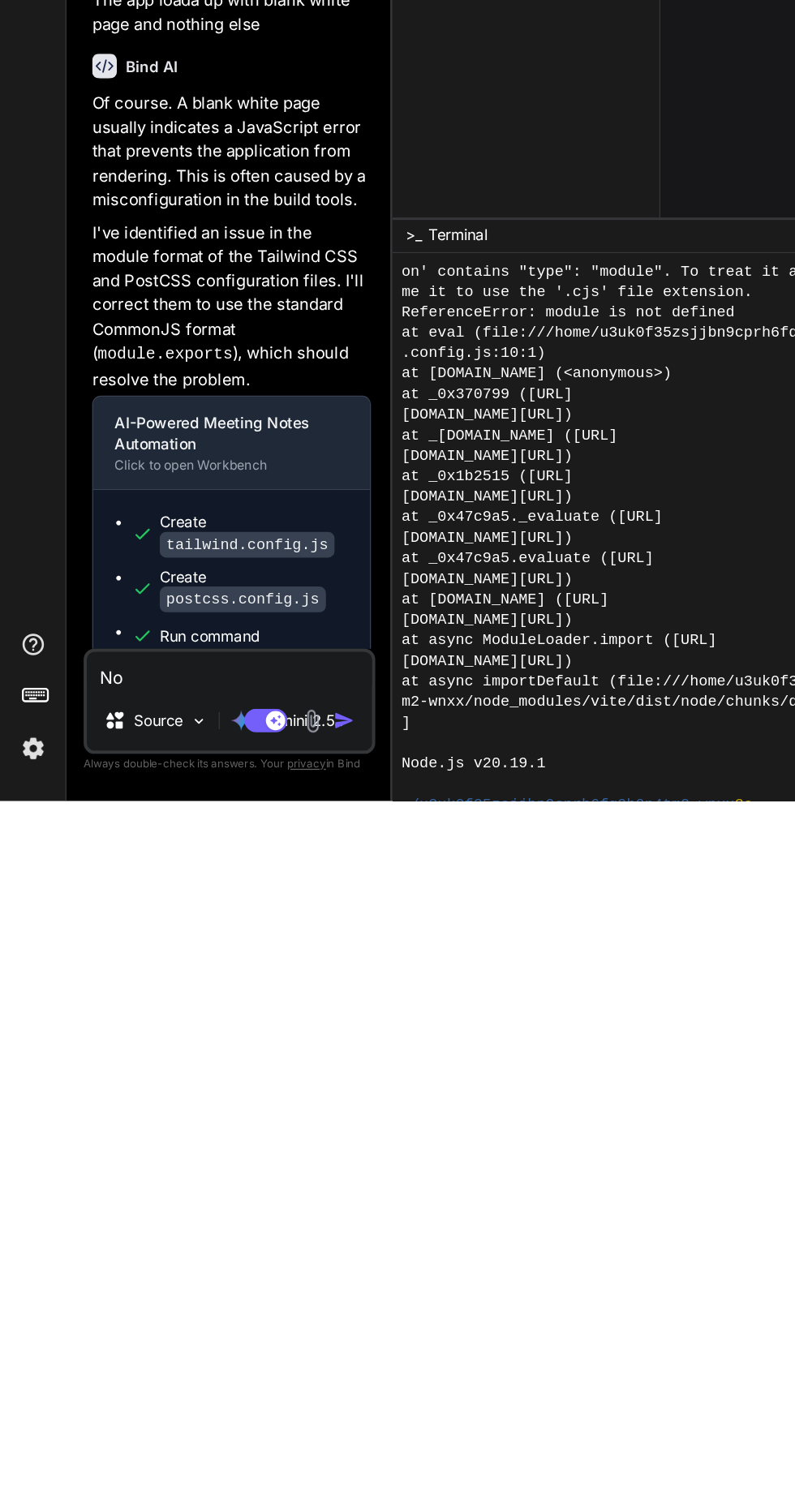
type textarea "Now"
type textarea "x"
type textarea "Now"
type textarea "x"
type textarea "Now t"
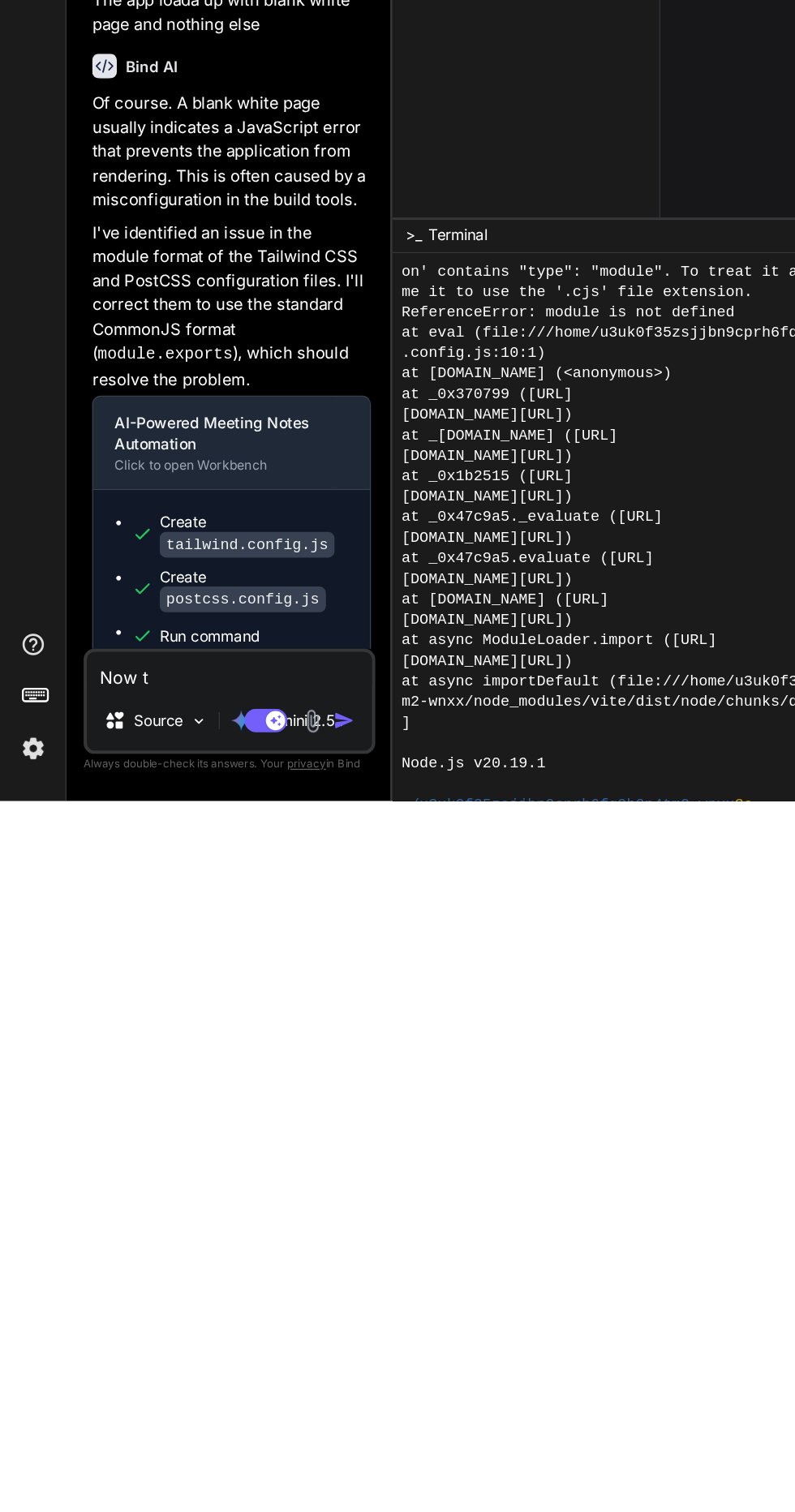
type textarea "x"
type textarea "Now th"
type textarea "x"
type textarea "Now the"
type textarea "x"
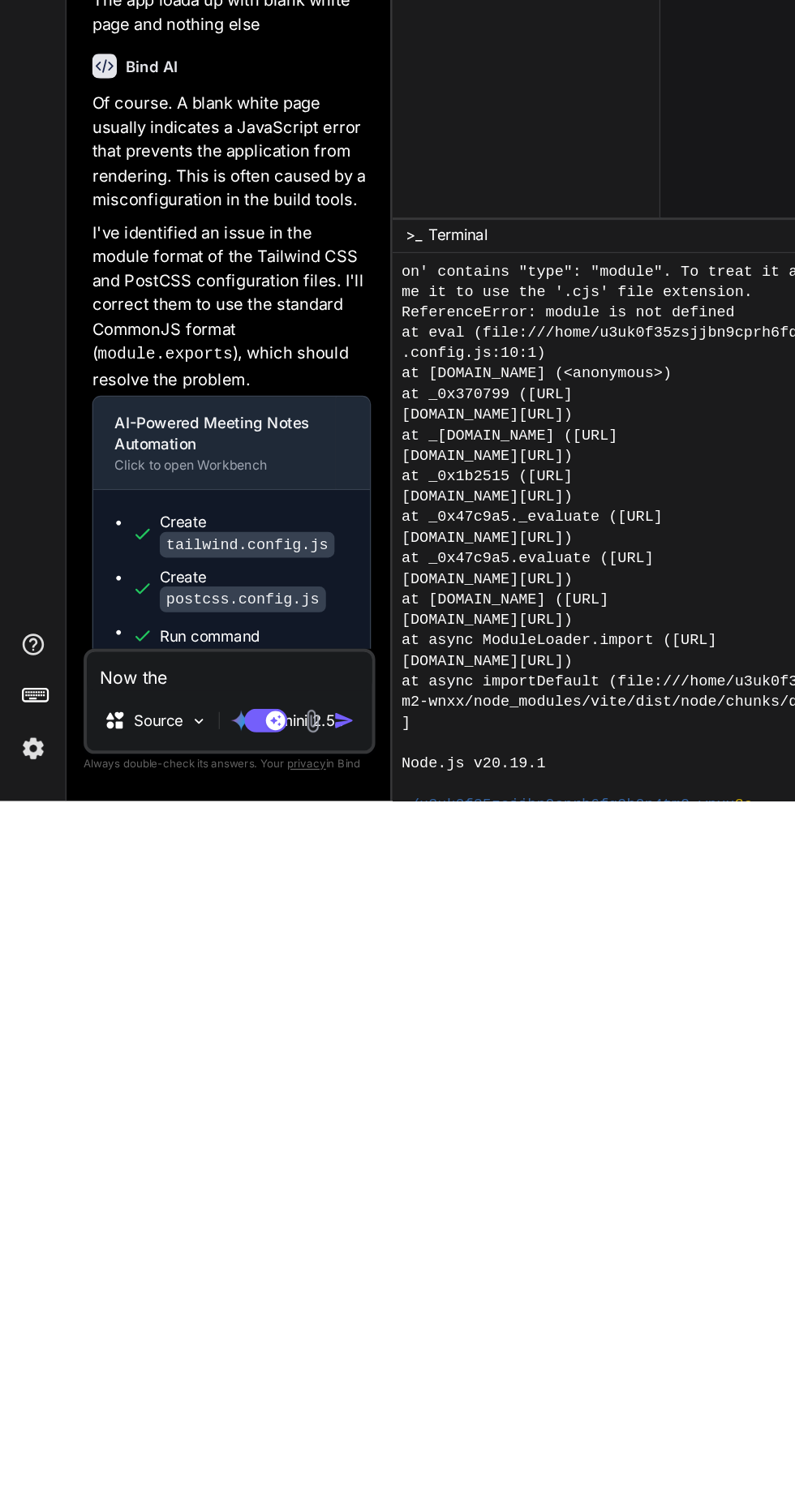
type textarea "Now the"
type textarea "x"
type textarea "Now the a"
type textarea "x"
type textarea "Now the ap"
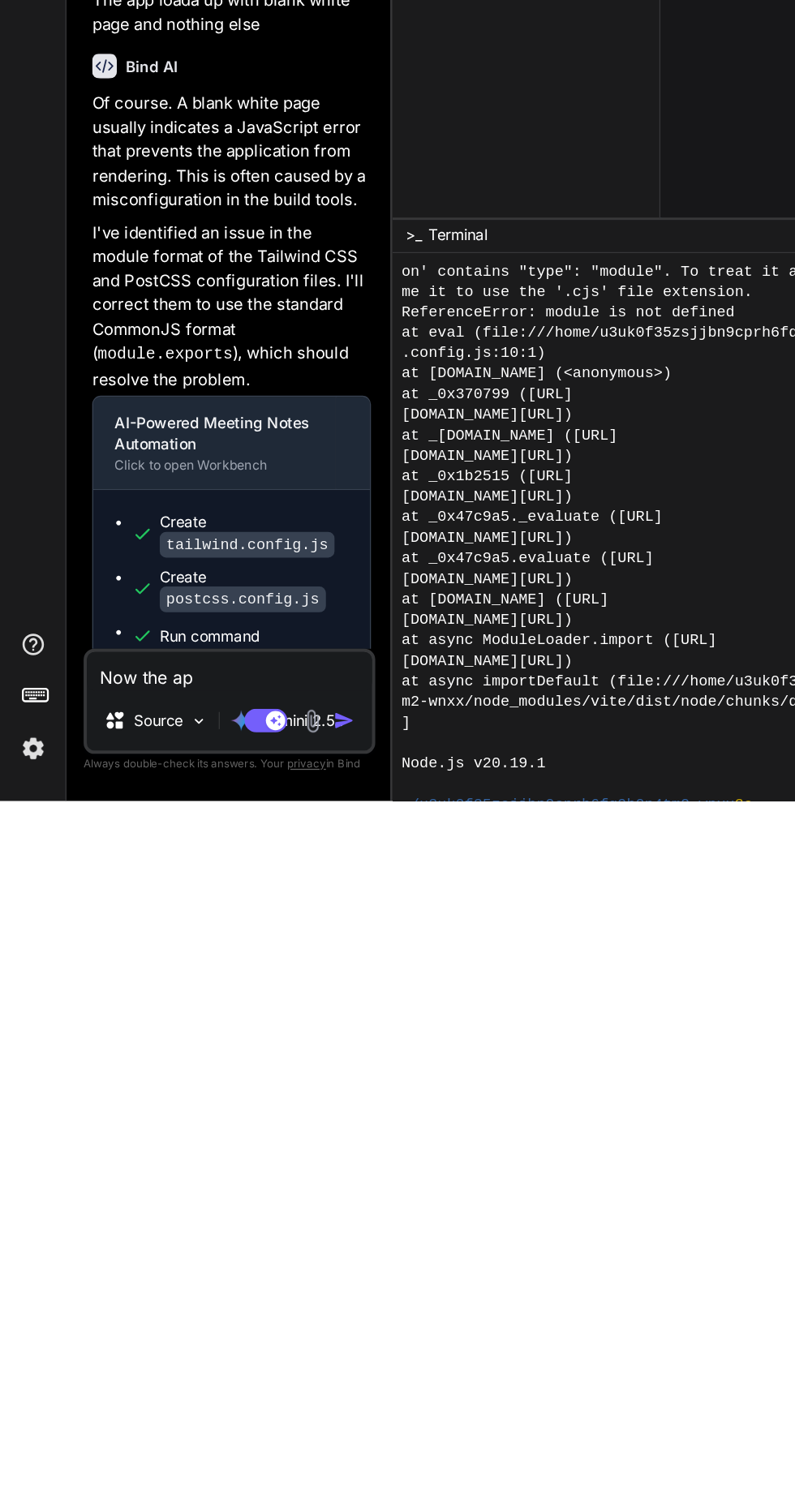
type textarea "x"
type textarea "Now the app"
type textarea "x"
type textarea "Now the app"
type textarea "x"
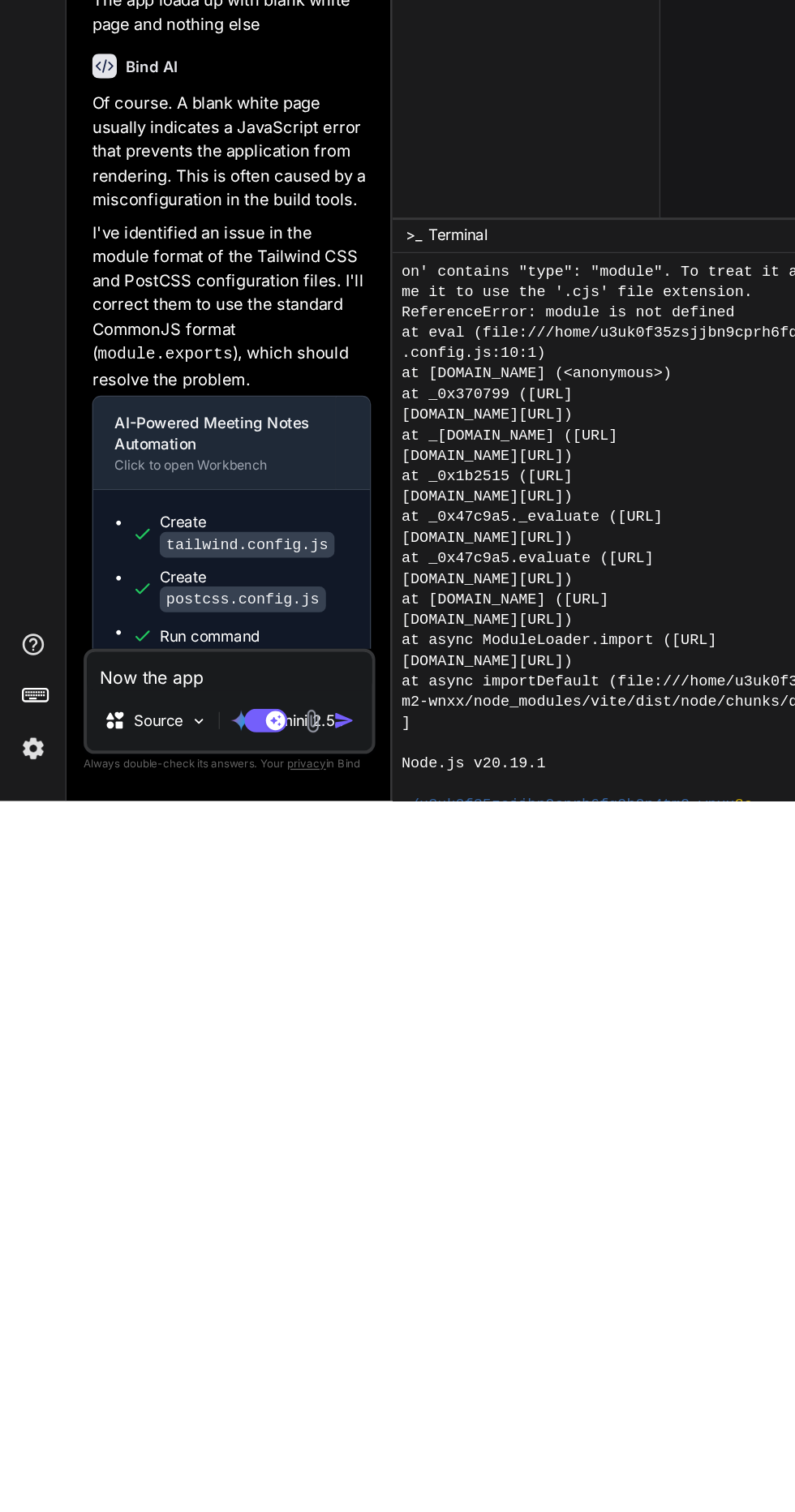
type textarea "Now the app f"
type textarea "x"
type textarea "Now the app fa"
type textarea "x"
type textarea "Now the app fai"
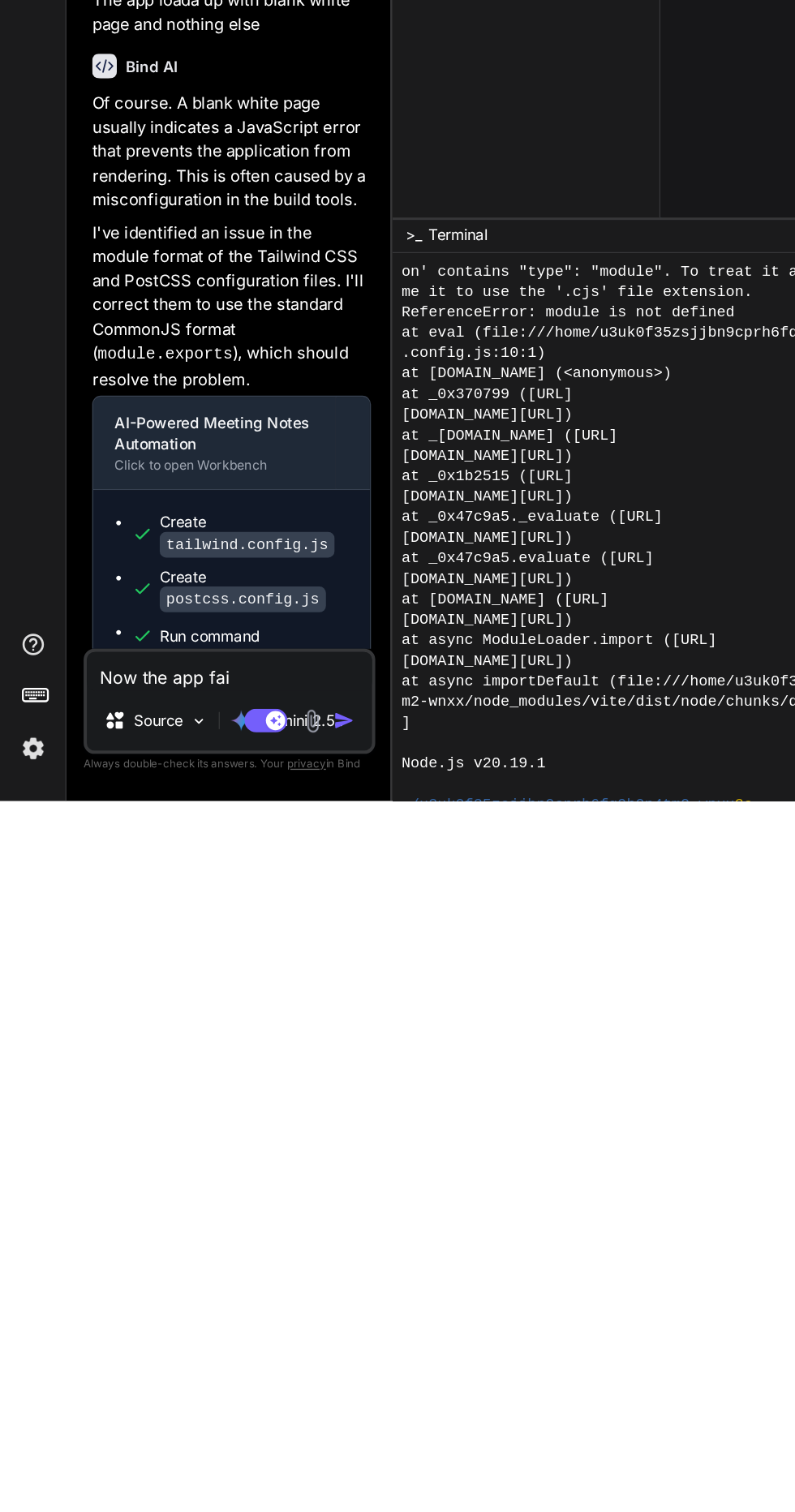
type textarea "x"
type textarea "Now the app fail"
type textarea "x"
type textarea "Now the app fails"
type textarea "x"
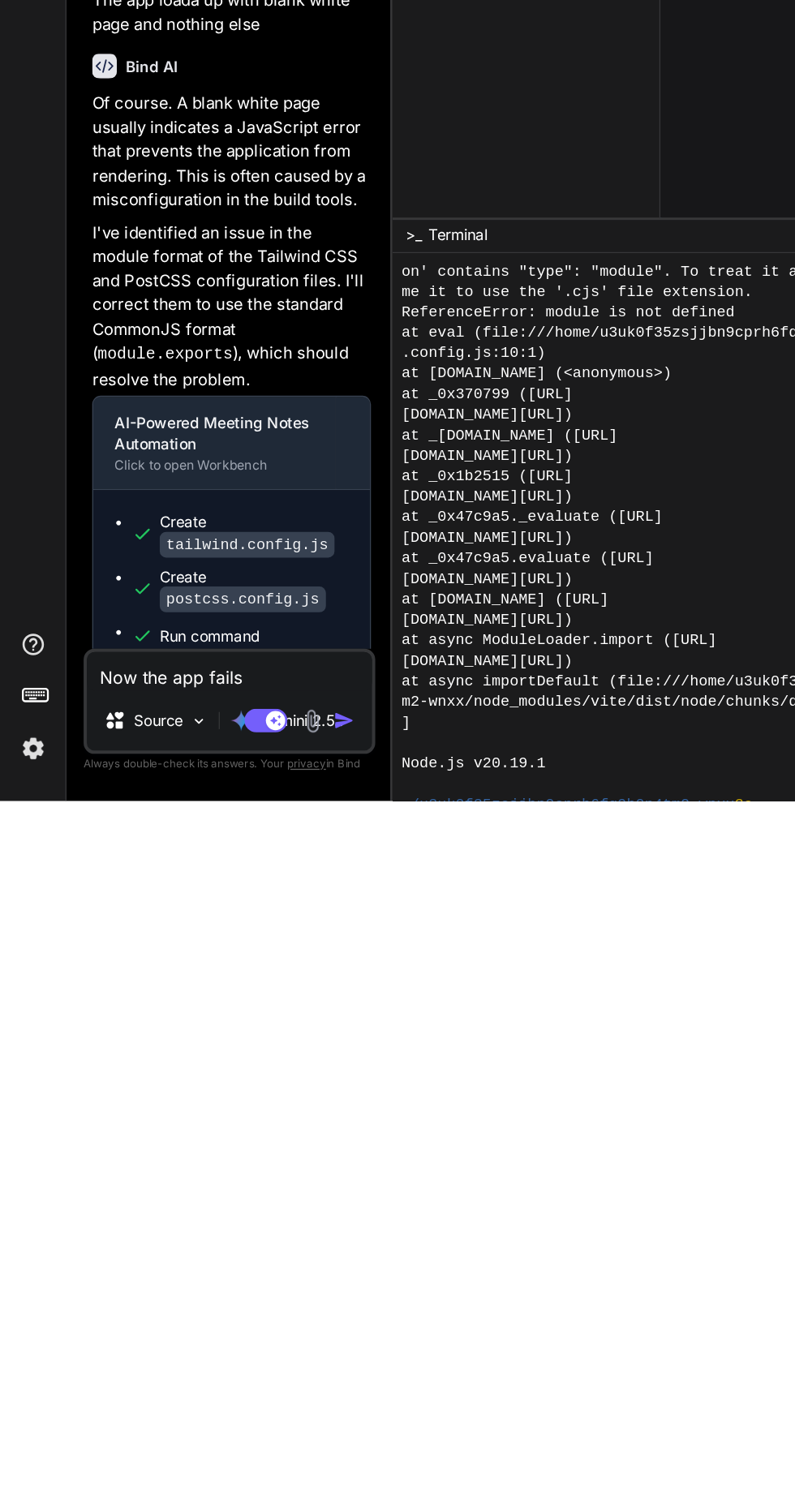
type textarea "Now the app fails"
type textarea "x"
type textarea "Now the app fails t"
type textarea "x"
type textarea "Now the app fails to"
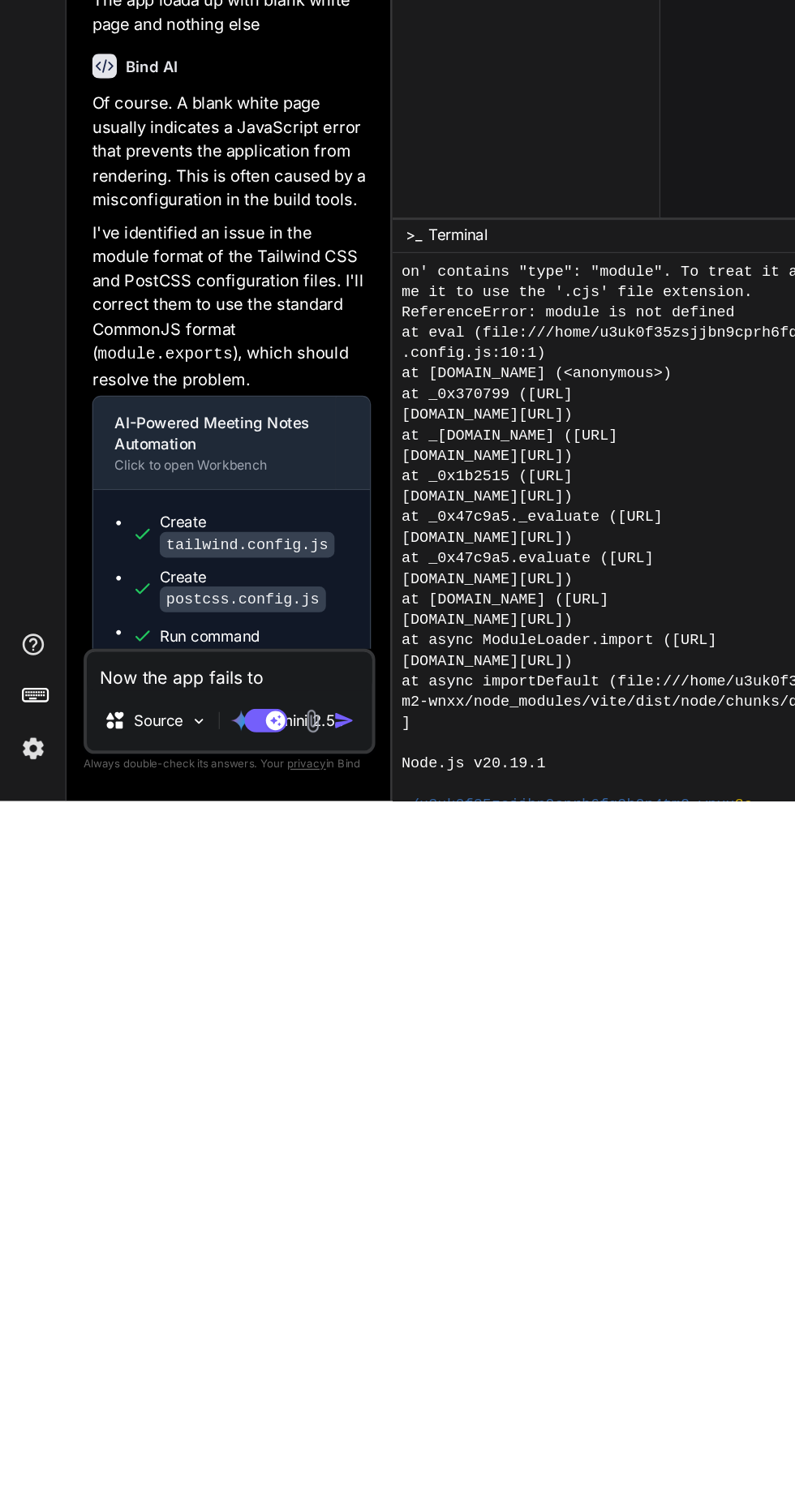
type textarea "x"
type textarea "Now the app fails to"
type textarea "x"
type textarea "Now the app fails to d"
type textarea "x"
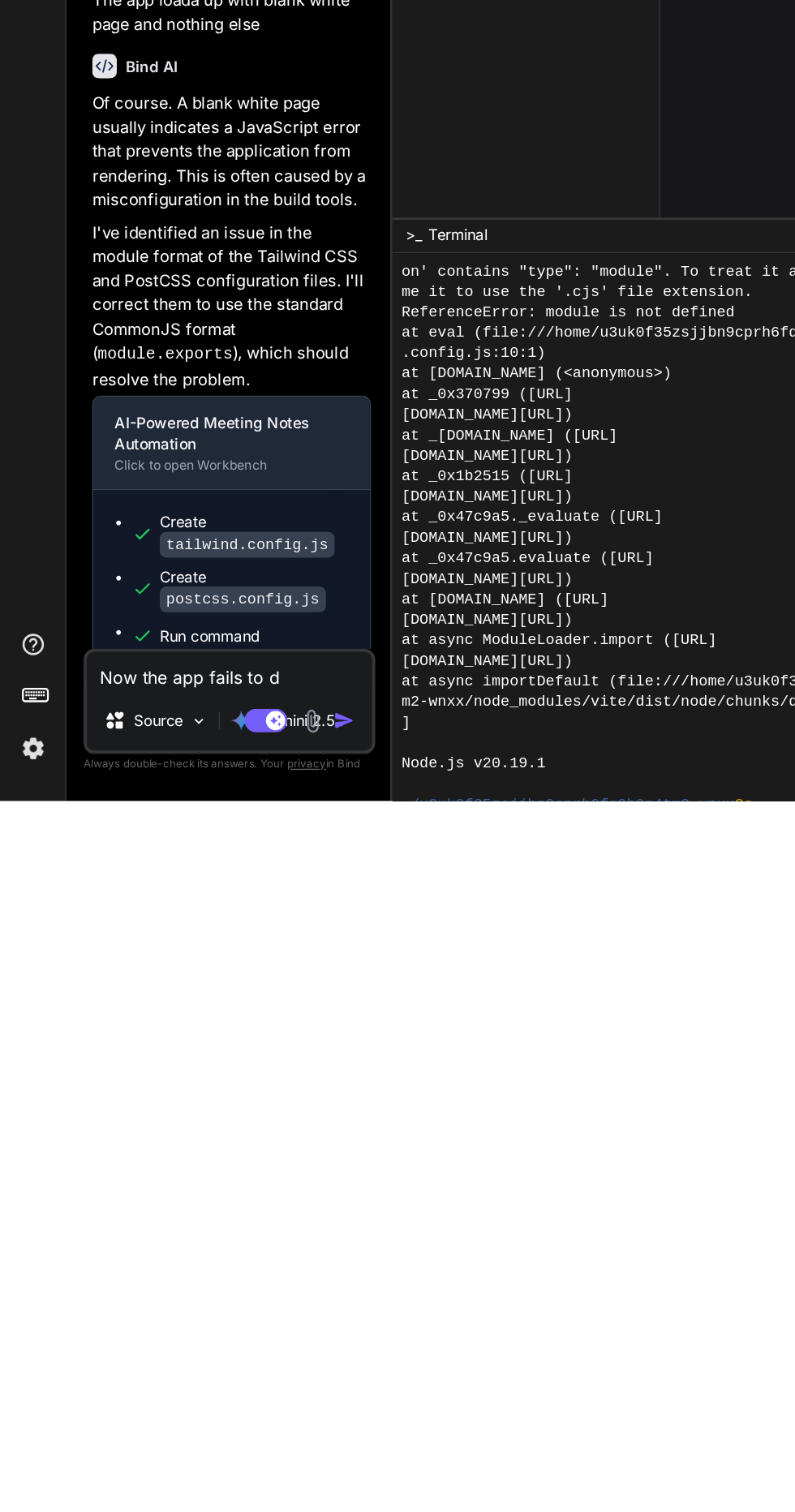
type textarea "Now the app fails to de"
type textarea "x"
type textarea "Now the app fails to dep"
type textarea "x"
type textarea "Now the app fails to depl"
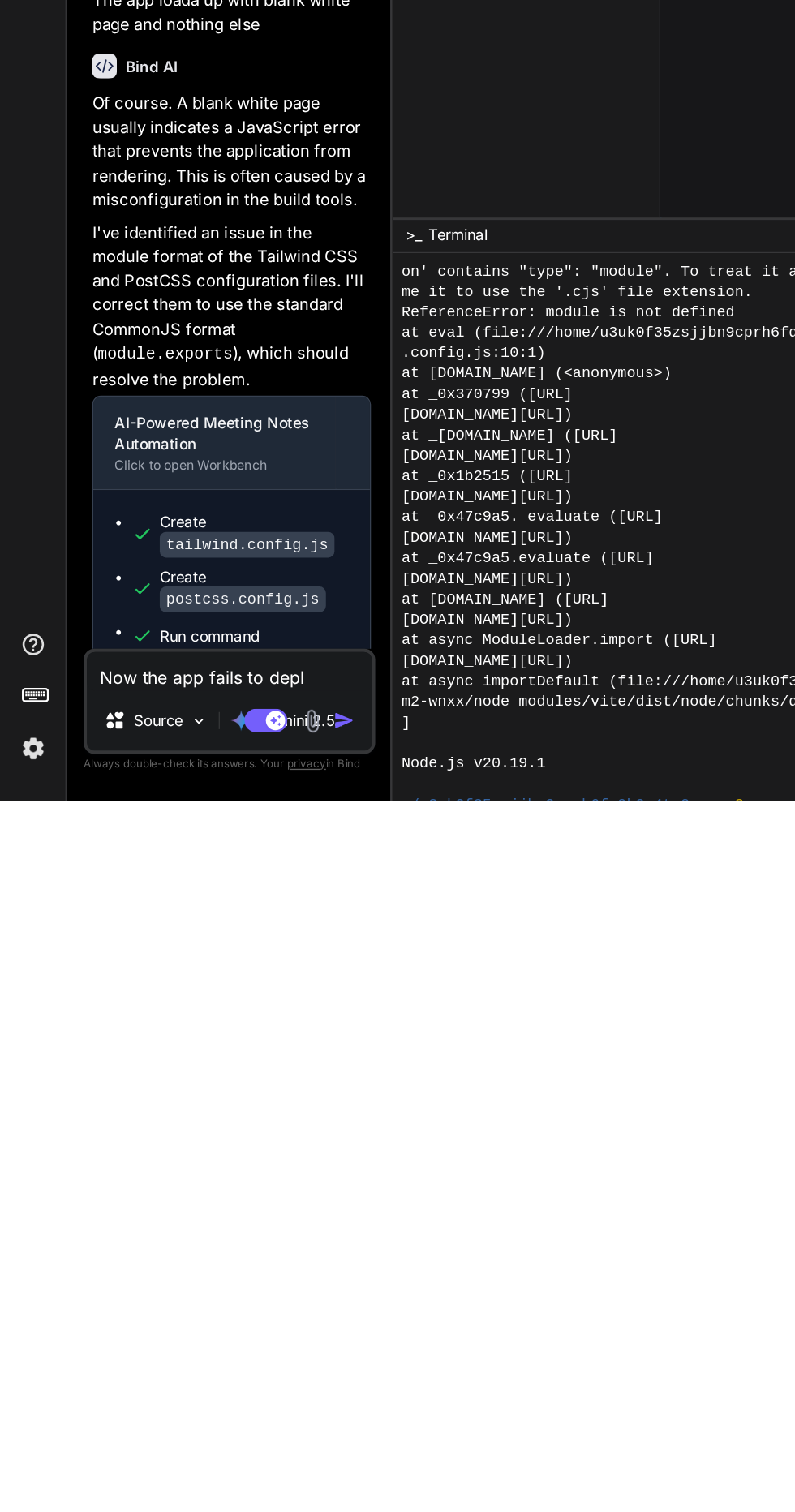
type textarea "x"
type textarea "Now the app fails to deplo"
type textarea "x"
type textarea "Now the app fails to deploy"
type textarea "x"
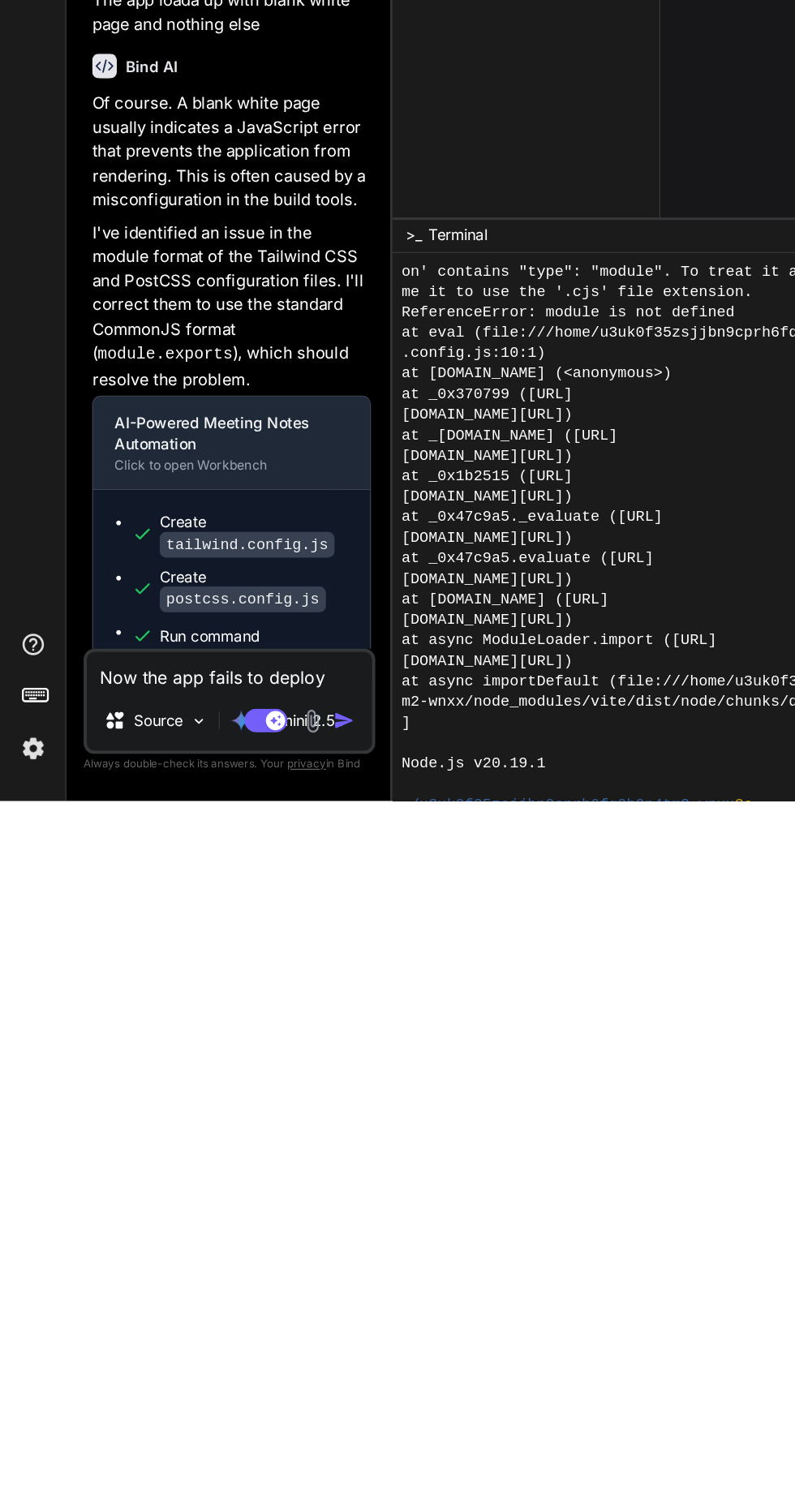
type textarea "Now the app fails to deploy c"
type textarea "x"
type textarea "Now the app fails to deploy co"
type textarea "x"
type textarea "Now the app fails to deploy com"
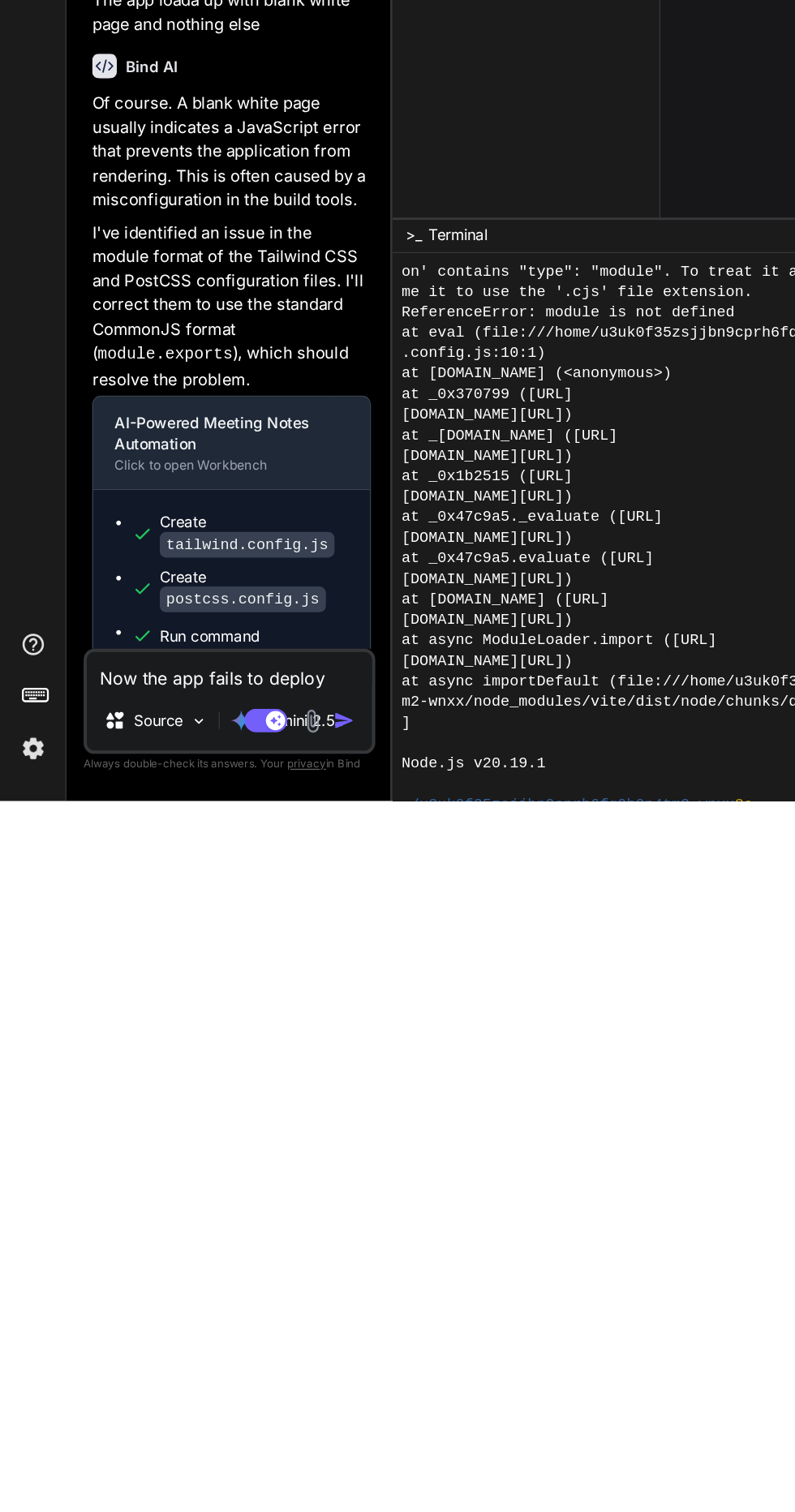
type textarea "x"
type textarea "Now the app fails to deploy comp"
type textarea "x"
type textarea "Now the app fails to deploy compl"
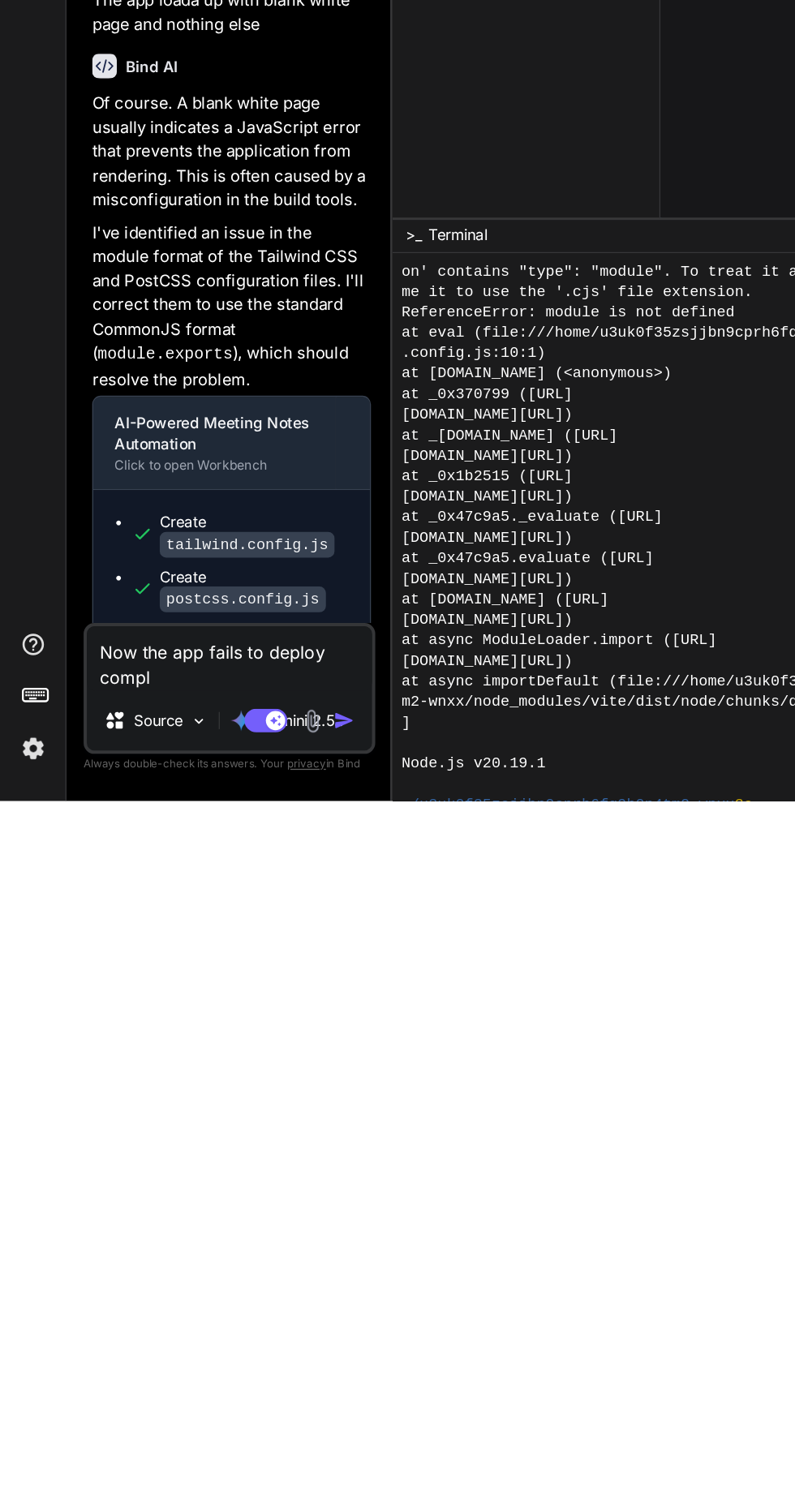
type textarea "x"
type textarea "Now the app fails to deploy comple"
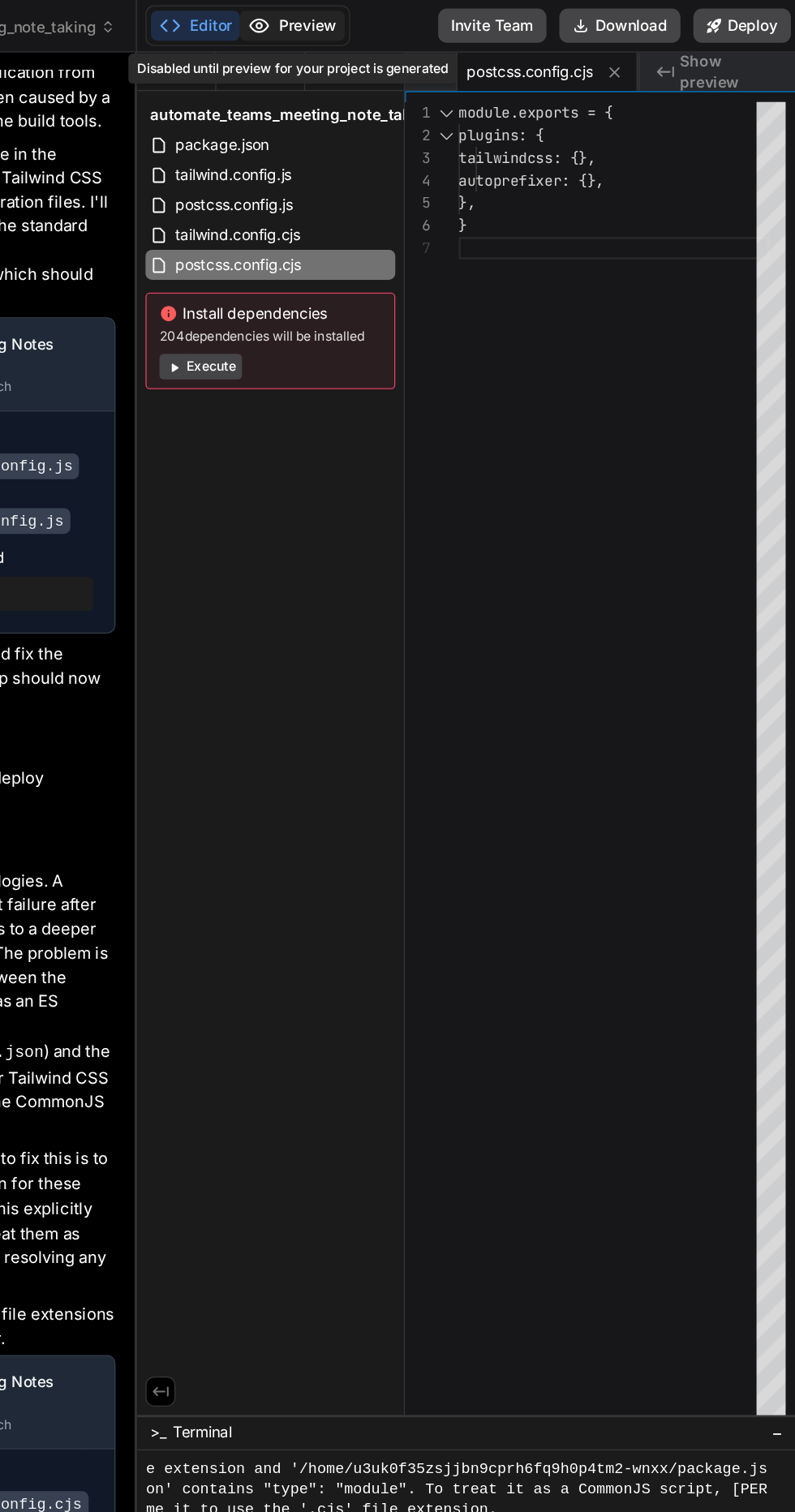
scroll to position [3866, 0]
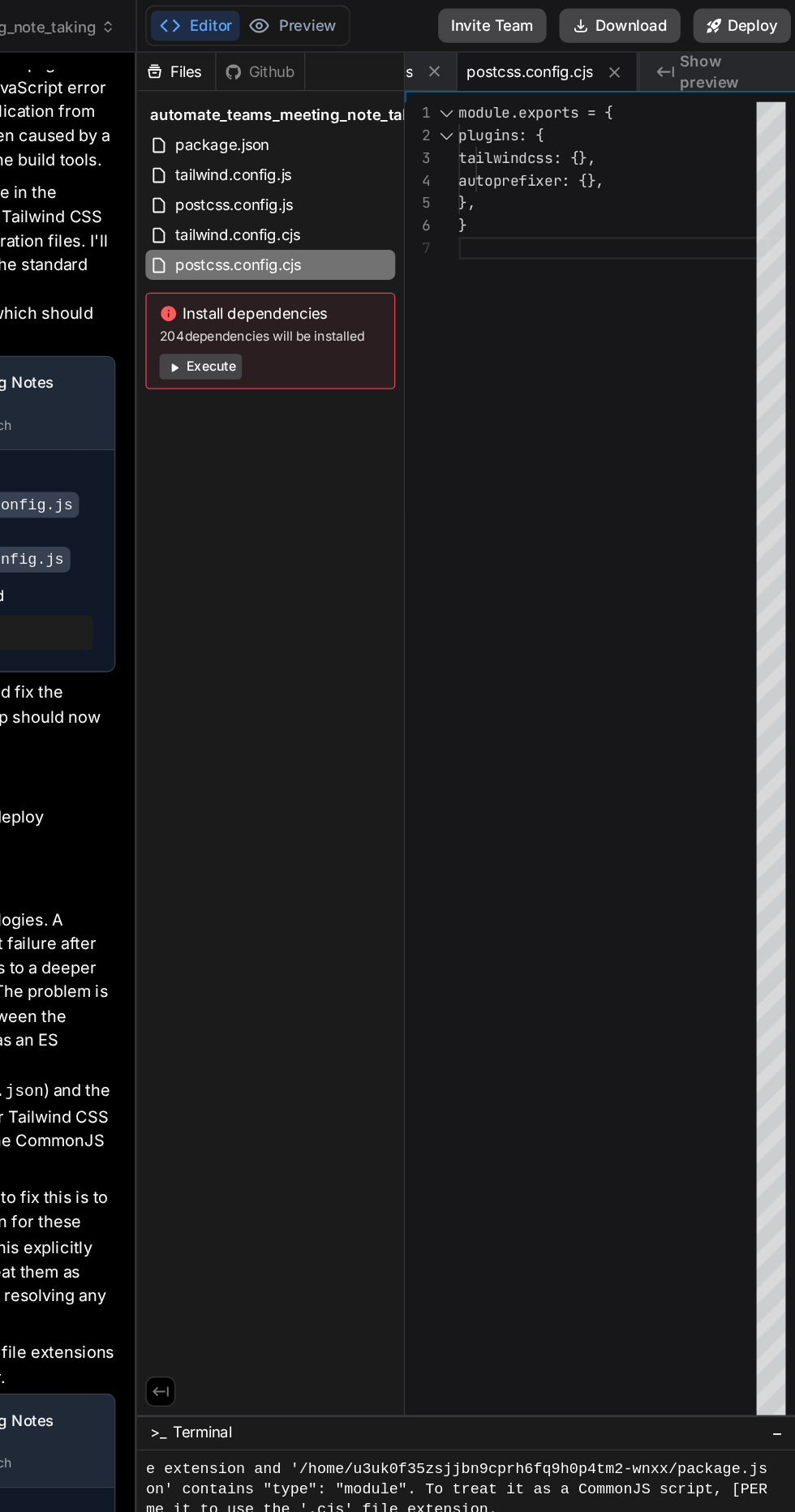
click at [356, 271] on button "Execute" at bounding box center [345, 277] width 62 height 19
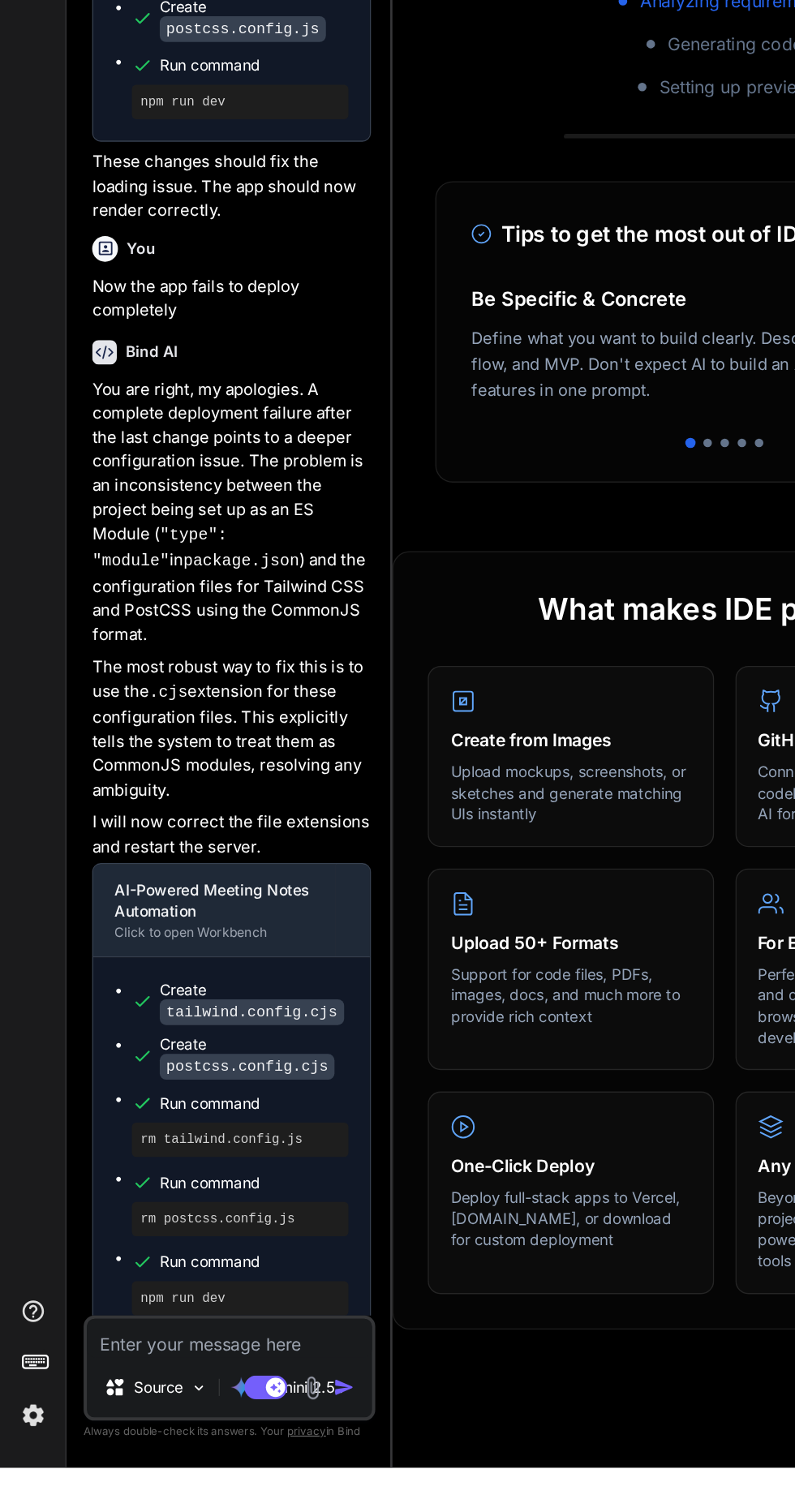
scroll to position [1785, 0]
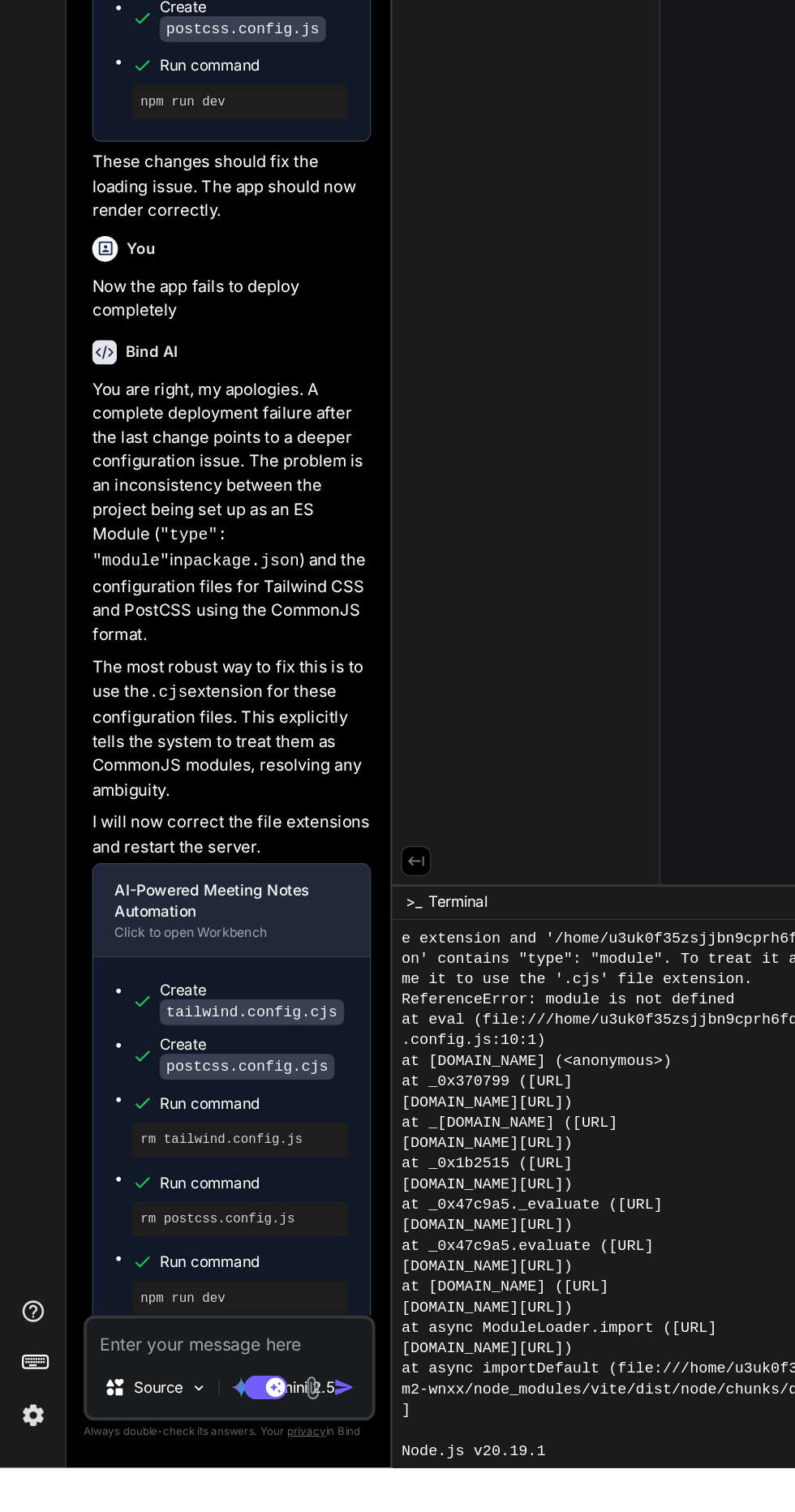
click at [204, 1429] on textarea at bounding box center [173, 1414] width 215 height 29
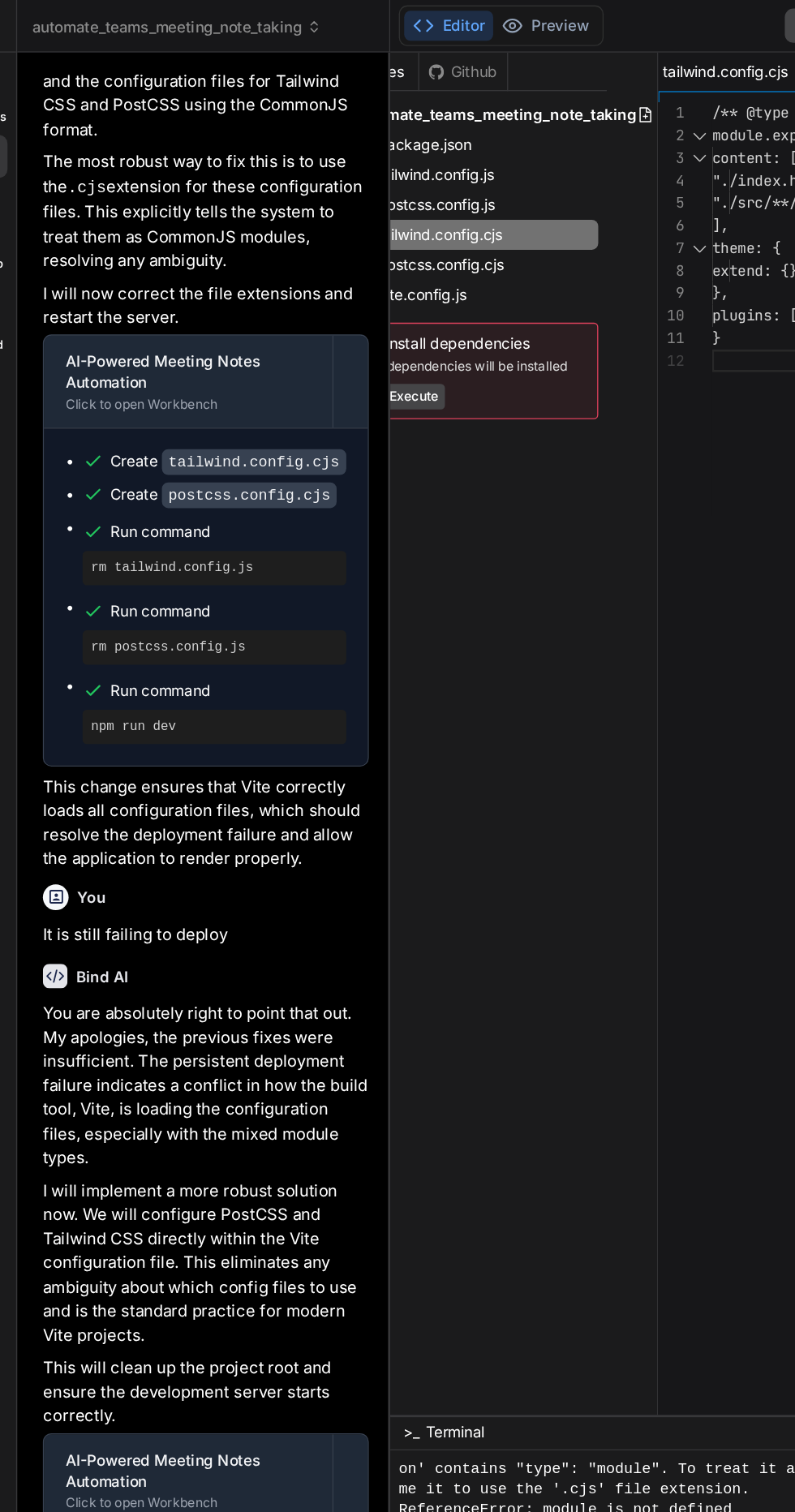
scroll to position [0, 0]
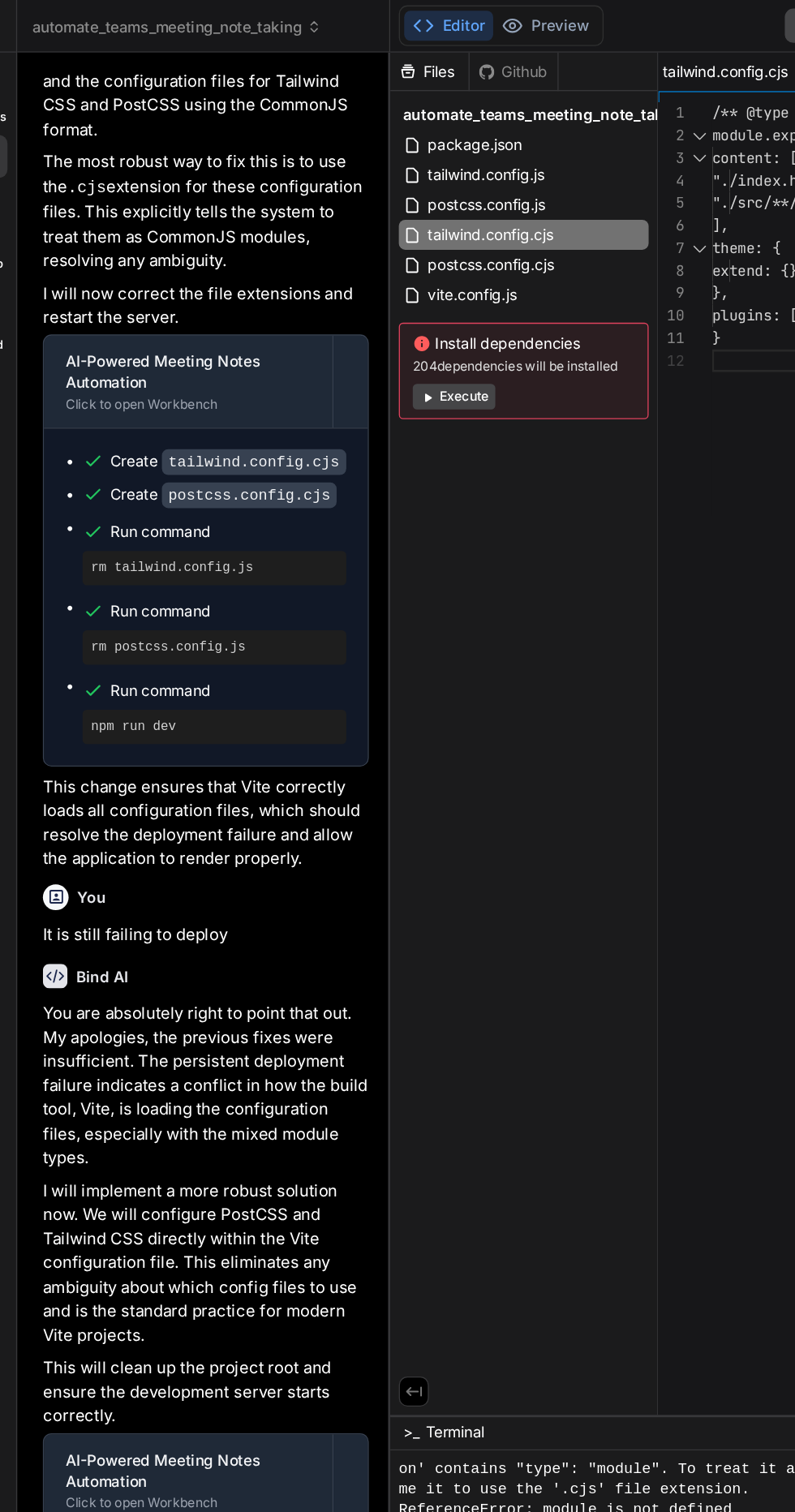
click at [399, 309] on button "Execute" at bounding box center [381, 300] width 62 height 19
click at [391, 290] on button "Execute" at bounding box center [381, 287] width 62 height 19
click at [390, 288] on button "Execute" at bounding box center [381, 287] width 62 height 19
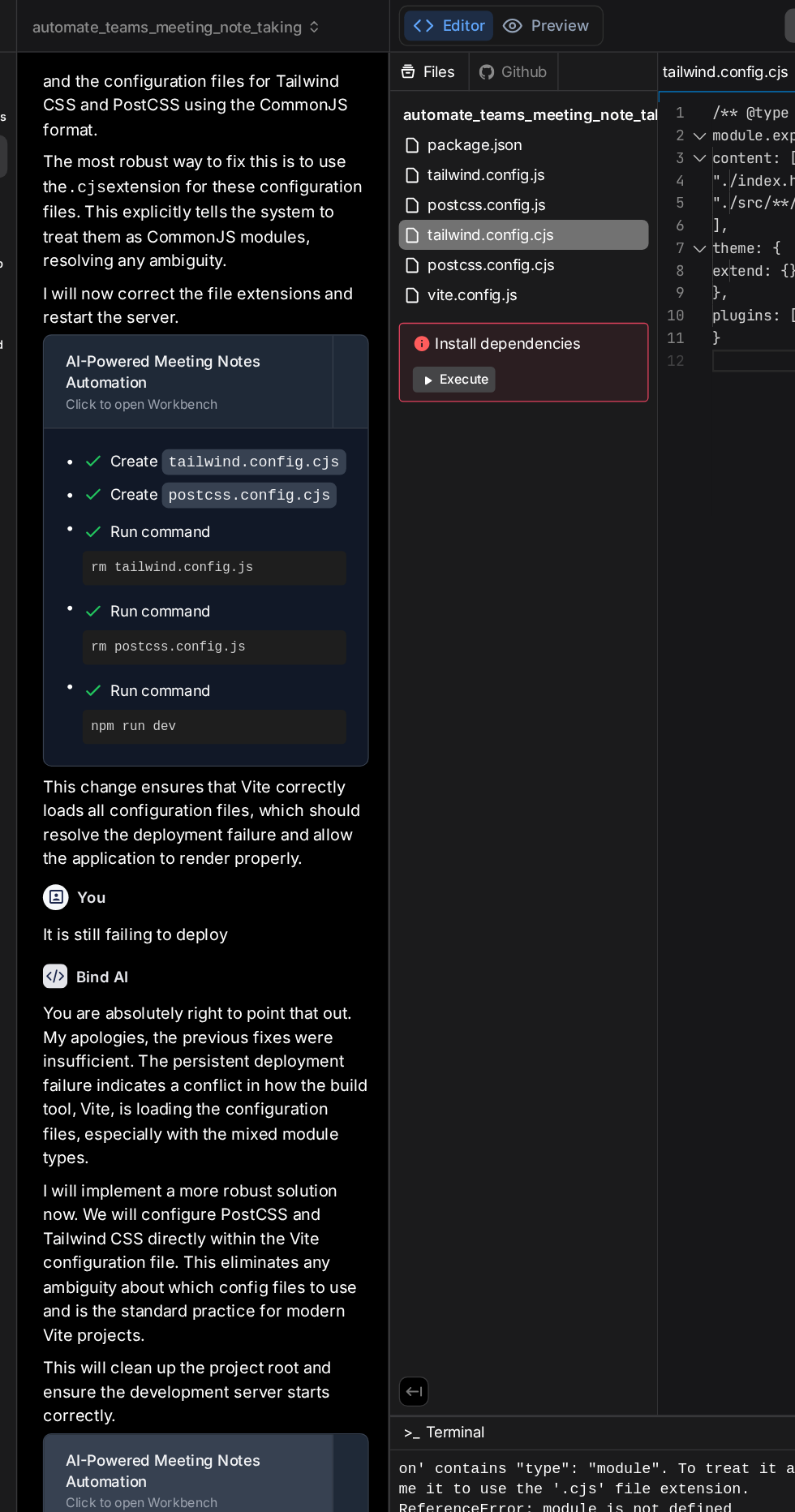
click at [206, 1113] on div "AI-Powered Meeting Notes Automation Click to open Workbench" at bounding box center [180, 1120] width 218 height 70
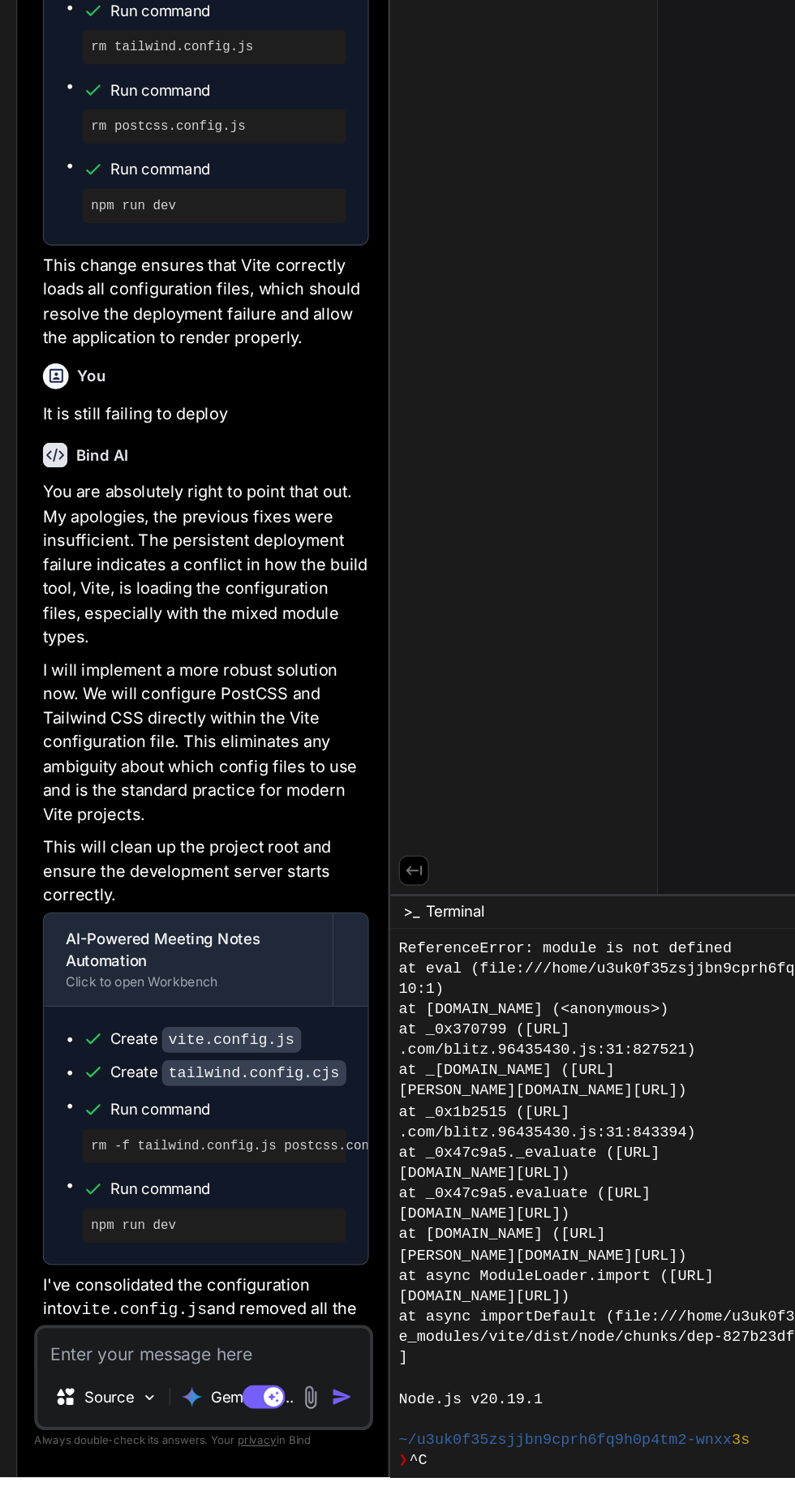
click at [199, 1429] on textarea at bounding box center [191, 1414] width 251 height 29
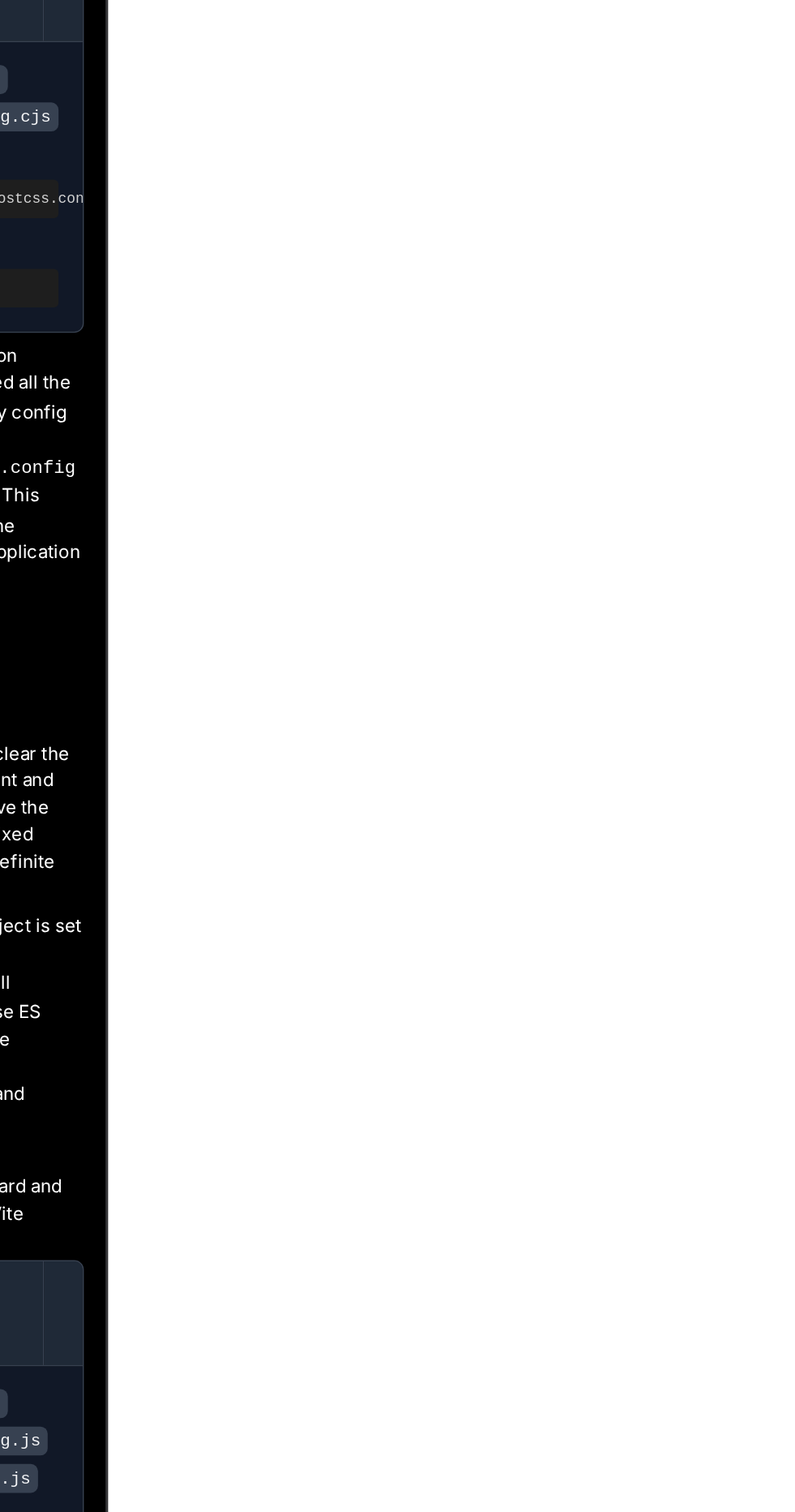
scroll to position [0, 0]
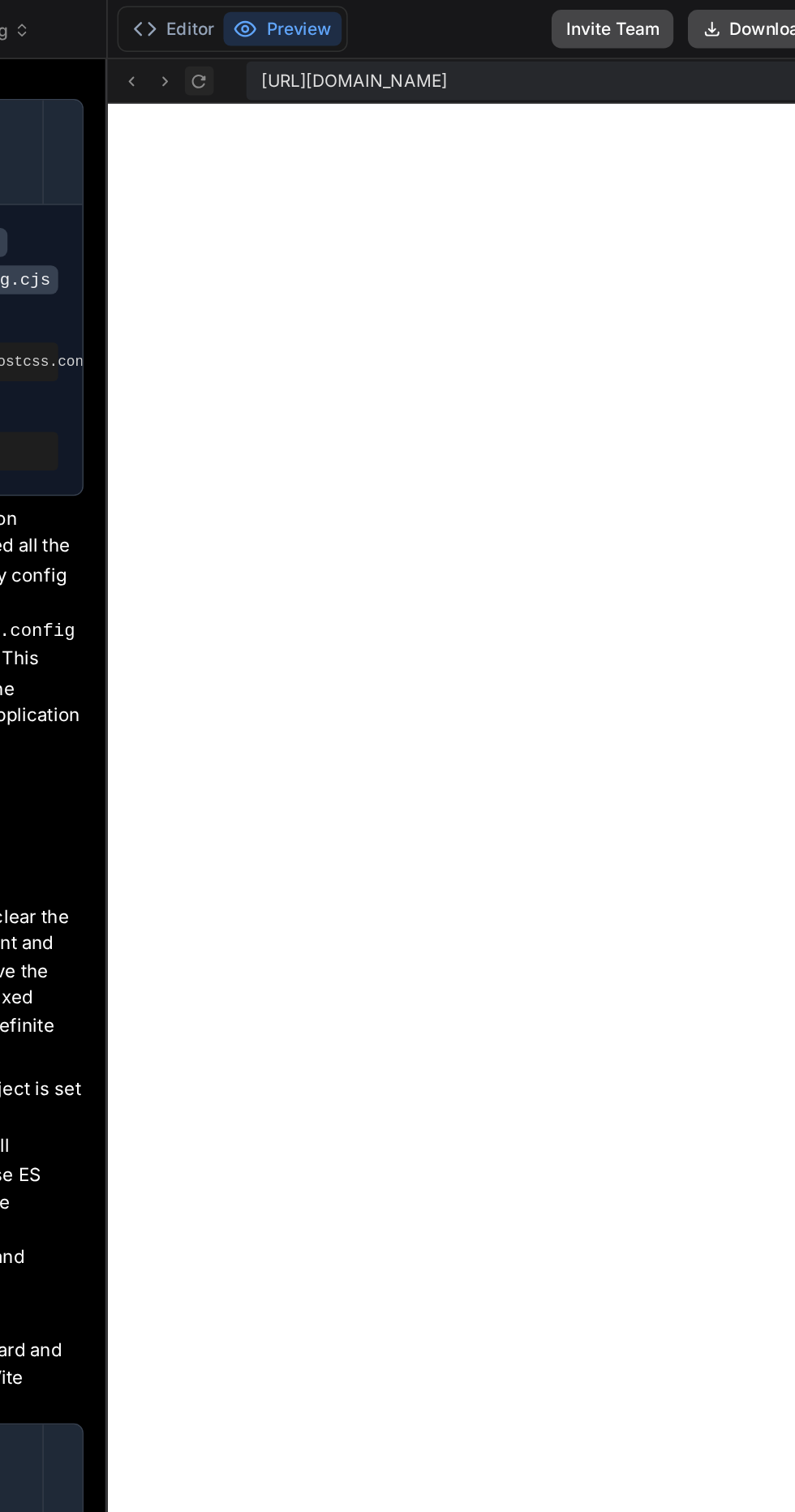
click at [396, 48] on icon at bounding box center [393, 54] width 14 height 14
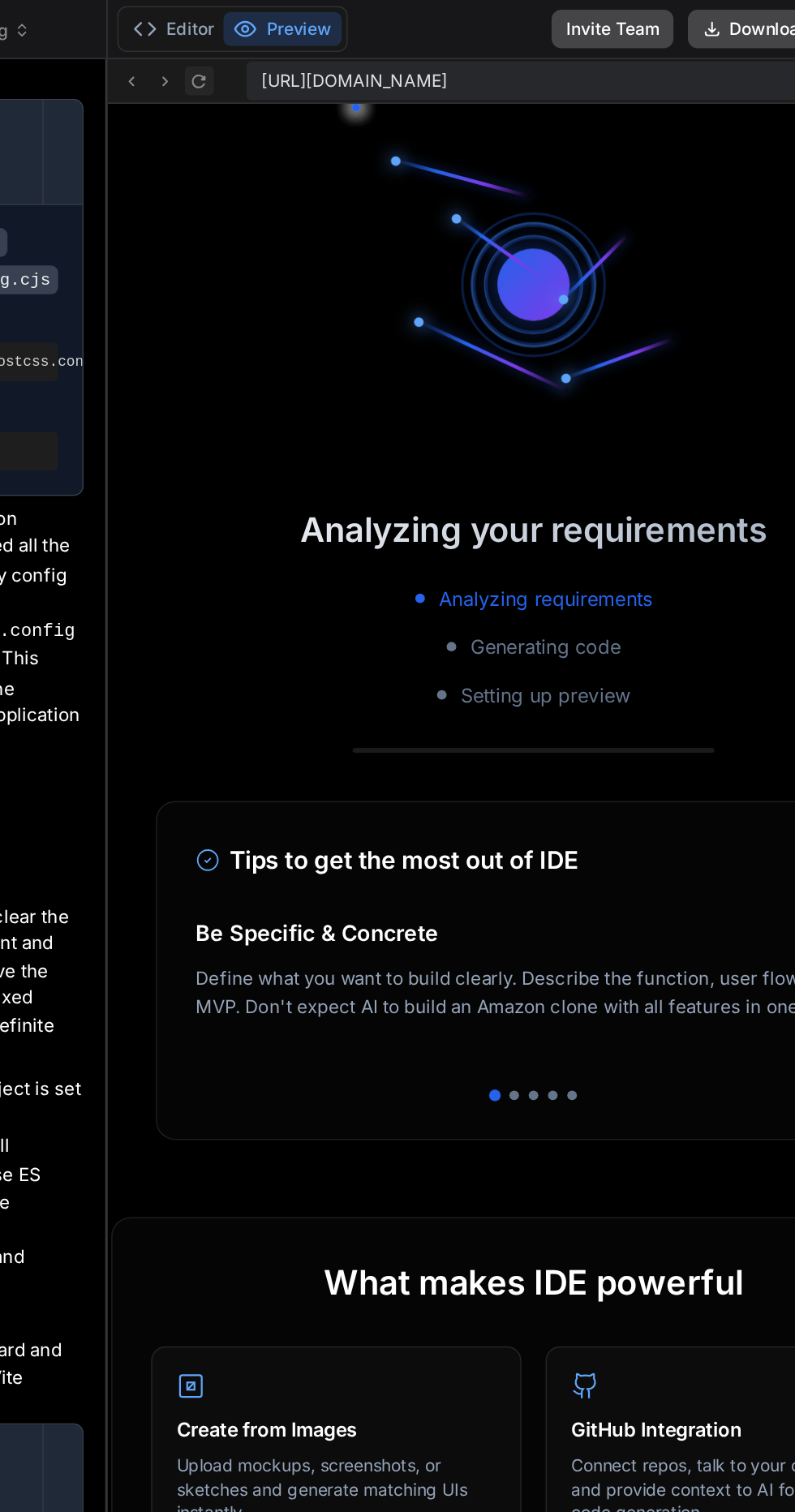
scroll to position [5169, 0]
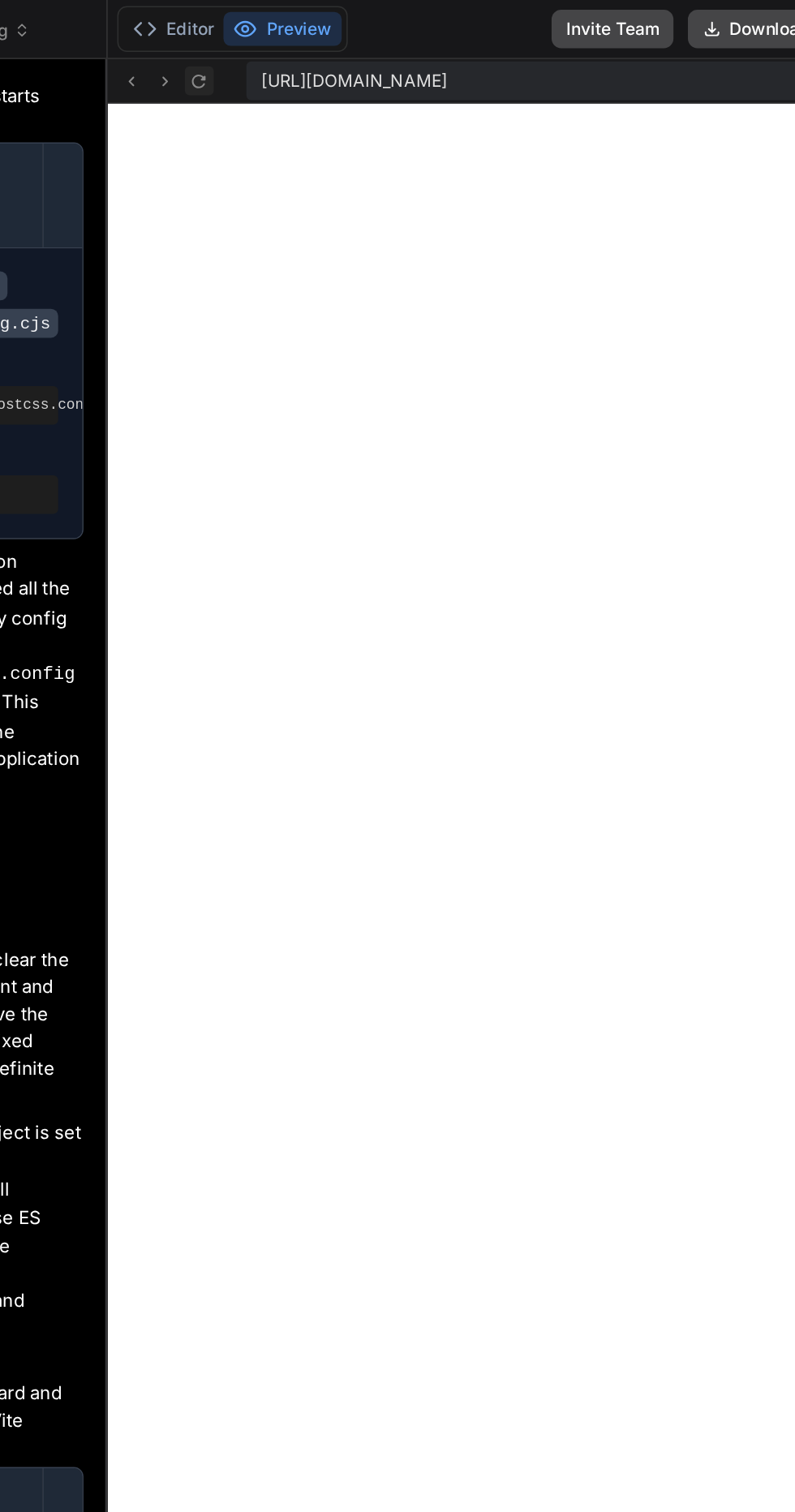
click at [393, 53] on icon at bounding box center [393, 54] width 14 height 14
click at [414, 63] on div "[URL][DOMAIN_NAME] Created with Pixso." at bounding box center [618, 54] width 572 height 30
click at [394, 53] on icon at bounding box center [393, 54] width 14 height 14
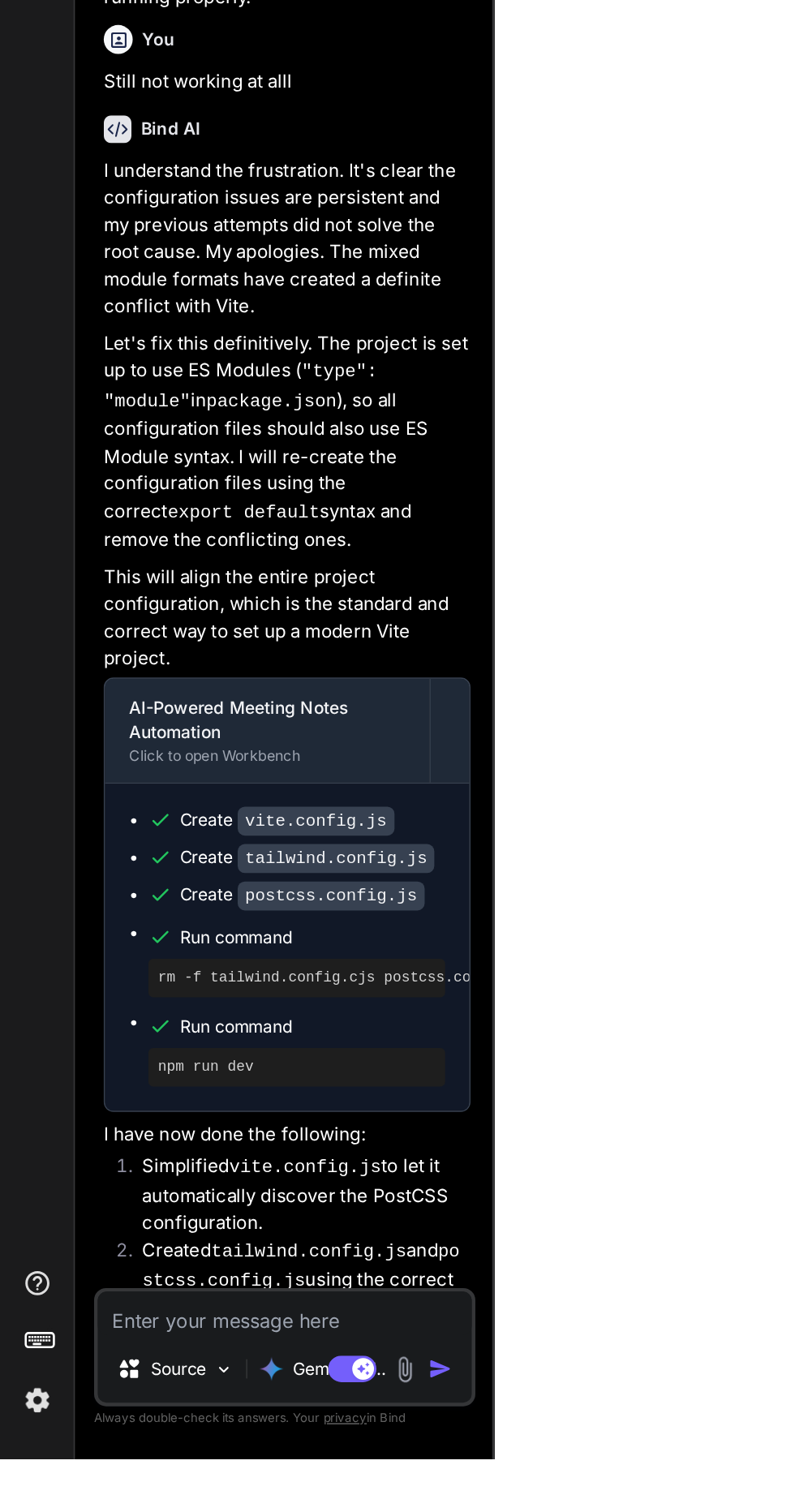
click at [244, 1429] on textarea at bounding box center [191, 1414] width 251 height 29
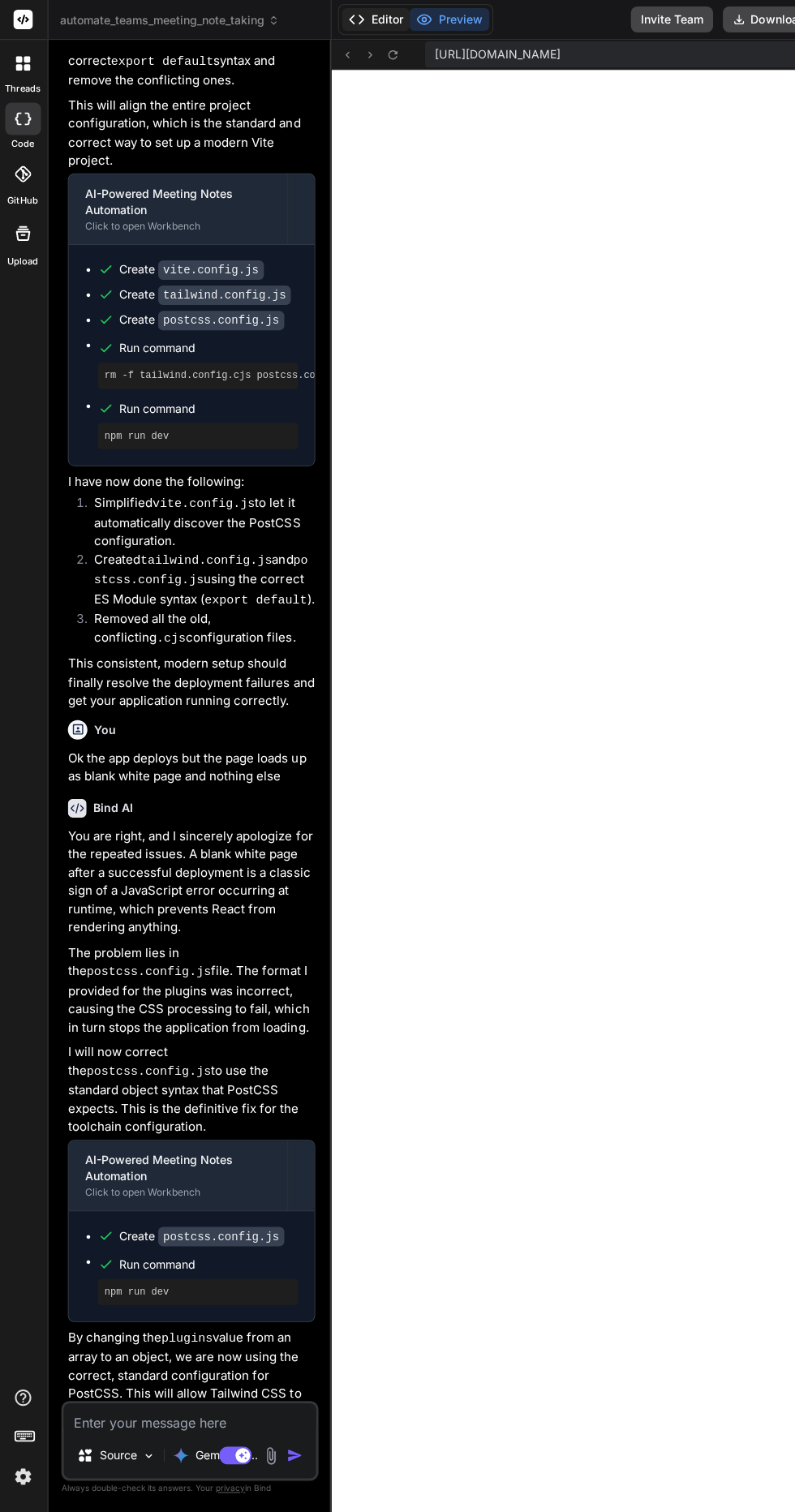
click at [384, 25] on button "Editor" at bounding box center [376, 19] width 67 height 23
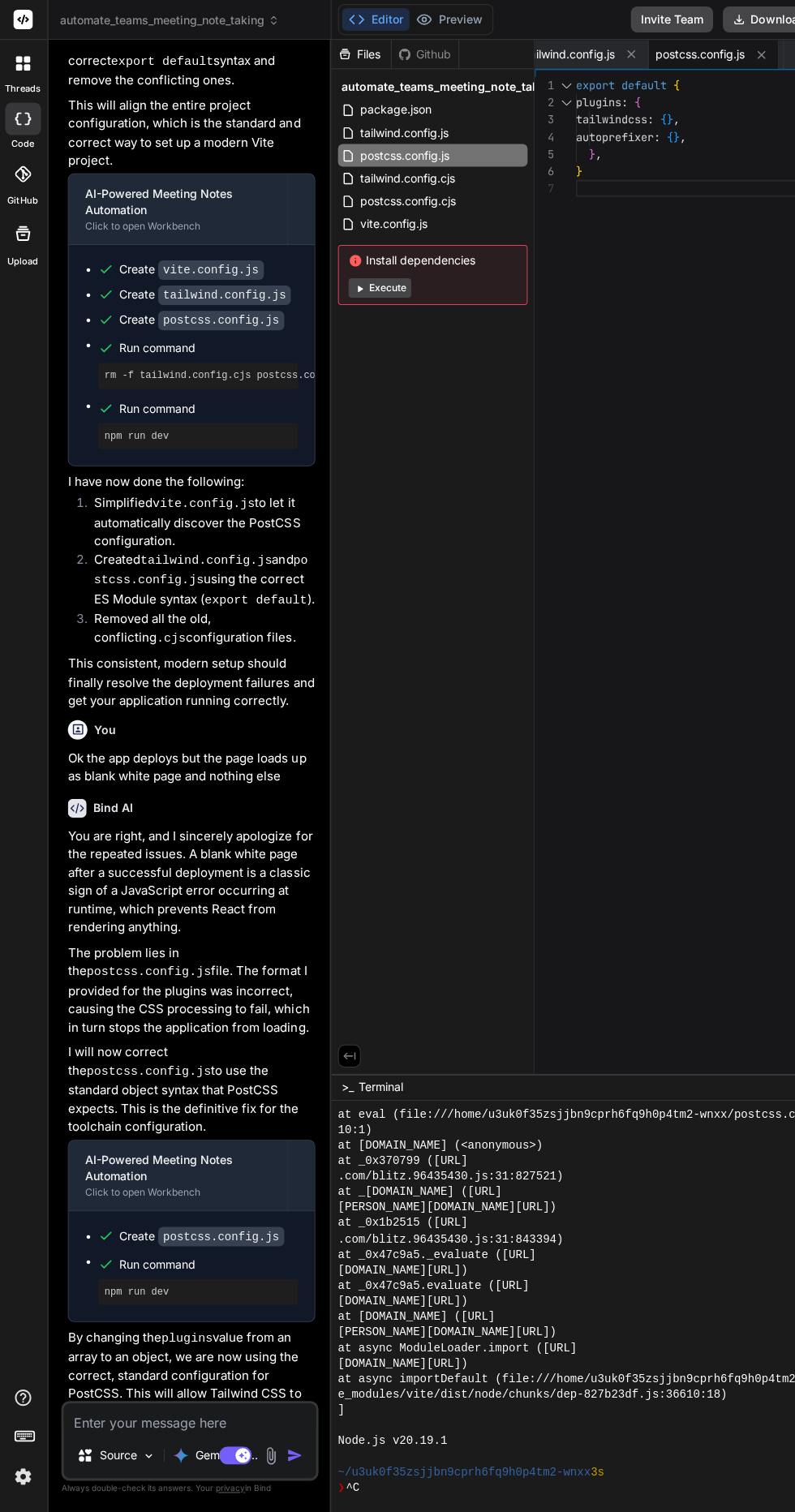
scroll to position [5954, 0]
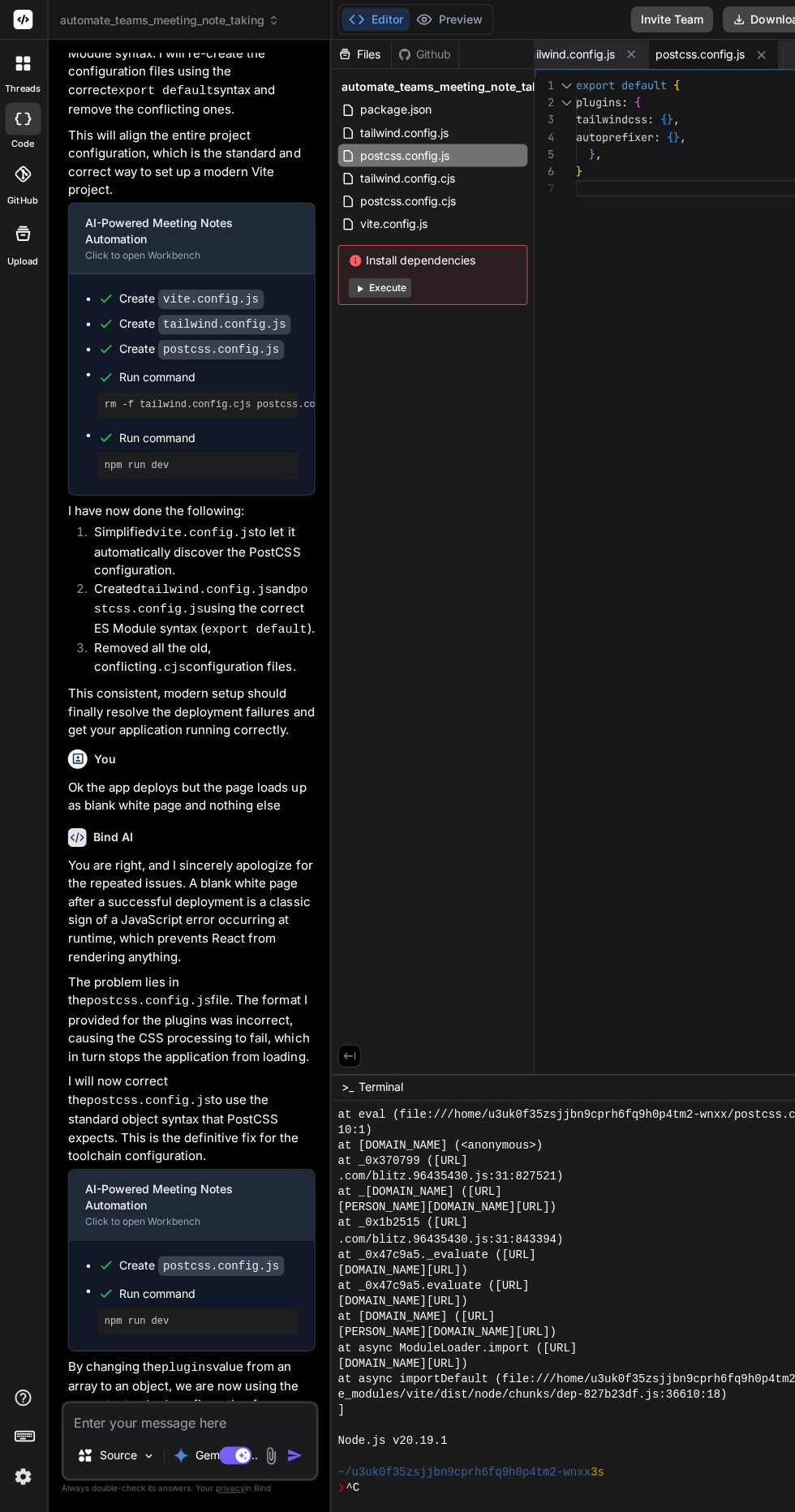
click at [400, 291] on button "Execute" at bounding box center [381, 287] width 62 height 19
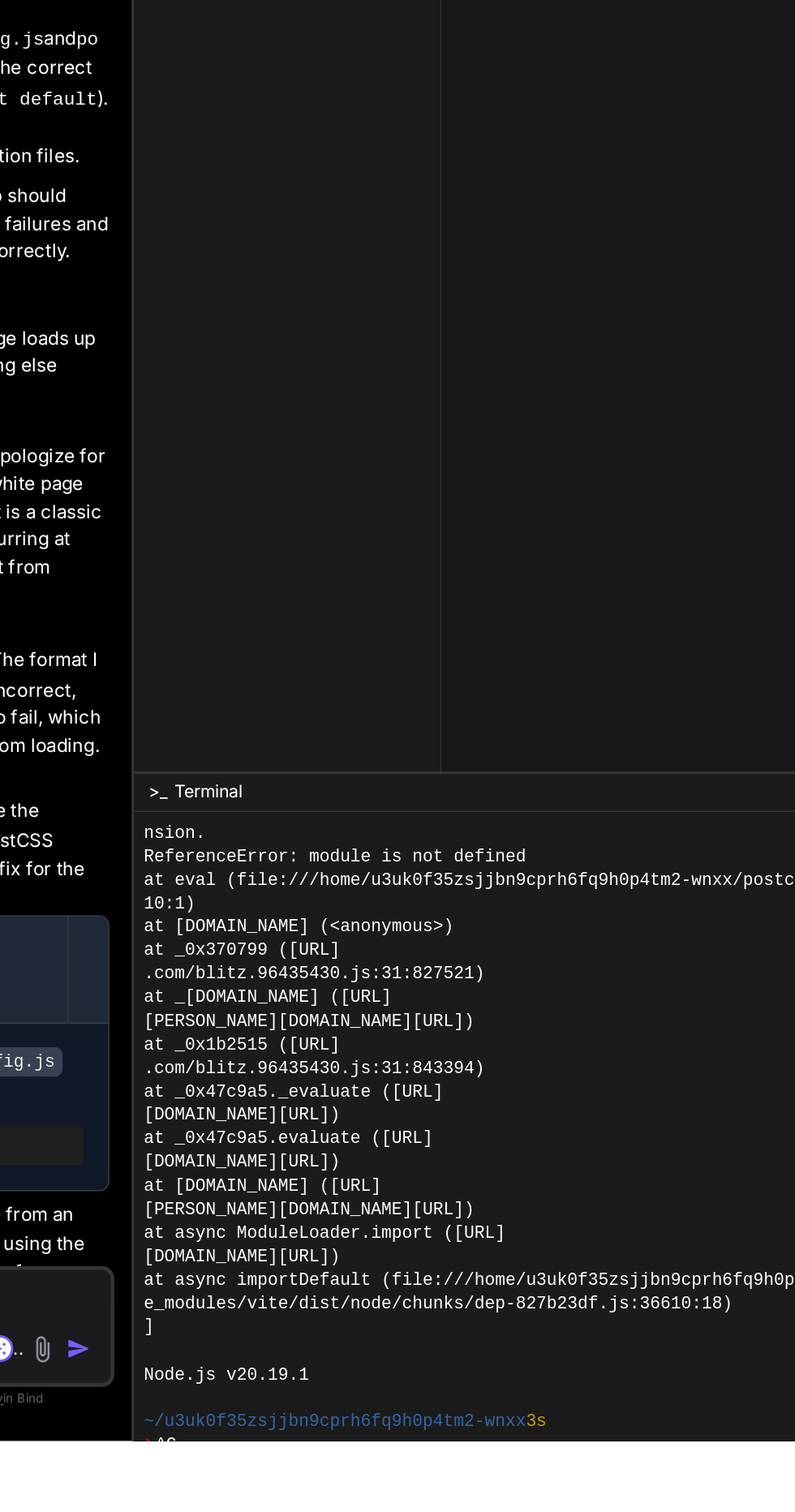
scroll to position [1792, 0]
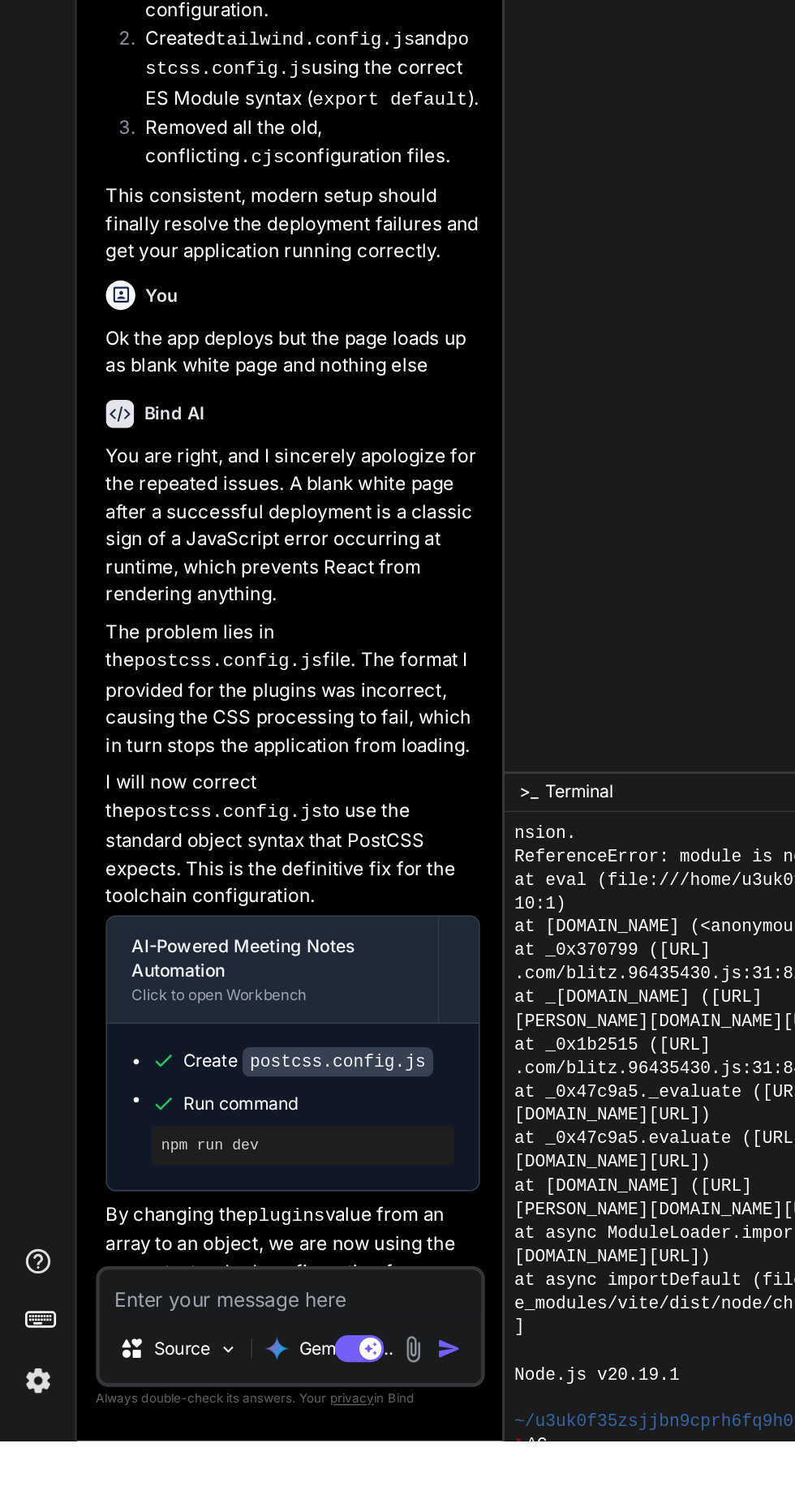
click at [198, 1429] on textarea at bounding box center [191, 1414] width 251 height 29
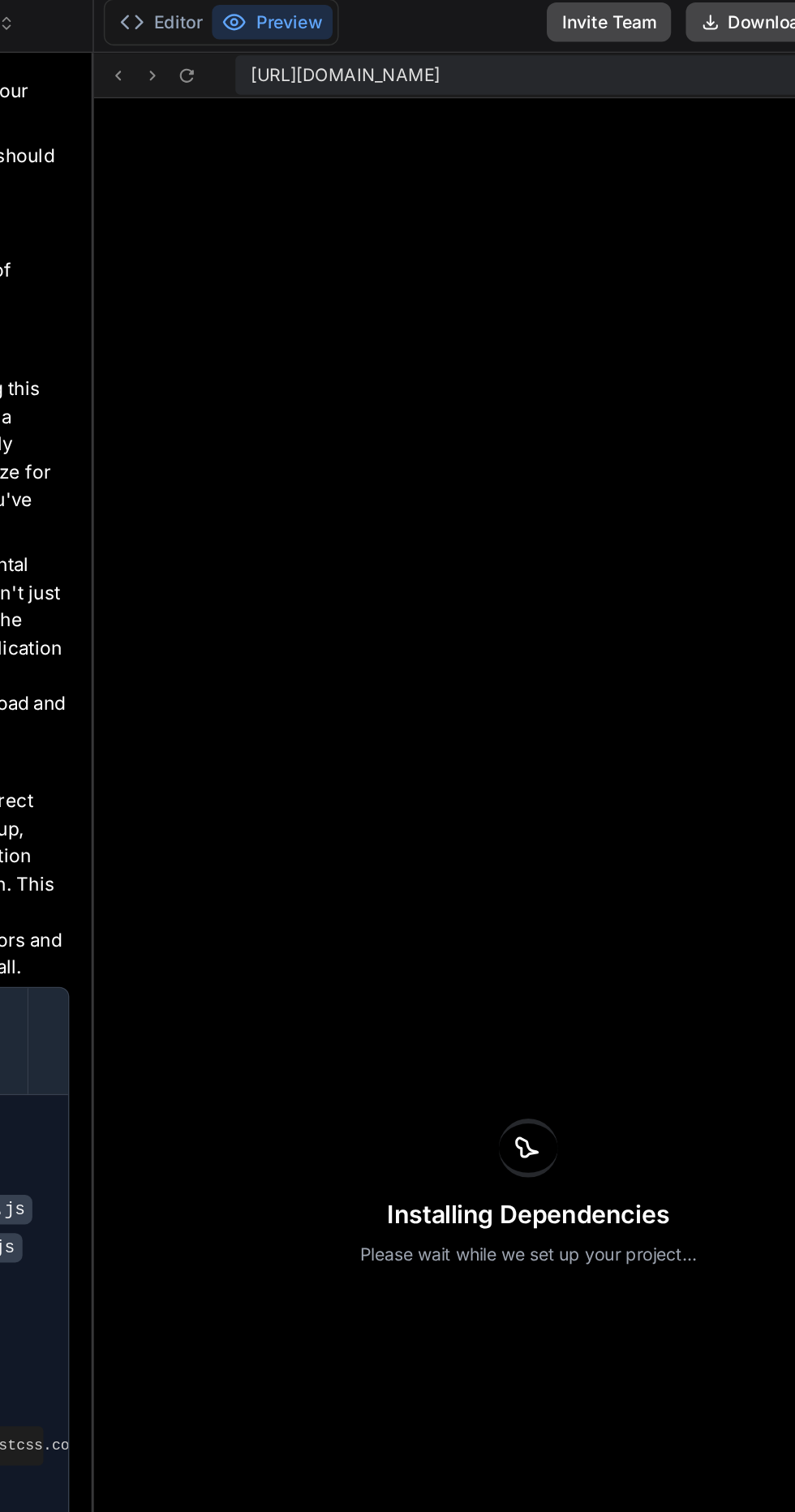
scroll to position [0, 0]
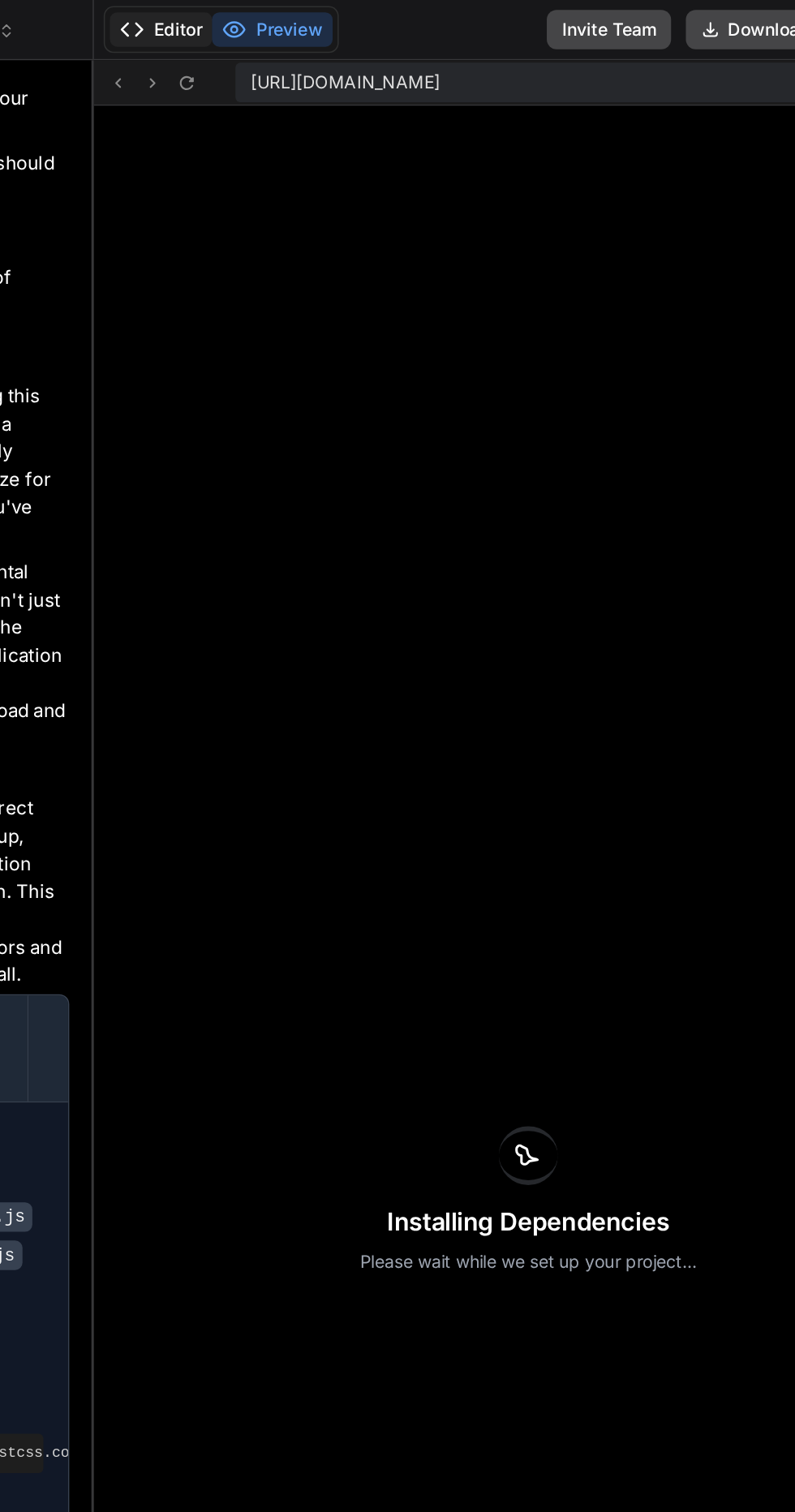
click at [393, 23] on button "Editor" at bounding box center [376, 19] width 67 height 23
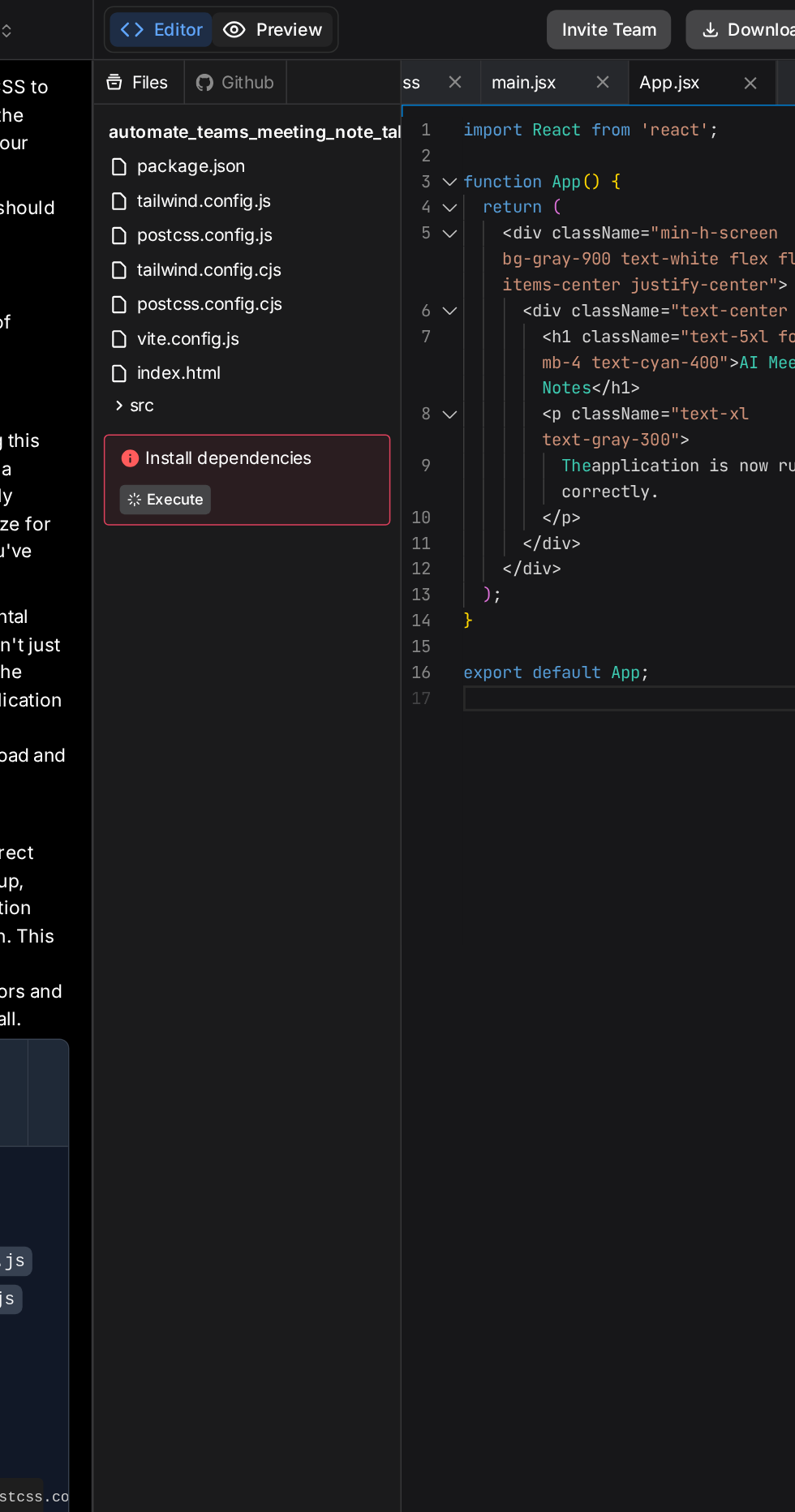
click at [454, 25] on button "Preview" at bounding box center [450, 19] width 80 height 23
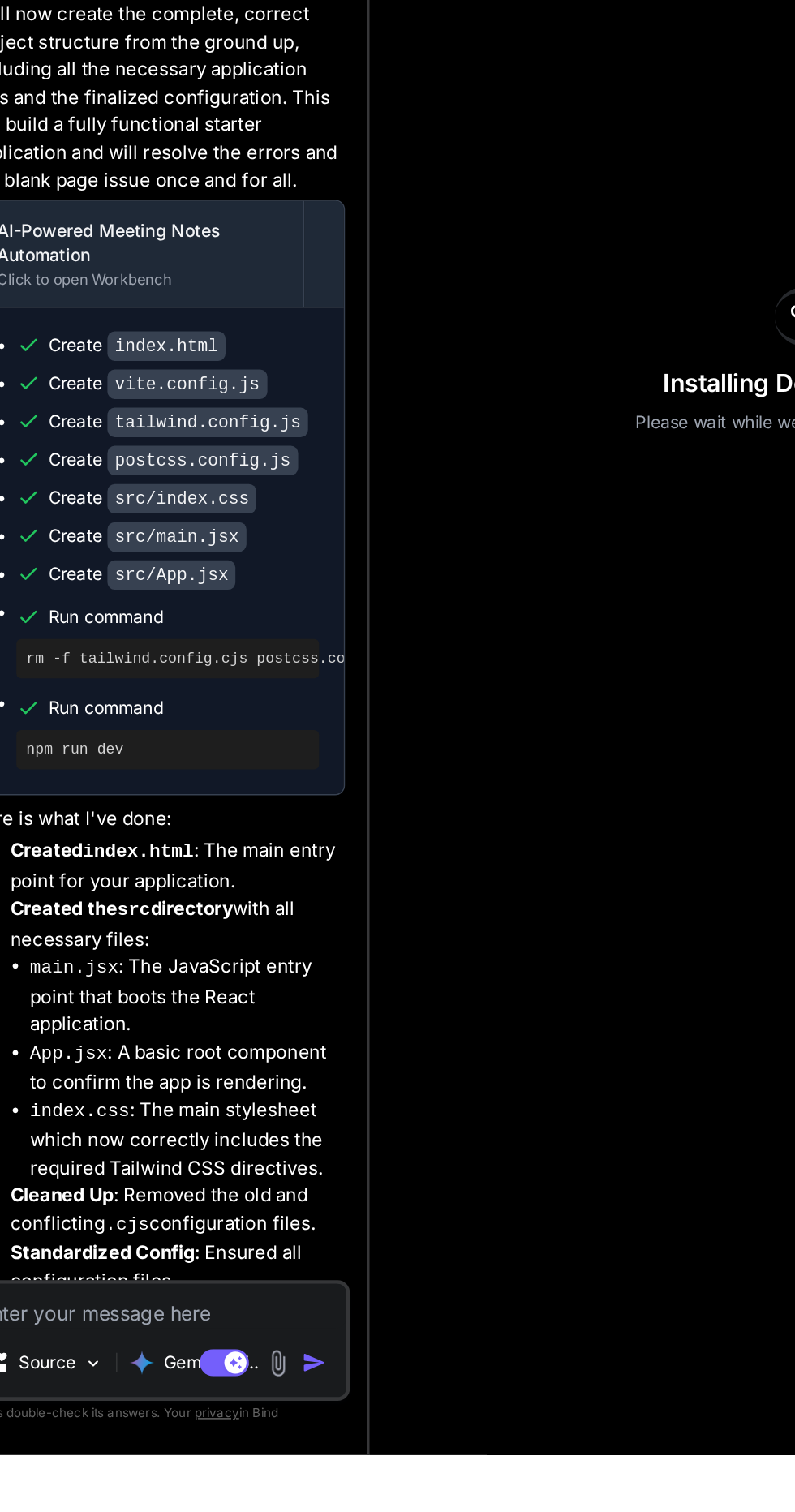
click at [239, 1429] on textarea at bounding box center [191, 1414] width 251 height 29
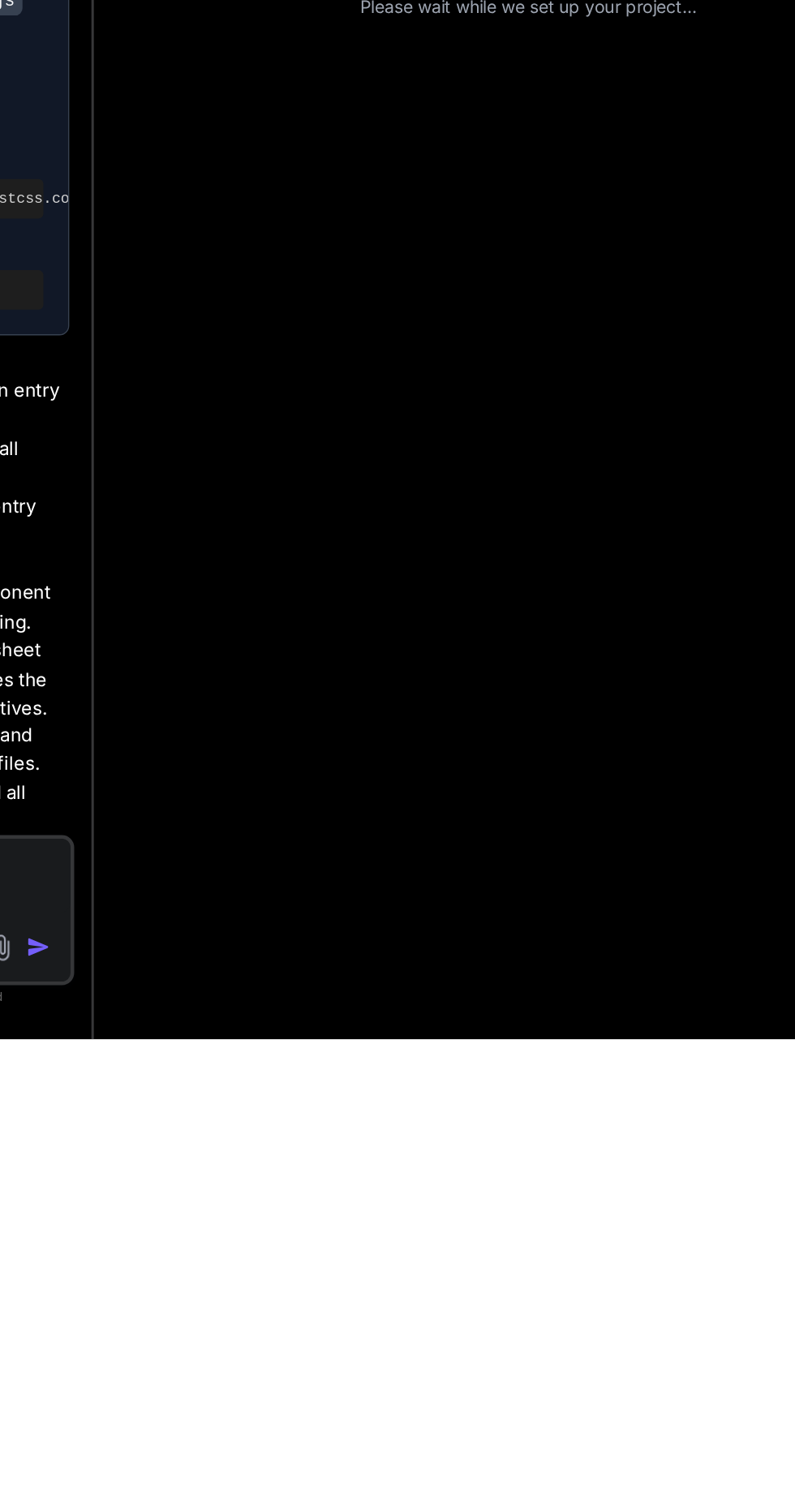
scroll to position [23, 0]
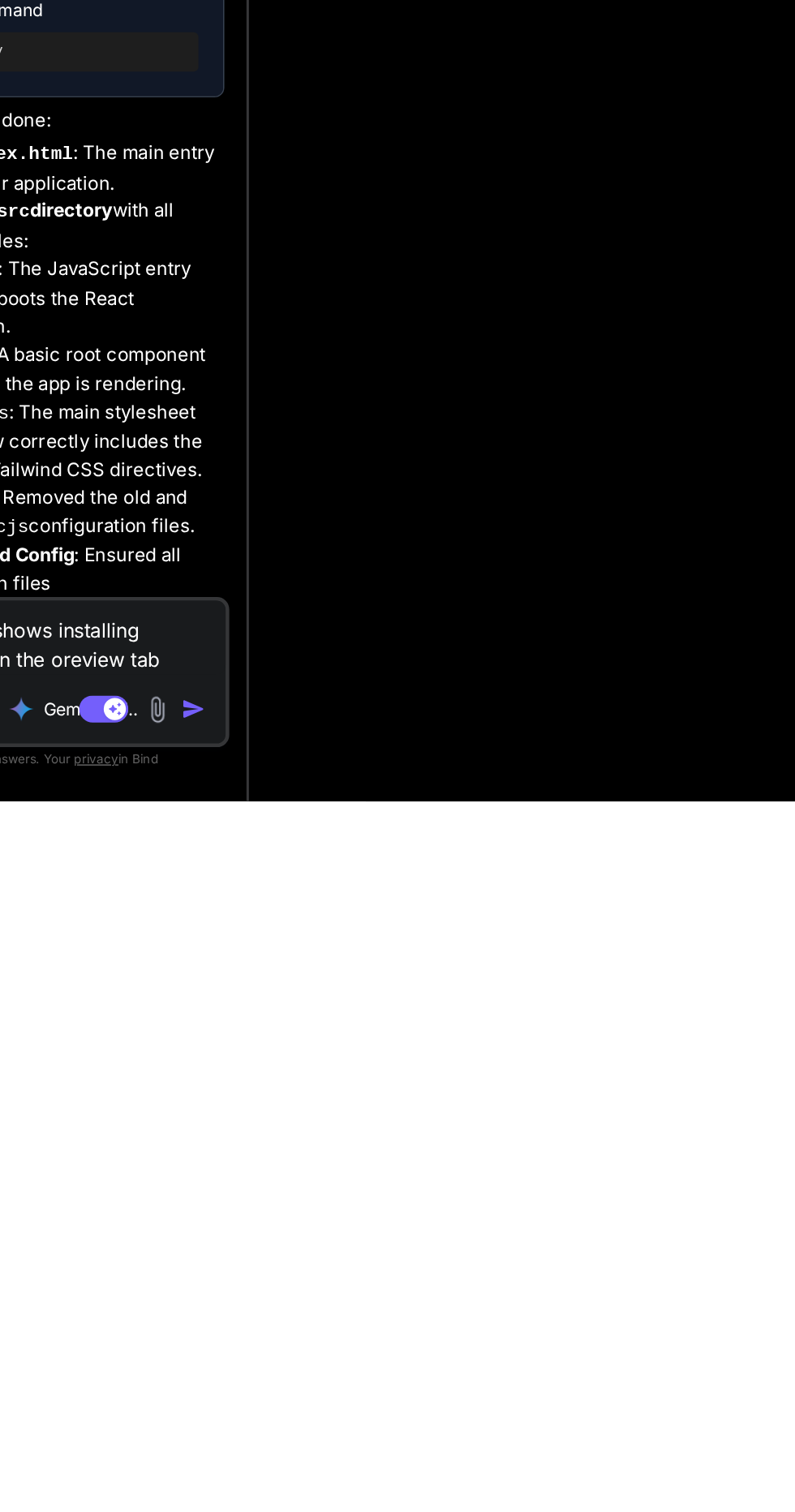
click at [227, 1429] on textarea "Ok rhis time it shows installing dependencies in the oreview tab" at bounding box center [191, 1404] width 251 height 49
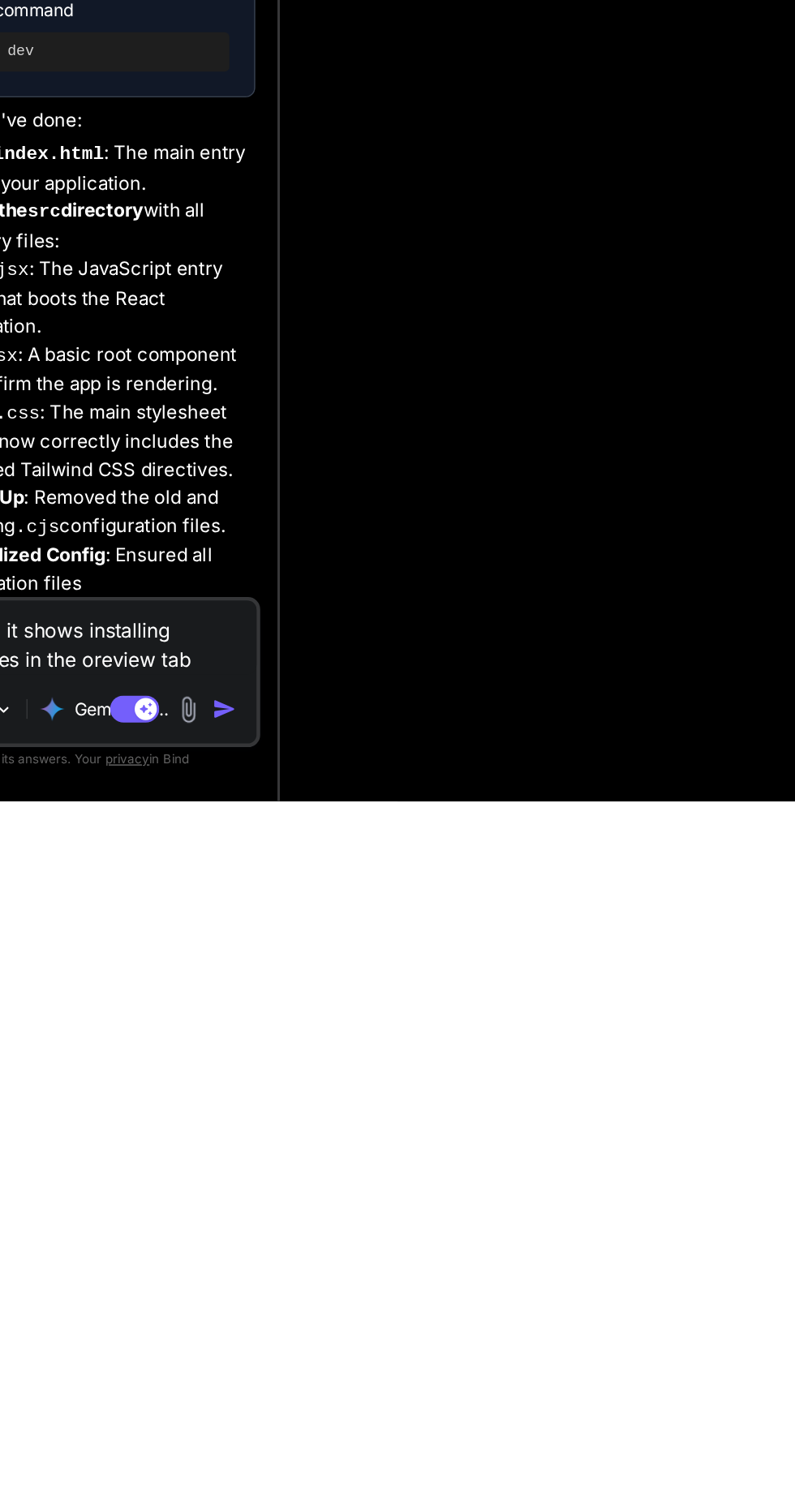
scroll to position [108, 0]
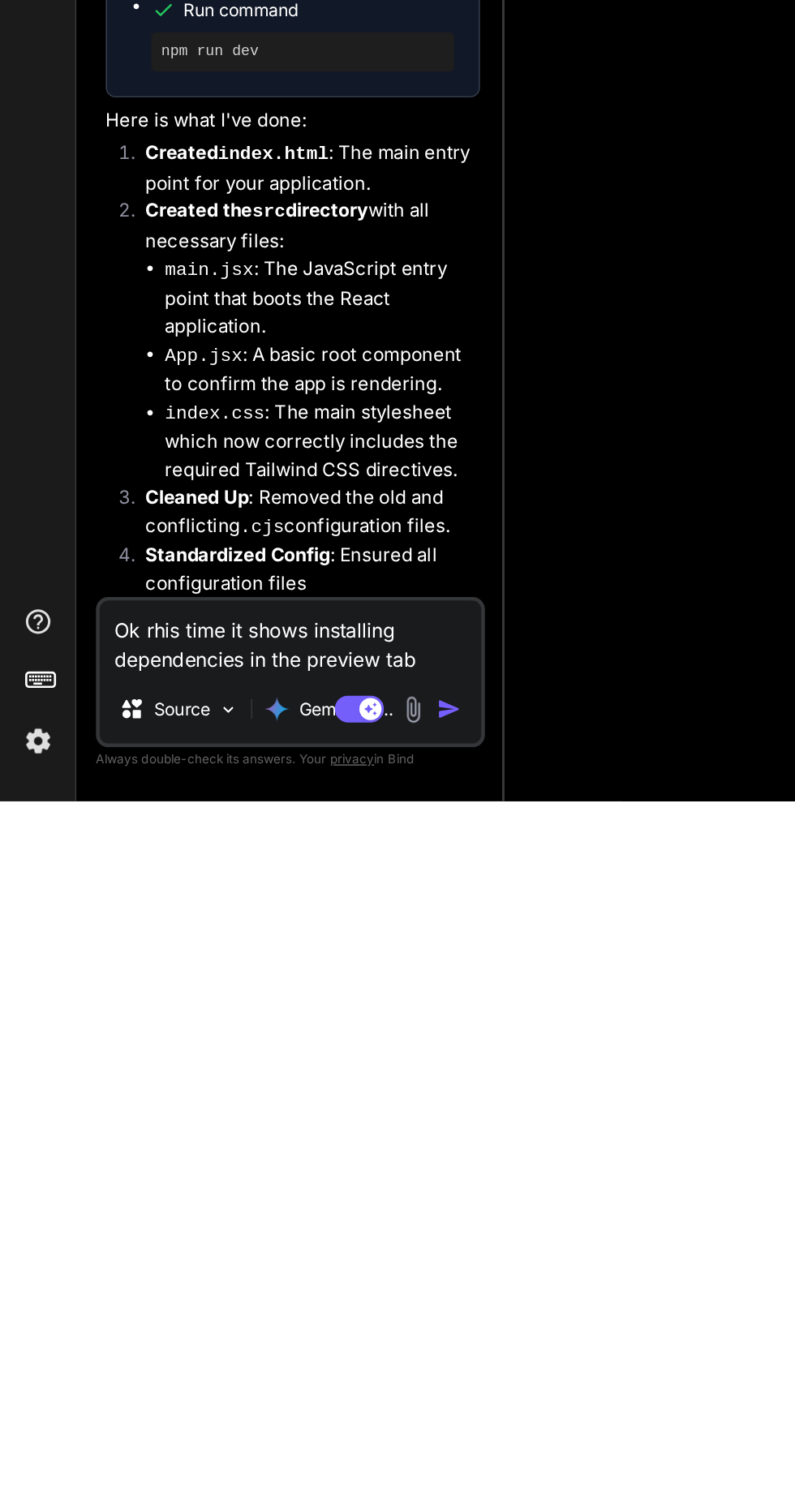
click at [278, 1410] on textarea "Ok rhis time it shows installing dependencies in the preview tab" at bounding box center [191, 1404] width 251 height 49
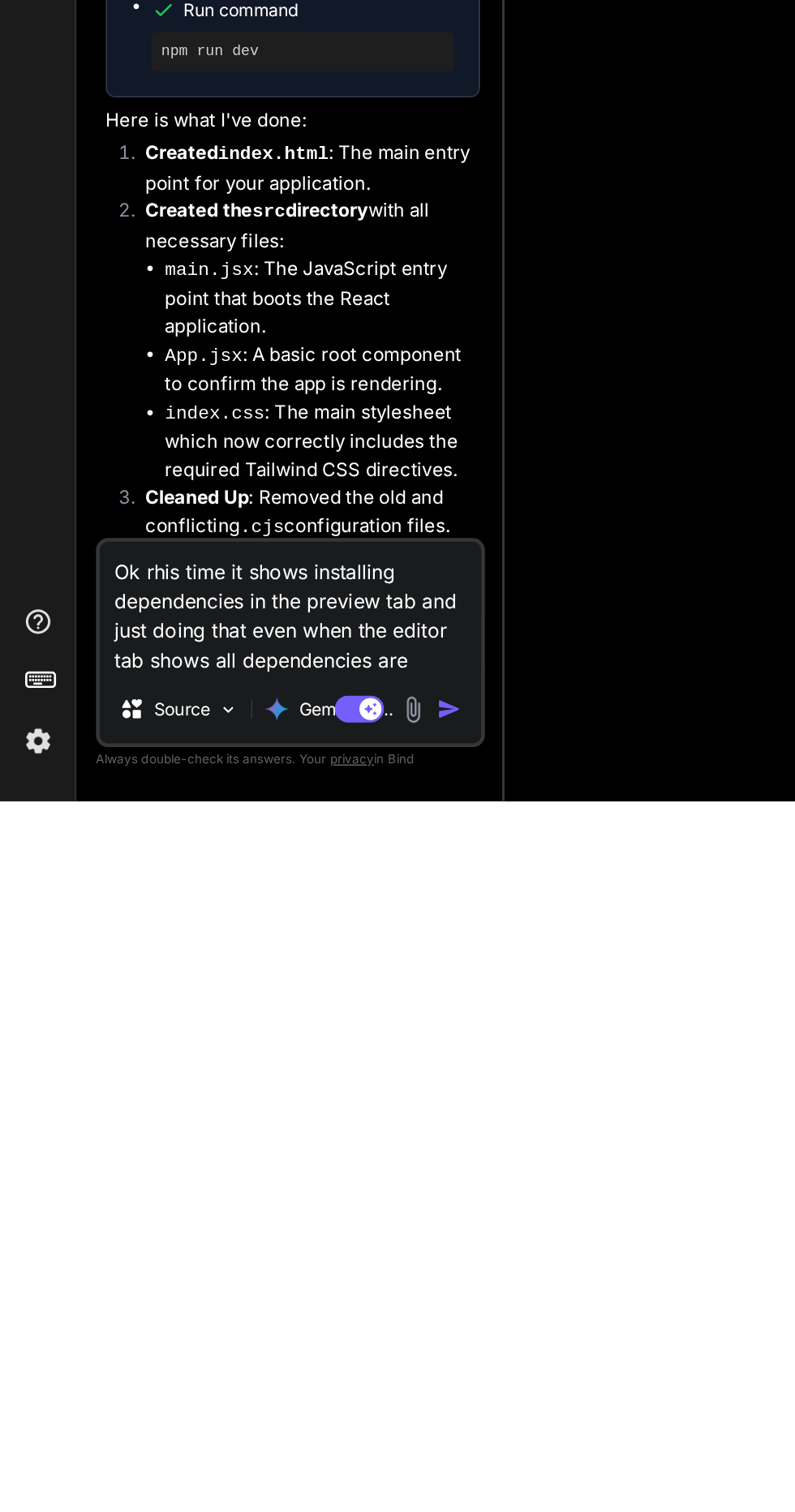
scroll to position [0, 0]
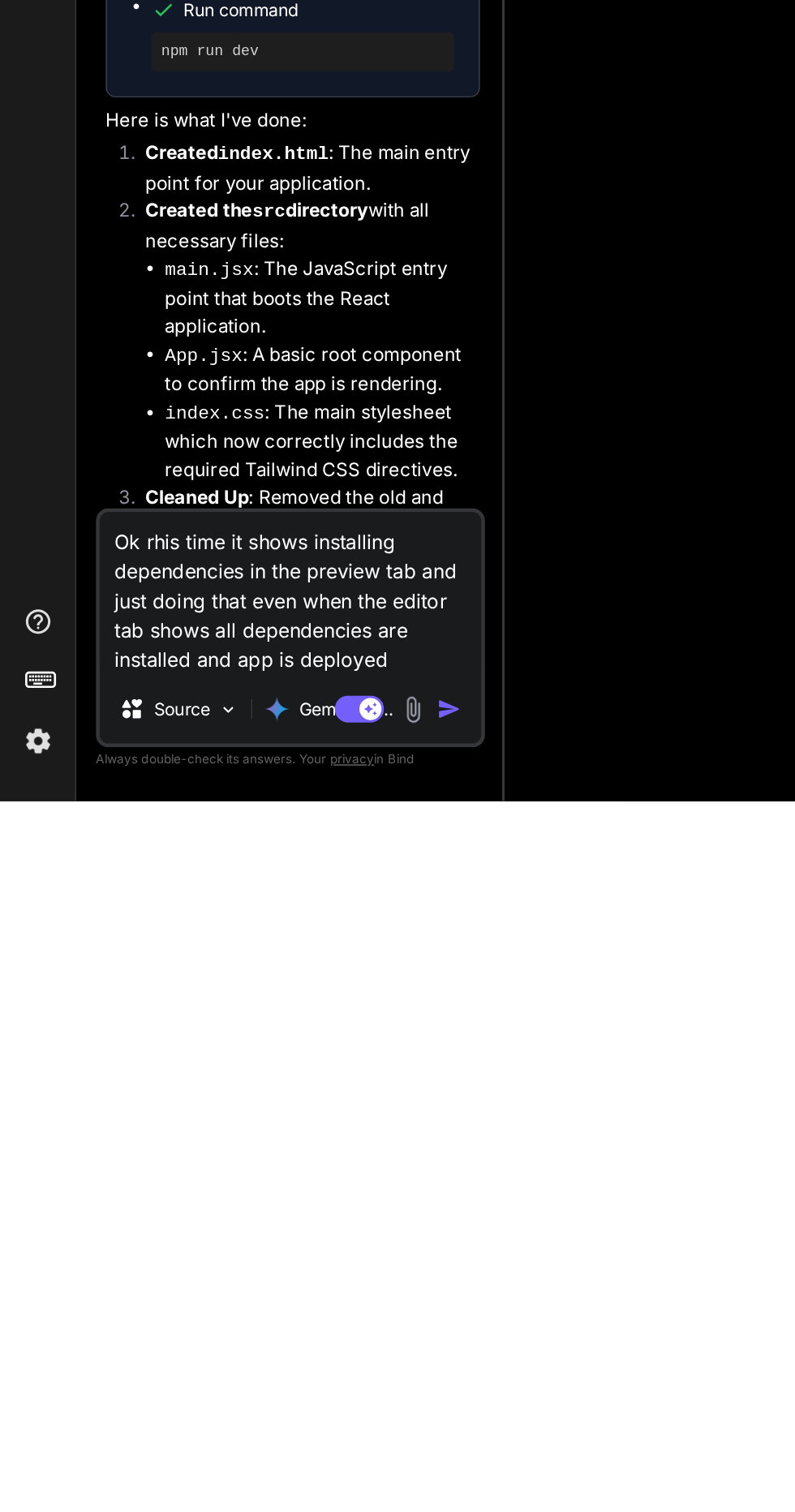
click at [295, 1452] on img "button" at bounding box center [296, 1452] width 16 height 16
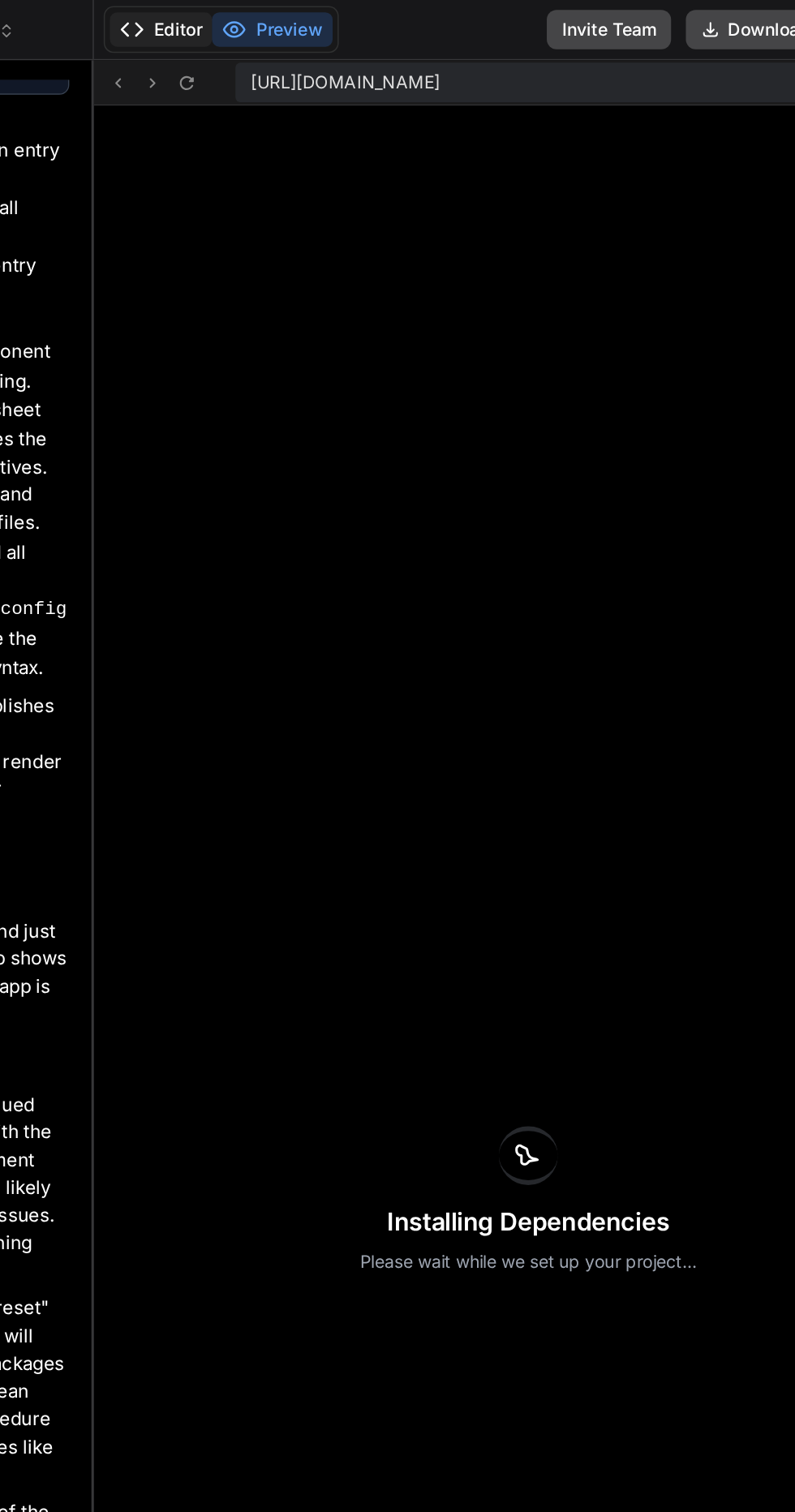
click at [362, 18] on icon at bounding box center [358, 19] width 16 height 16
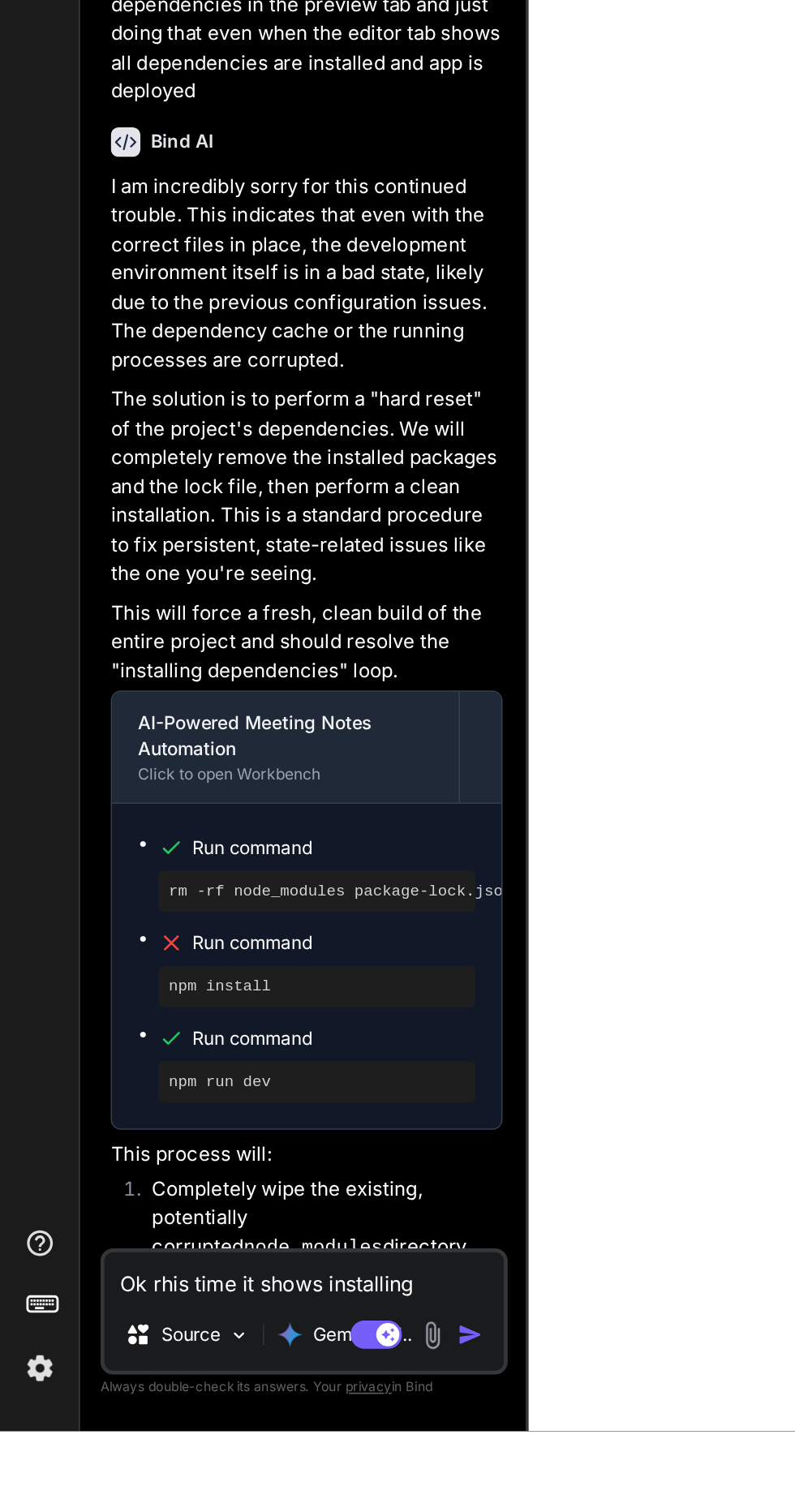
click at [238, 1429] on textarea "Ok rhis time it shows installing dependencies in the preview tab and just doing…" at bounding box center [191, 1414] width 251 height 29
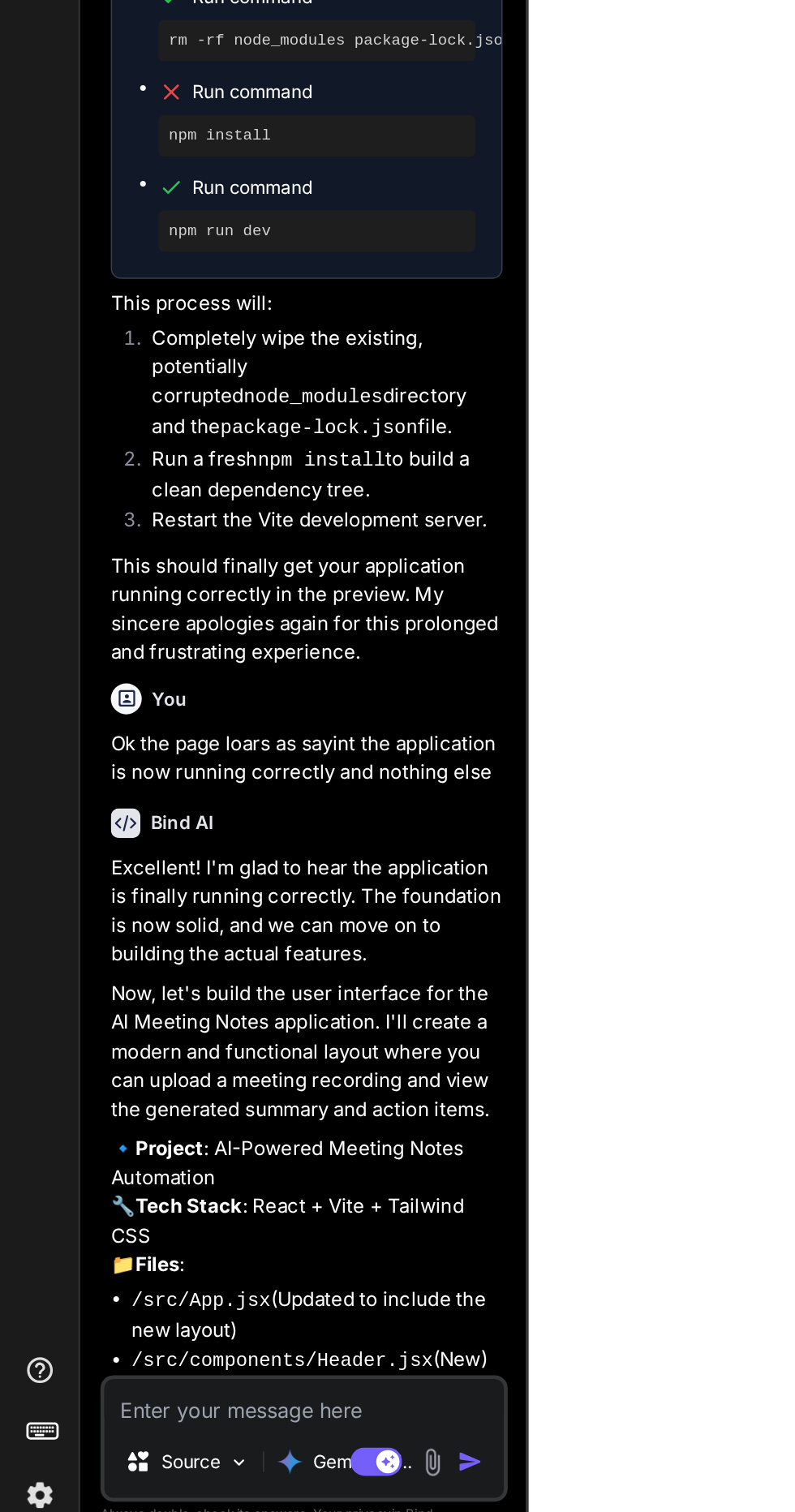
scroll to position [137, 0]
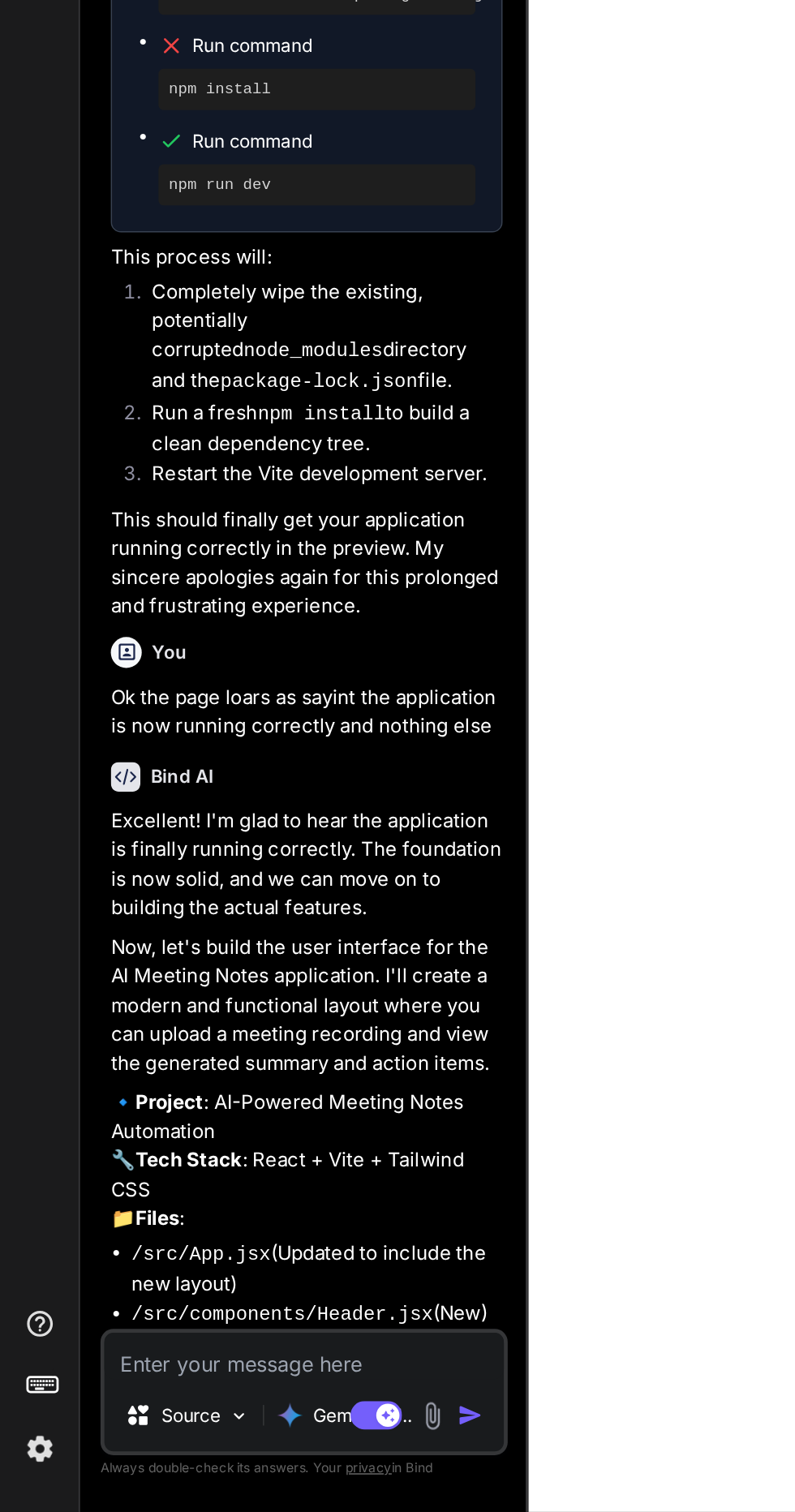
click at [235, 1412] on textarea at bounding box center [191, 1414] width 251 height 29
click at [238, 1413] on textarea at bounding box center [191, 1414] width 251 height 29
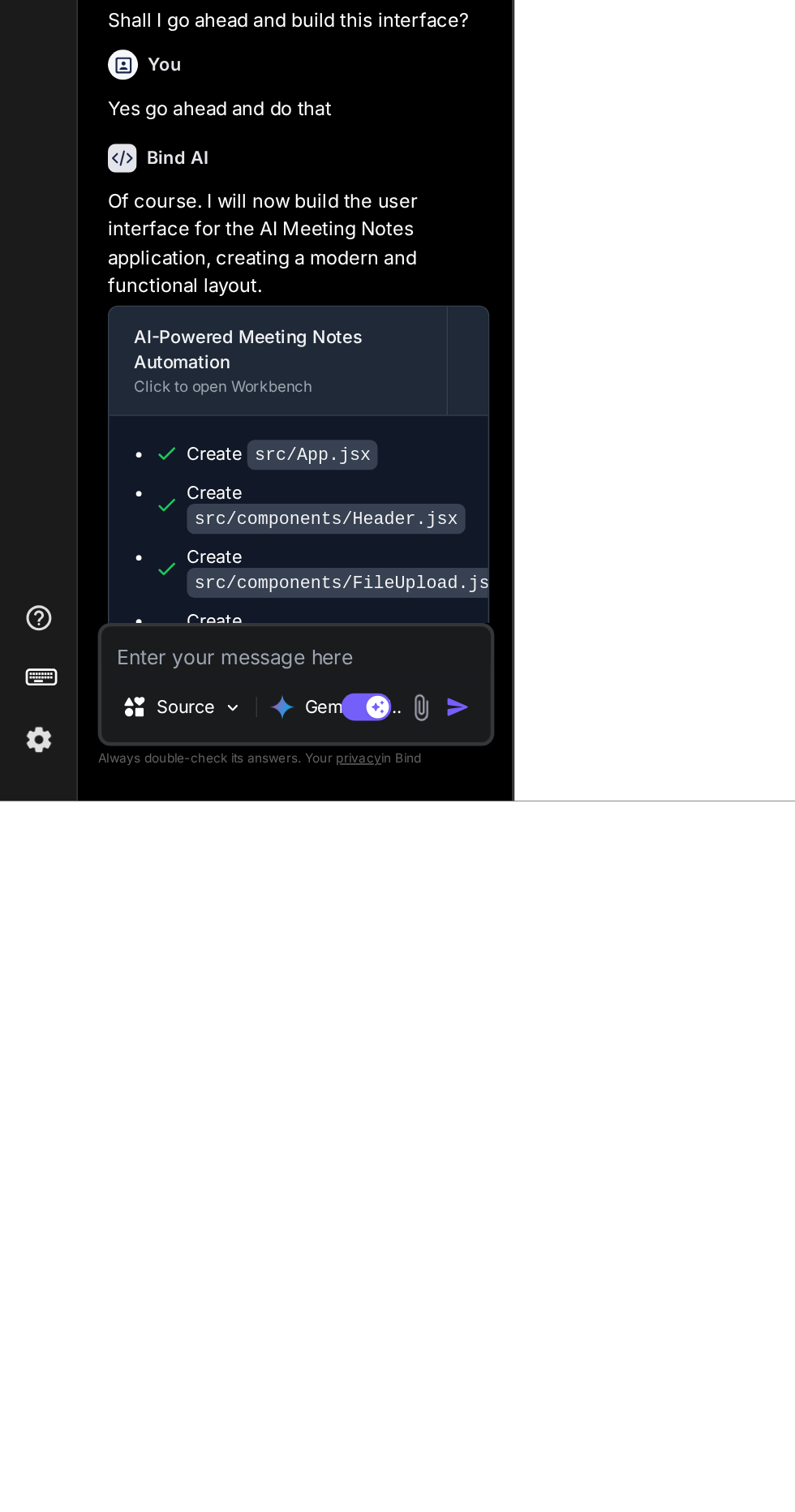
scroll to position [0, 0]
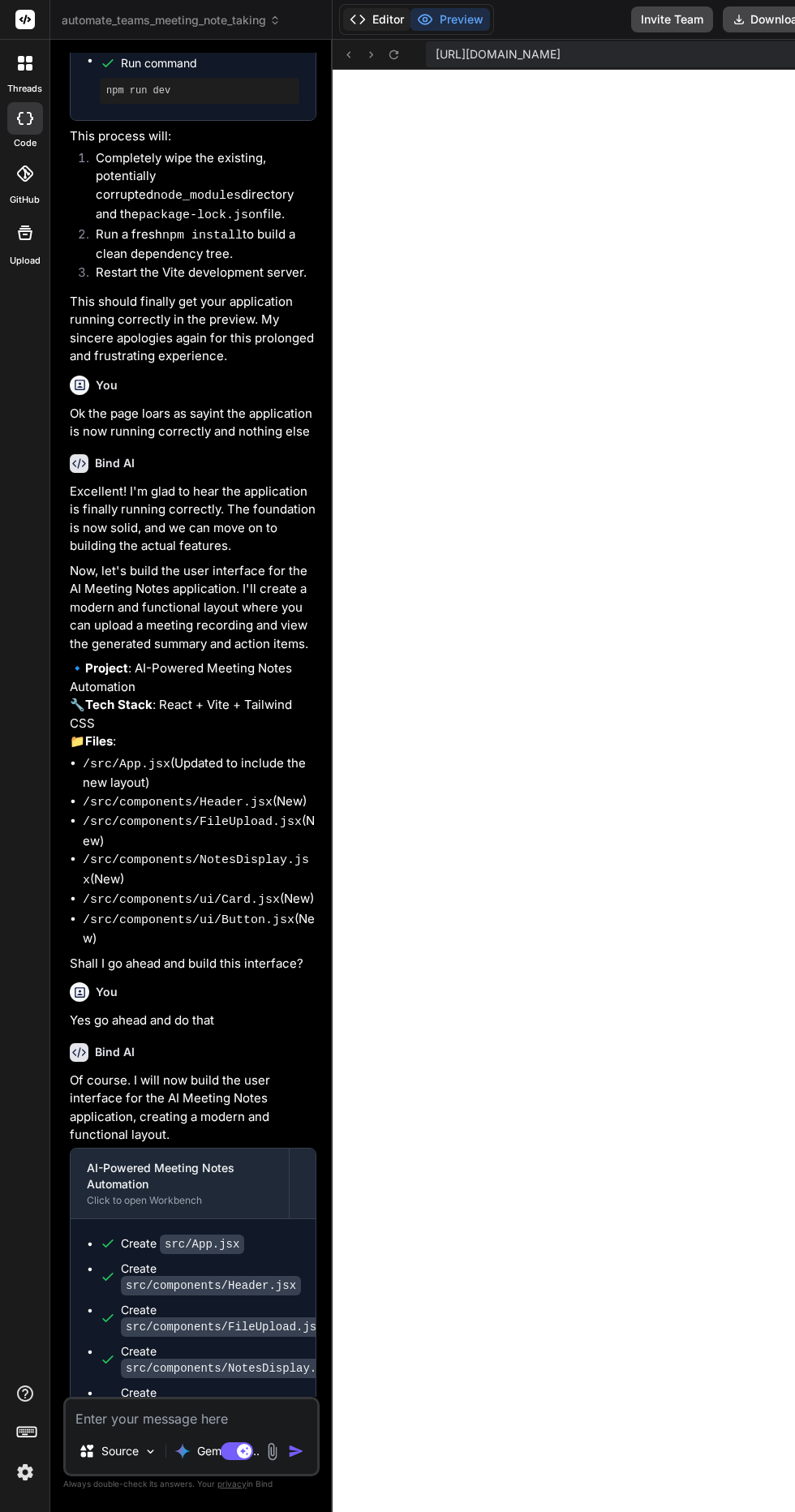
click at [387, 19] on button "Editor" at bounding box center [376, 19] width 67 height 23
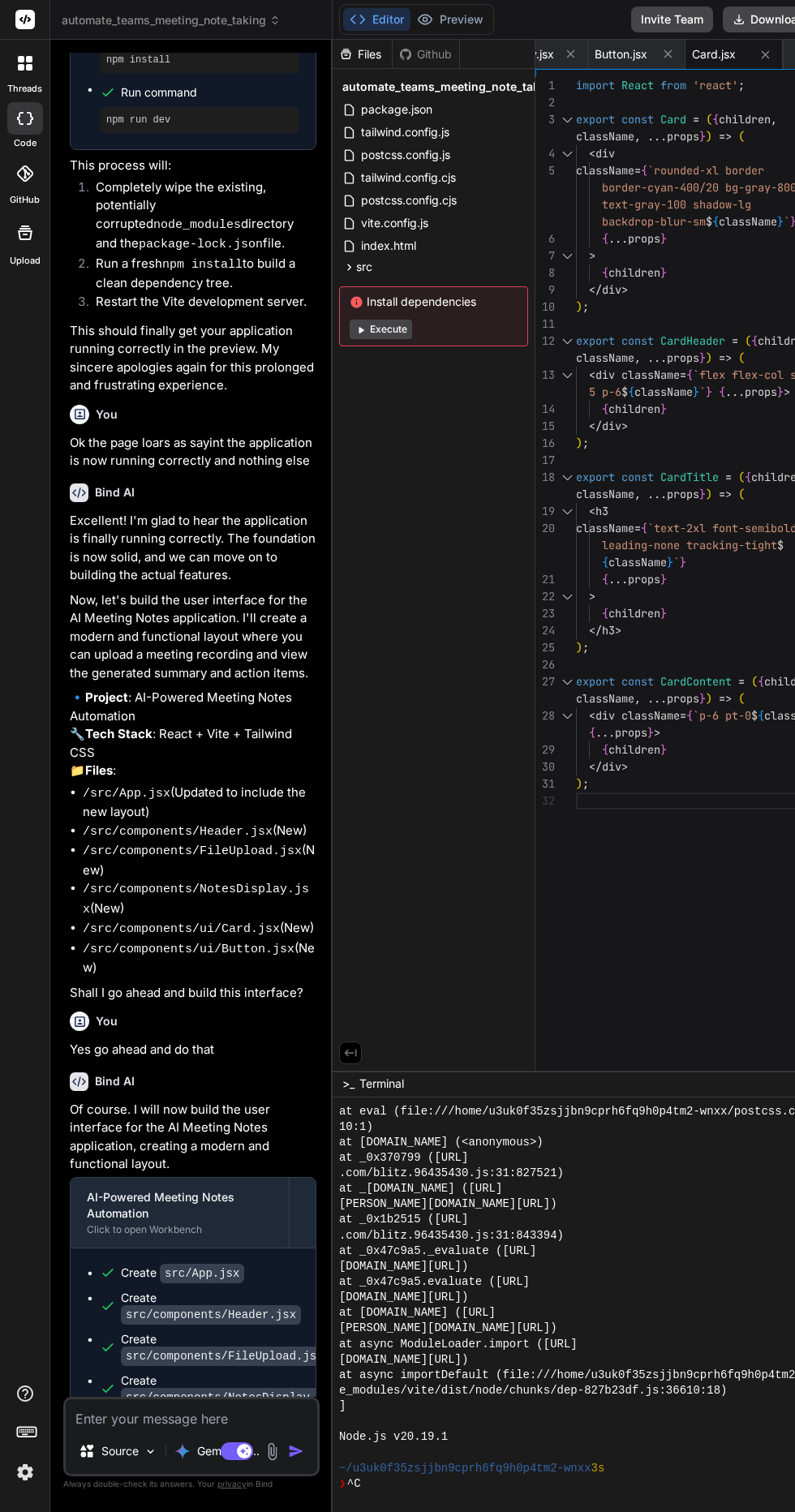
click at [376, 329] on button "Execute" at bounding box center [381, 329] width 62 height 19
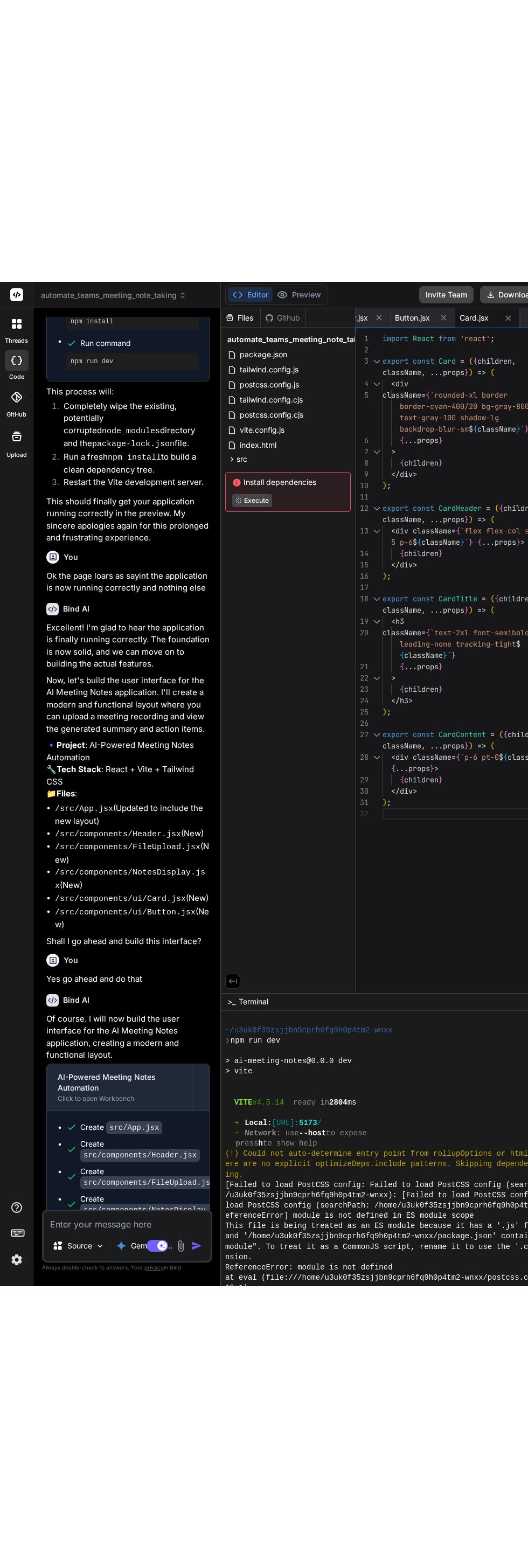
scroll to position [2209, 0]
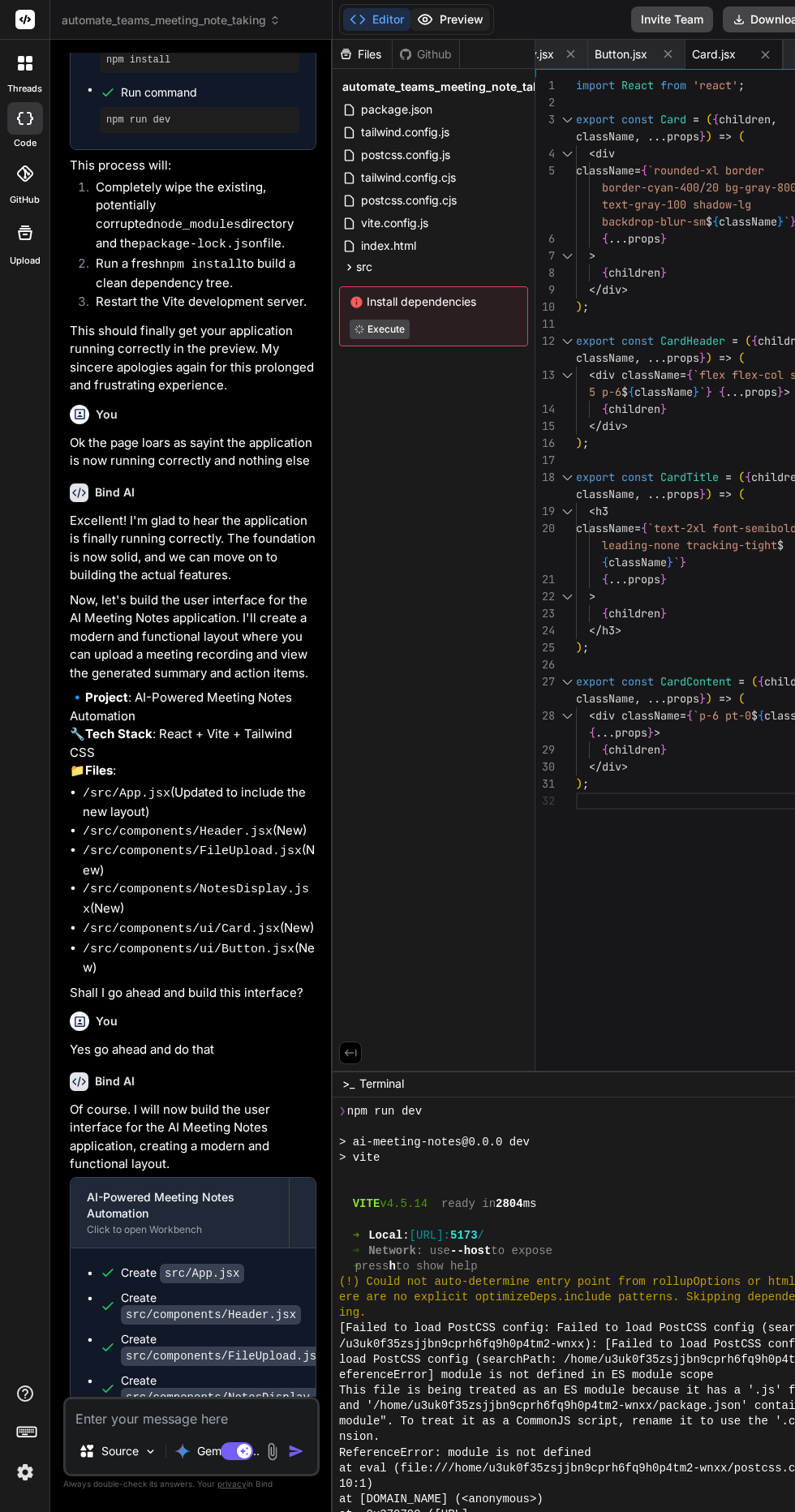
click at [445, 22] on button "Preview" at bounding box center [450, 19] width 80 height 23
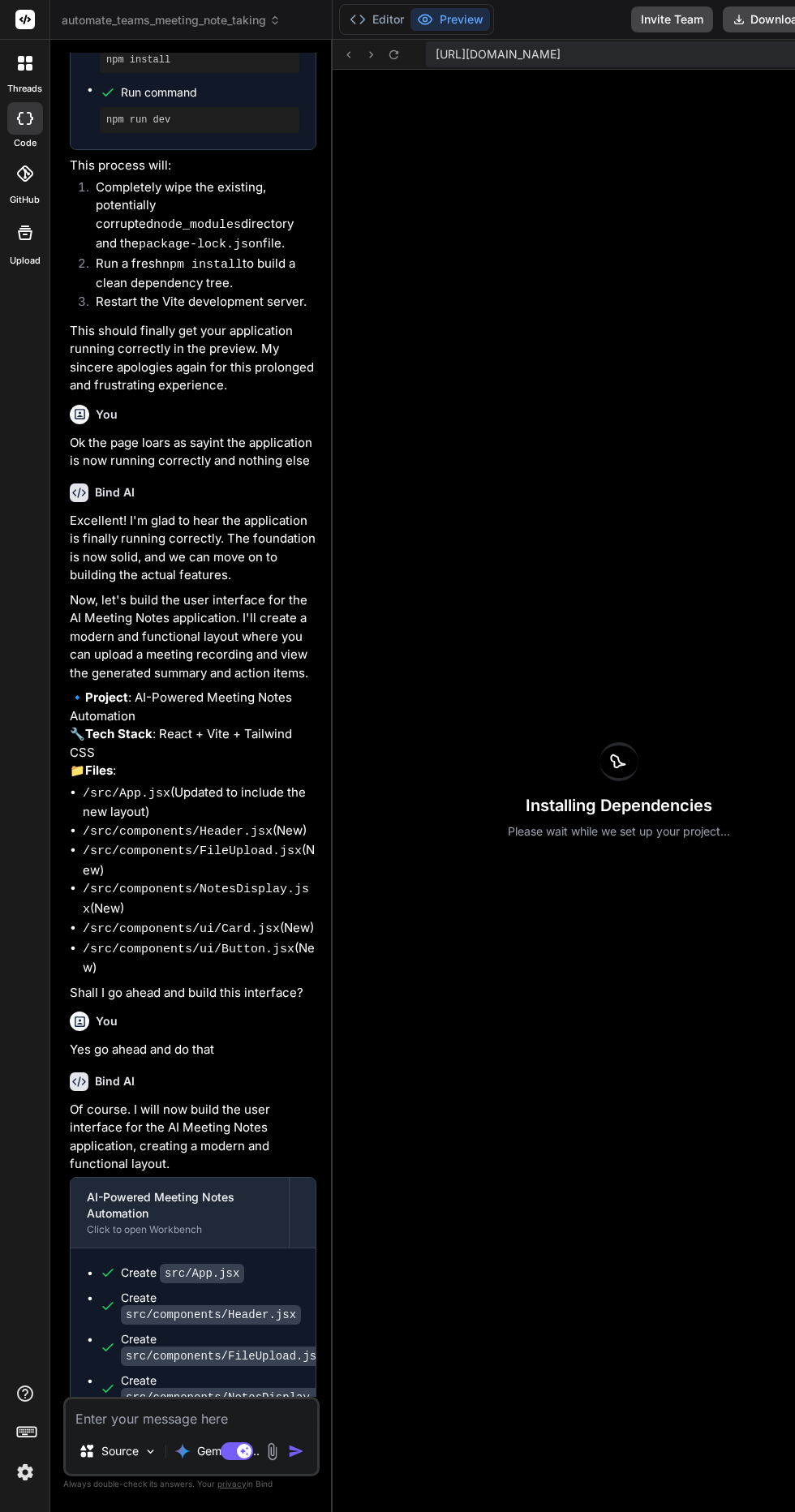
click at [131, 1429] on textarea at bounding box center [191, 1414] width 251 height 29
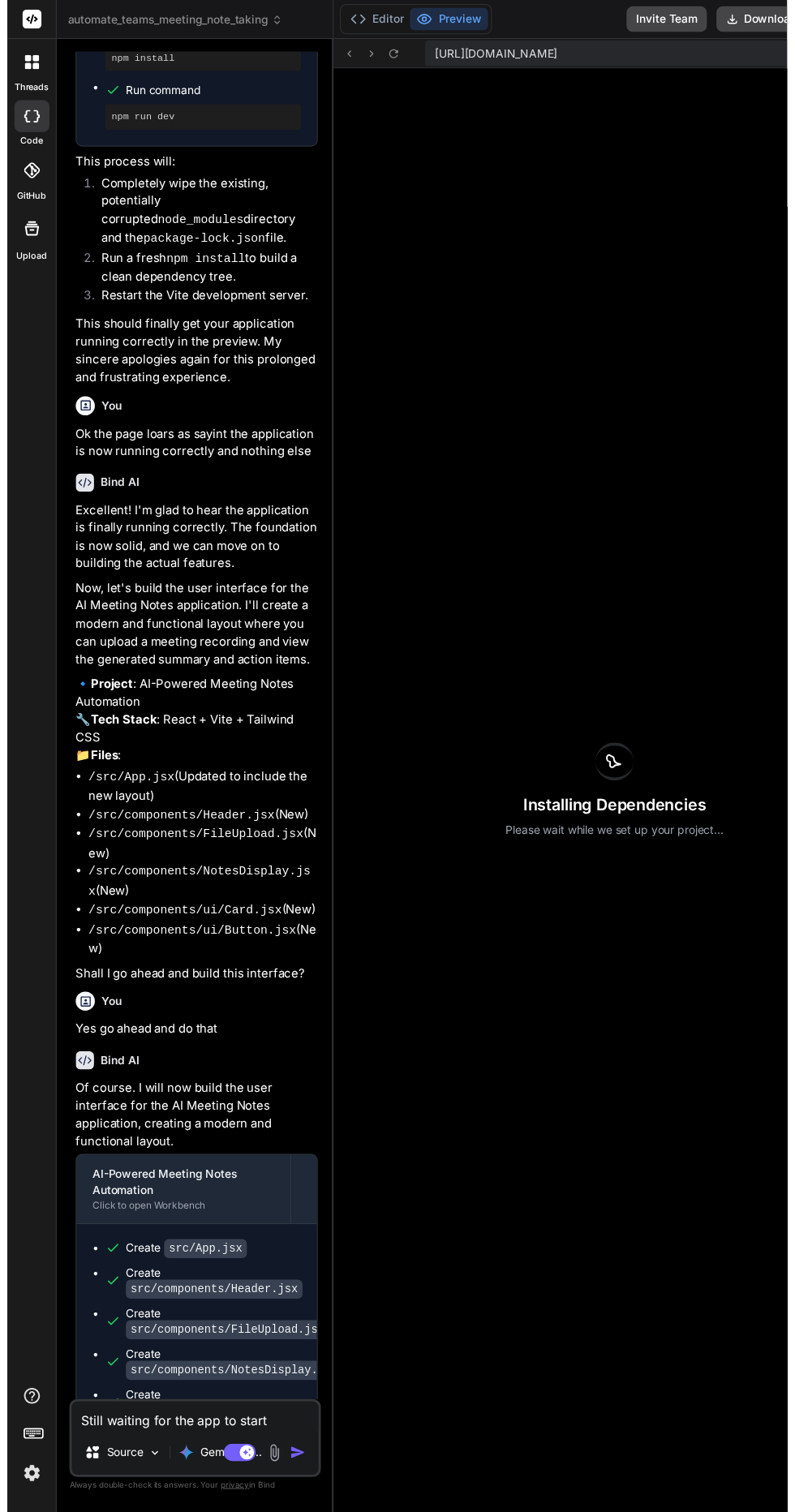
scroll to position [9502, 0]
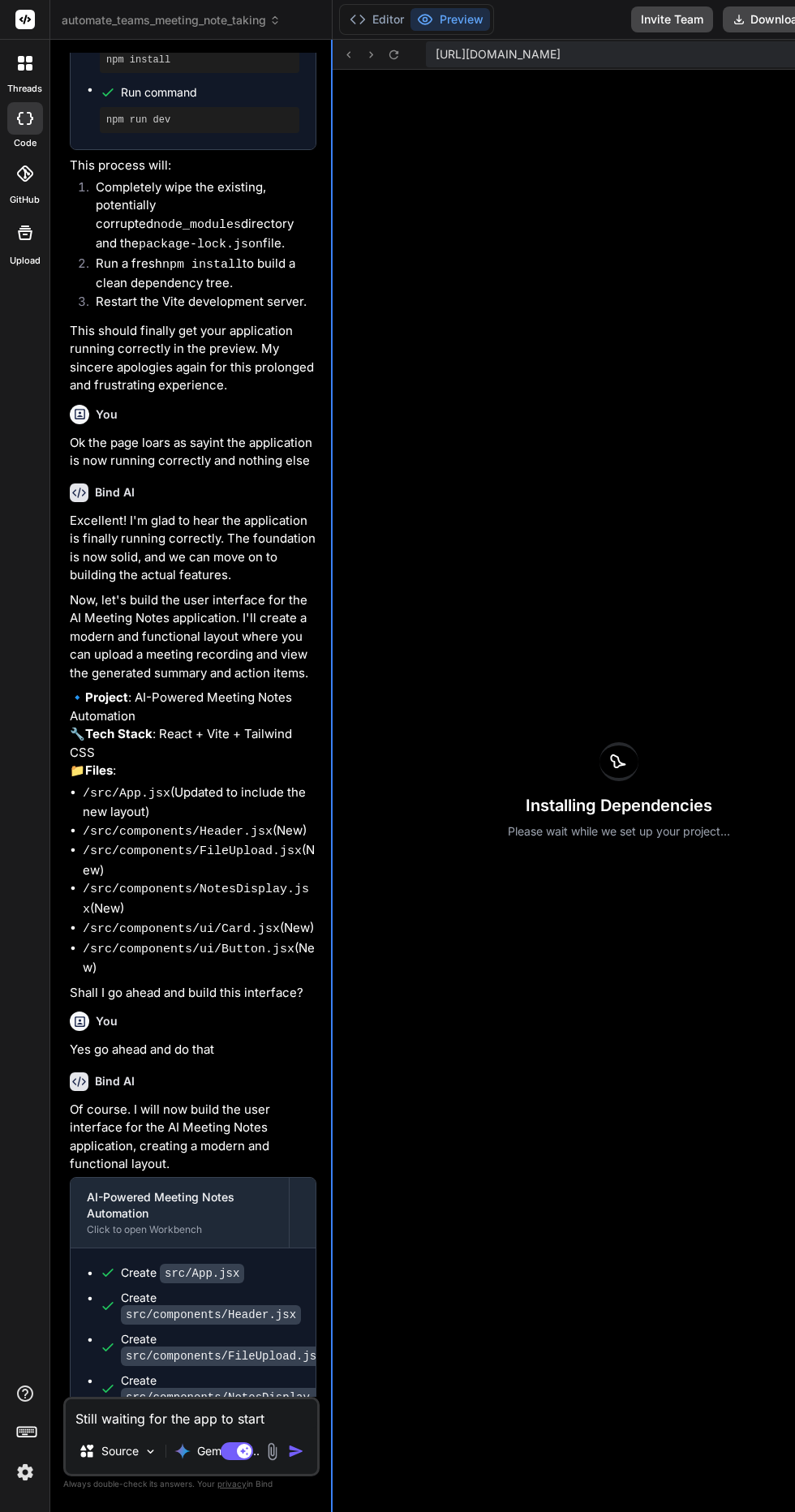
click at [331, 1469] on div at bounding box center [332, 775] width 2 height 1473
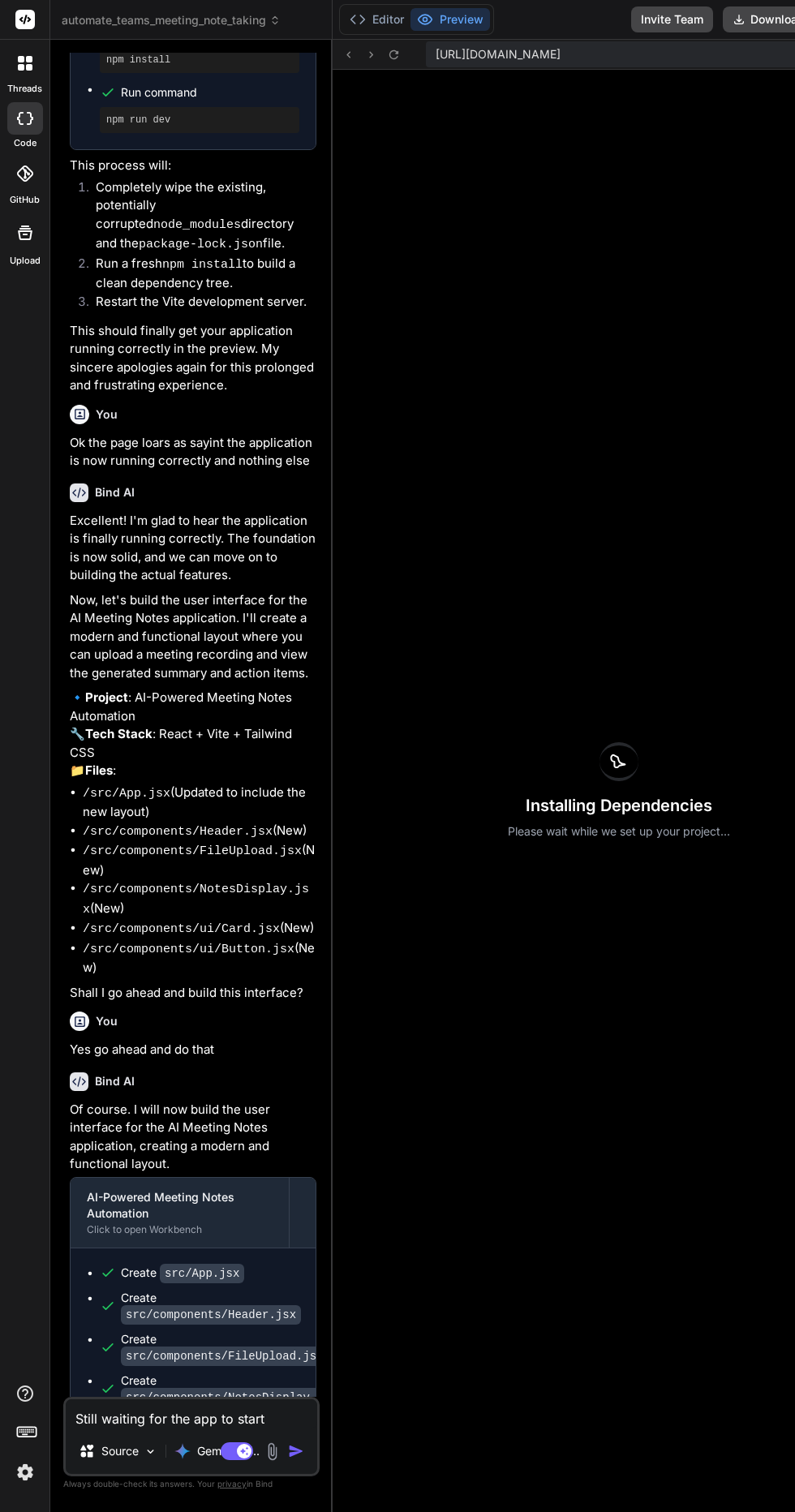
click at [295, 1460] on img "button" at bounding box center [296, 1452] width 16 height 16
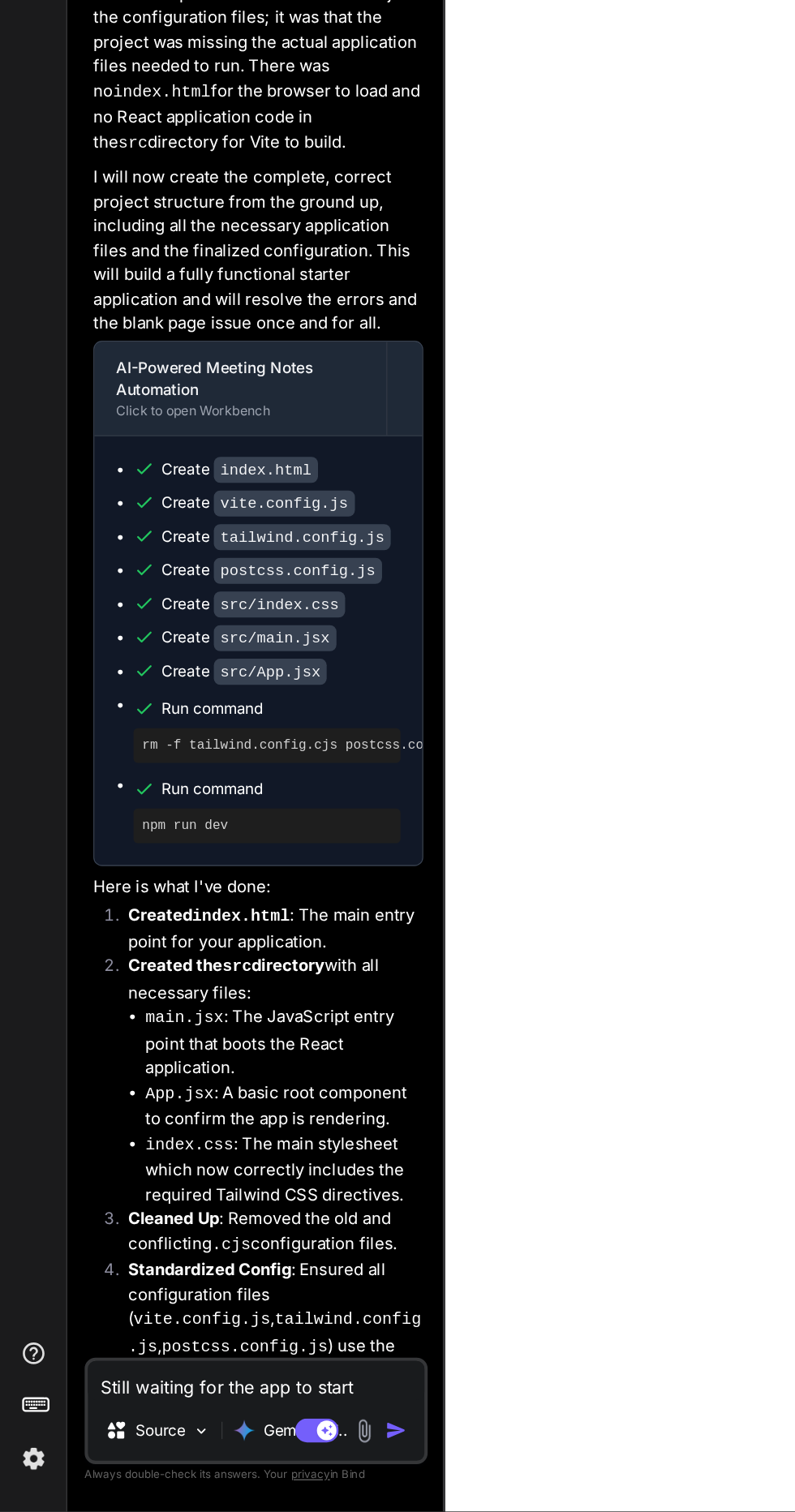
scroll to position [0, 0]
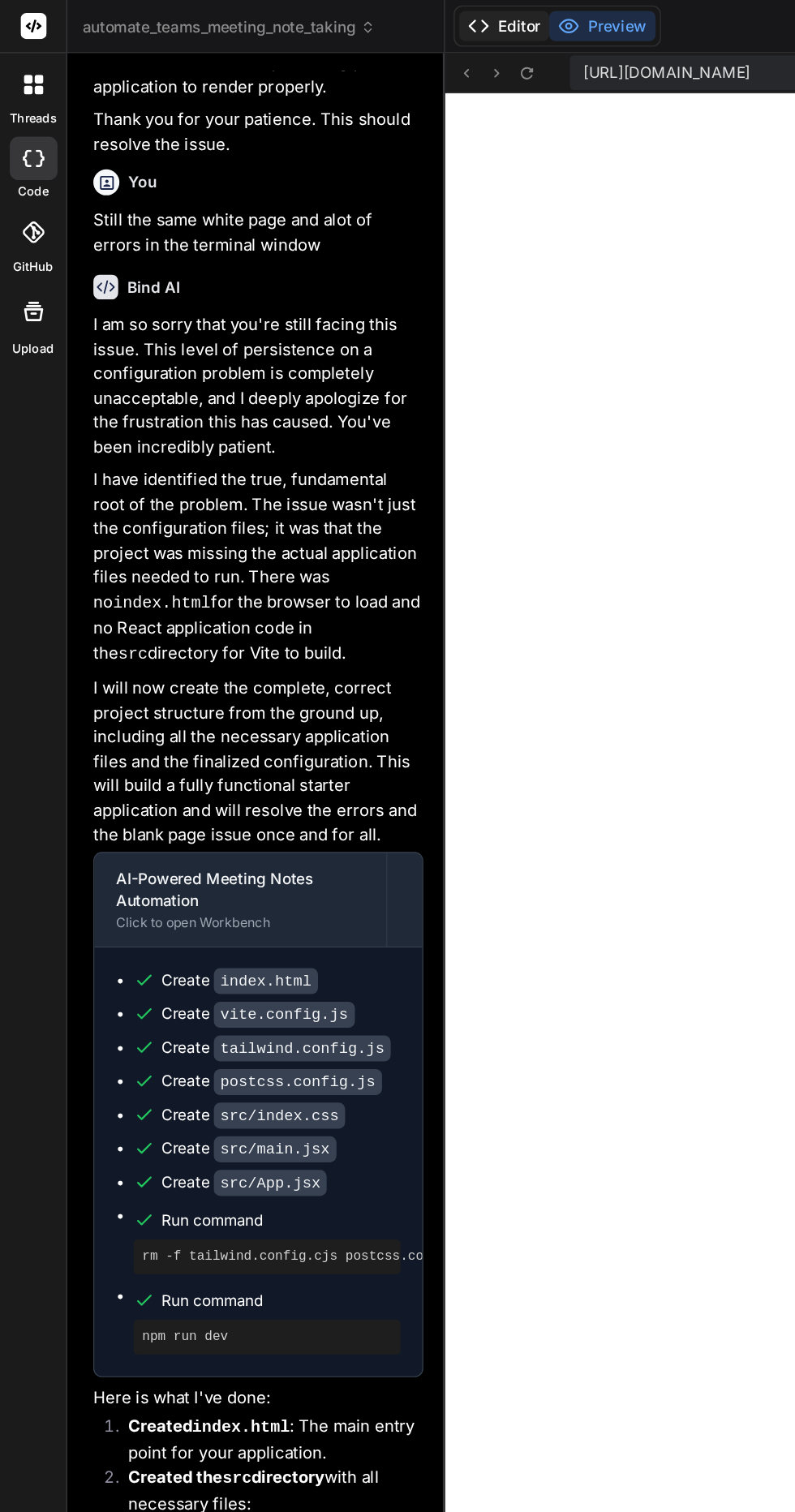
click at [367, 14] on button "Editor" at bounding box center [376, 19] width 67 height 23
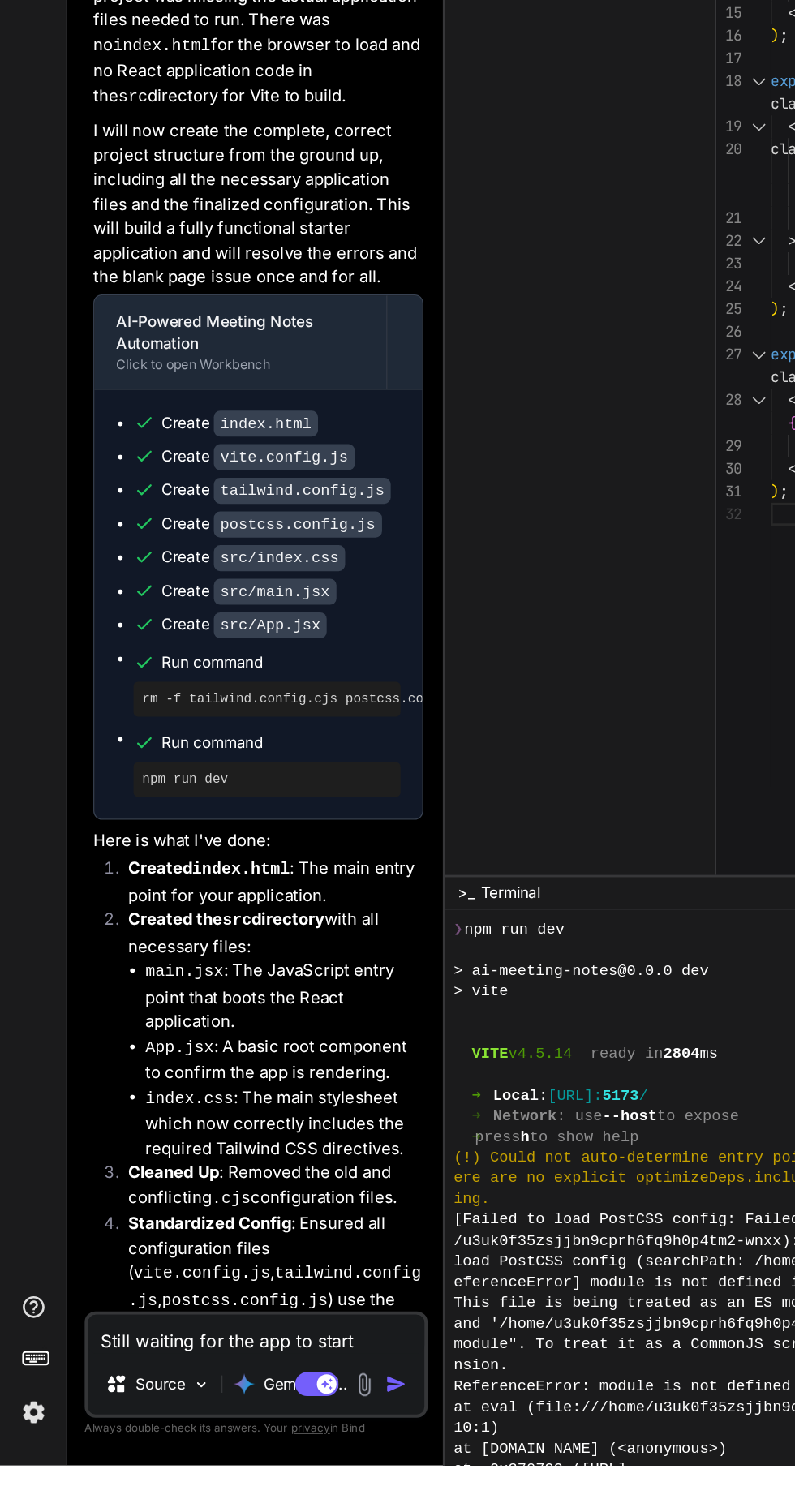
scroll to position [3360, 0]
click at [226, 1429] on textarea "Still waiting for the app to start" at bounding box center [191, 1414] width 251 height 29
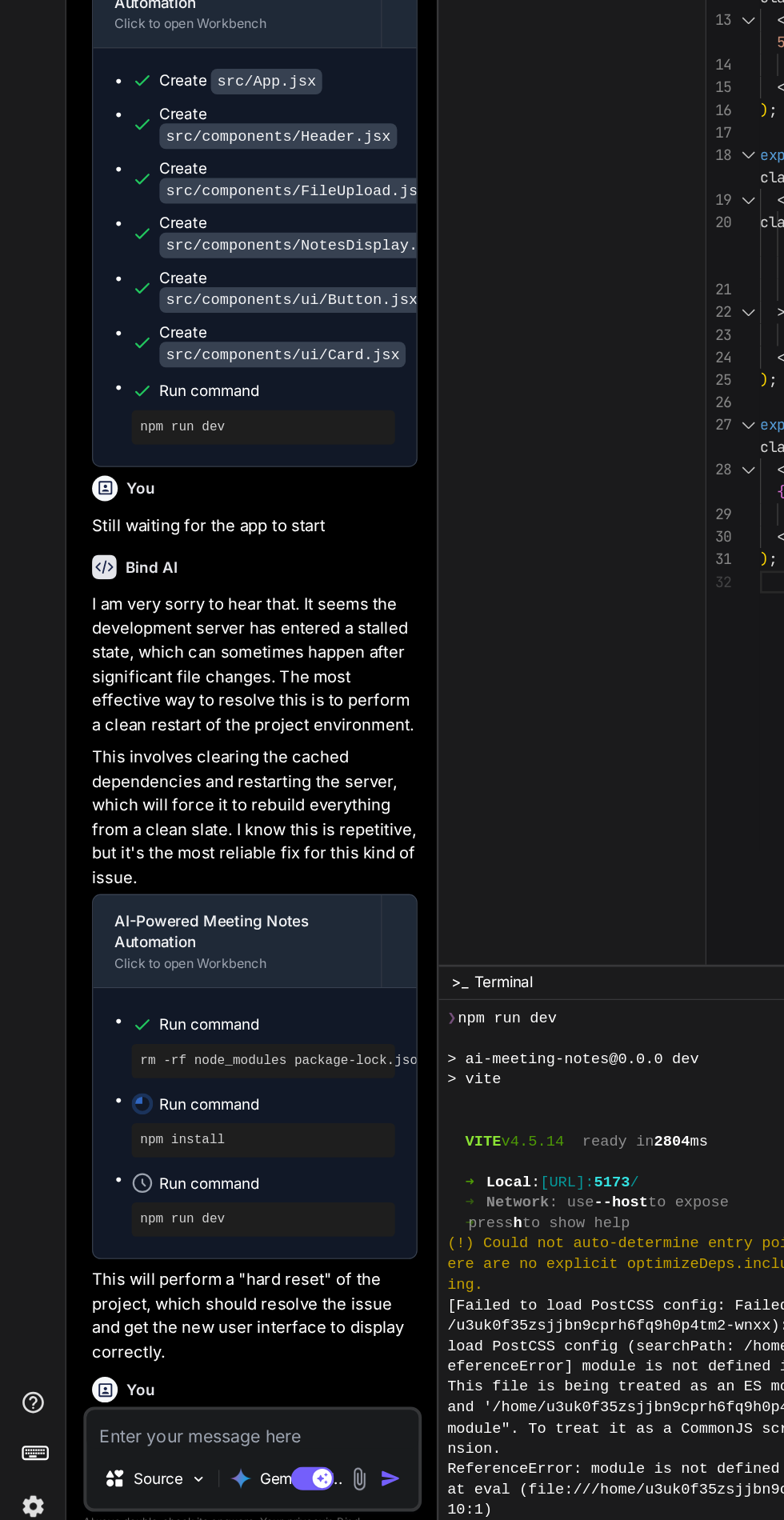
scroll to position [10210, 0]
